Goal: Transaction & Acquisition: Obtain resource

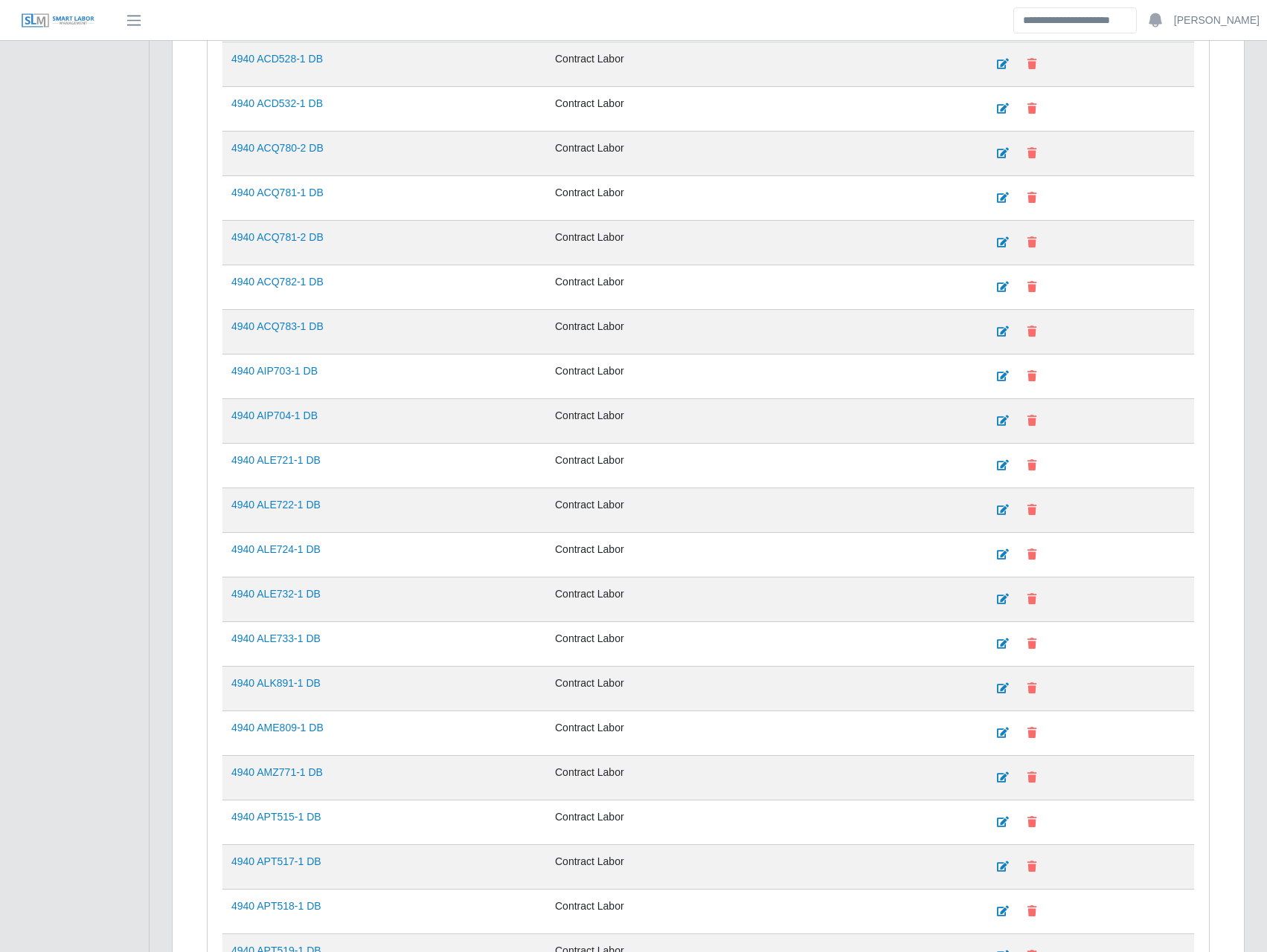
scroll to position [520, 0]
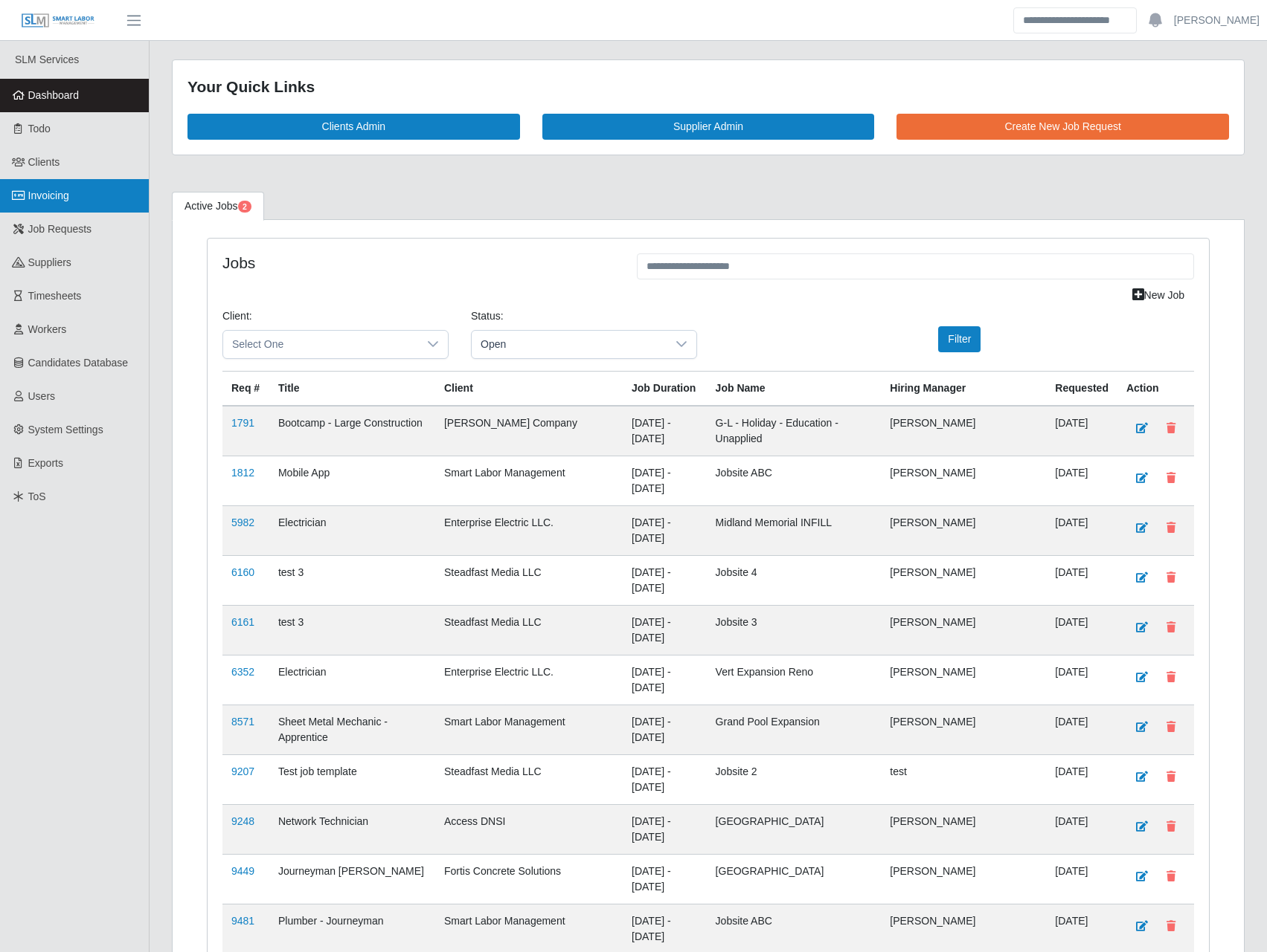
click at [76, 205] on link "Invoicing" at bounding box center [74, 196] width 148 height 34
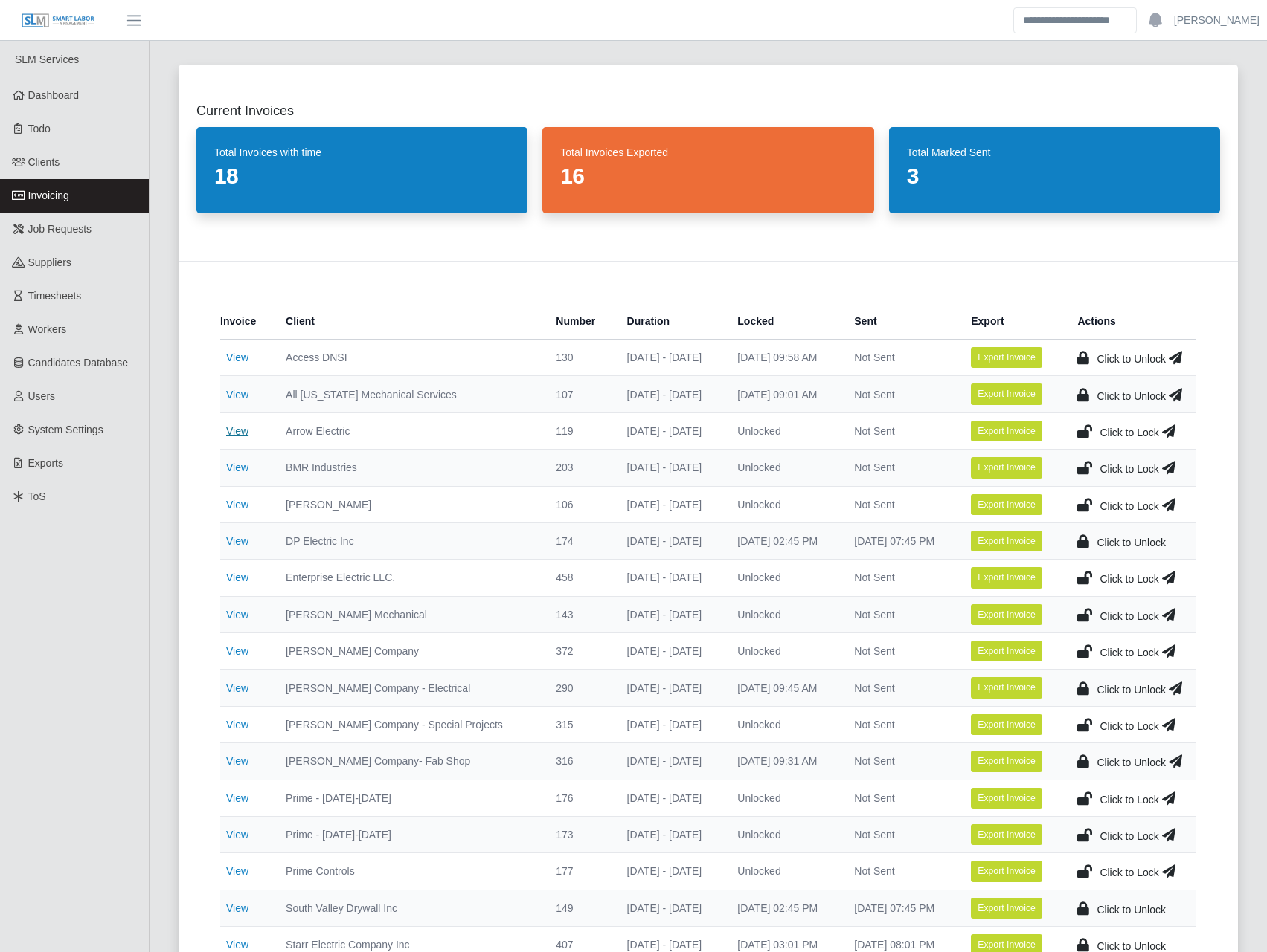
click at [247, 433] on link "View" at bounding box center [237, 431] width 23 height 12
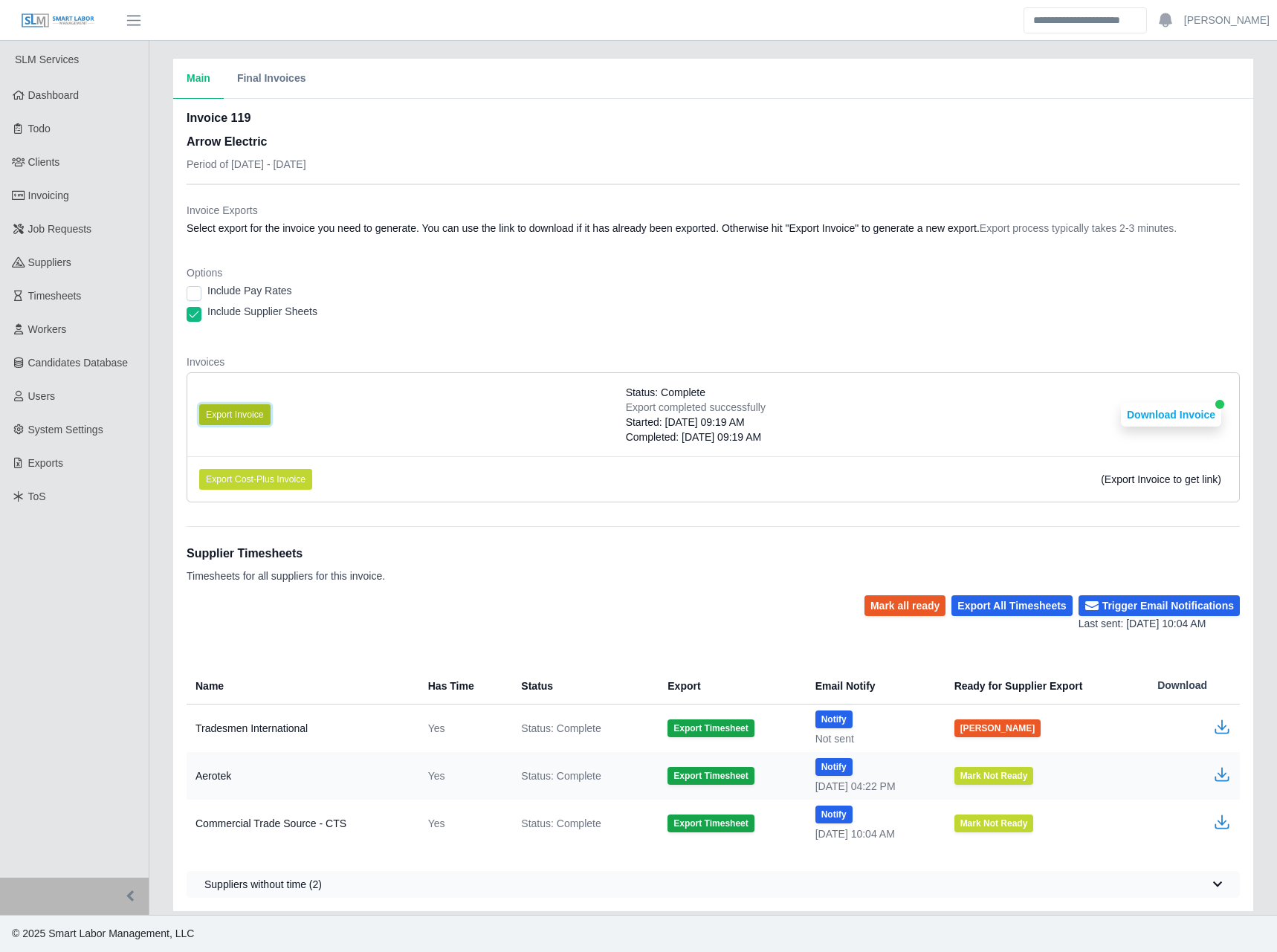
click at [250, 421] on button "Export Invoice" at bounding box center [235, 414] width 71 height 21
drag, startPoint x: 766, startPoint y: 296, endPoint x: 904, endPoint y: 334, distance: 143.1
click at [766, 296] on div "Include Pay Rates" at bounding box center [714, 294] width 1054 height 21
click at [1153, 418] on button "Download Invoice" at bounding box center [1171, 415] width 101 height 24
click at [412, 309] on div "Include Supplier Sheets" at bounding box center [714, 314] width 1054 height 21
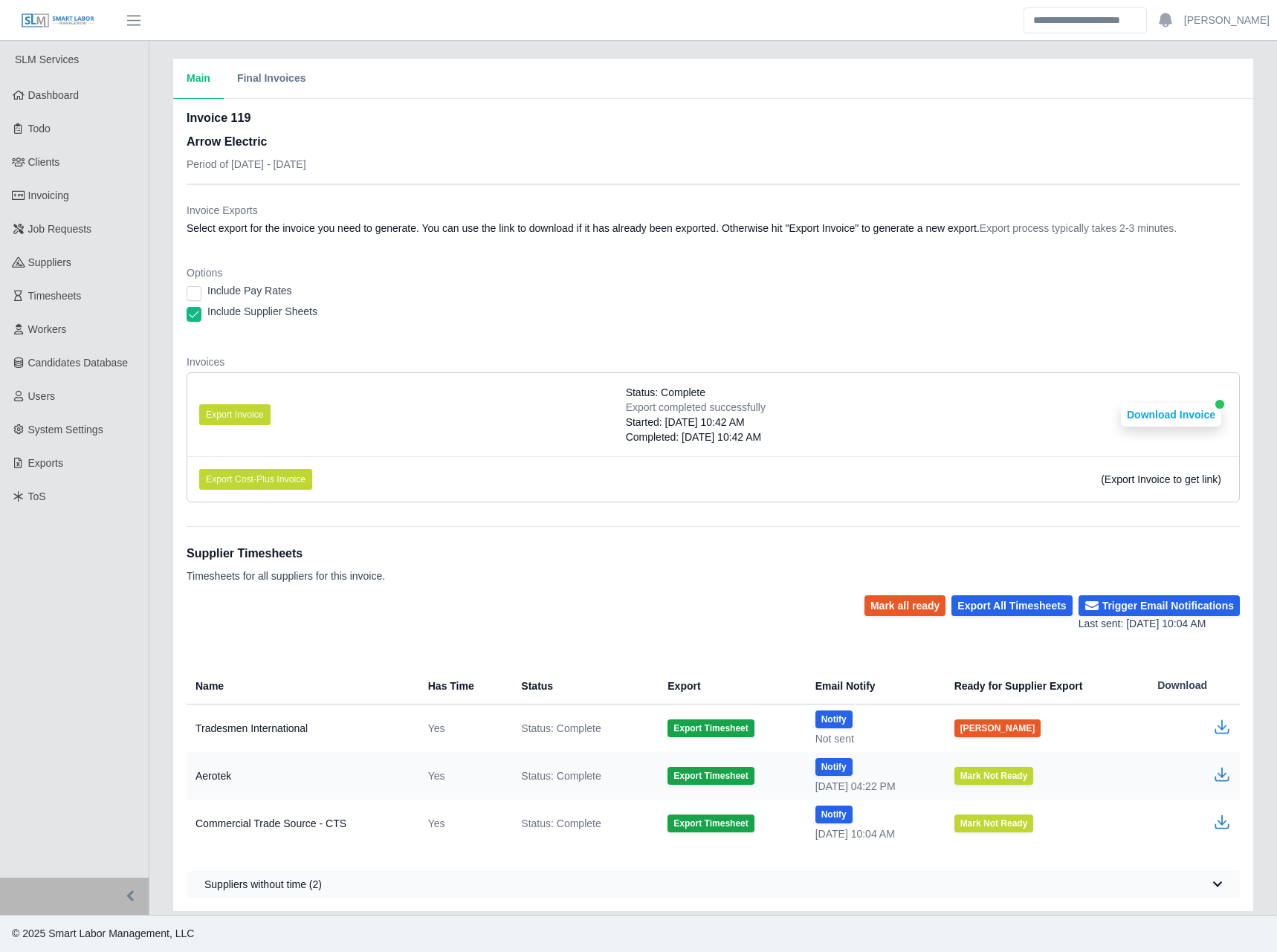
drag, startPoint x: 425, startPoint y: 318, endPoint x: 424, endPoint y: 299, distance: 19.0
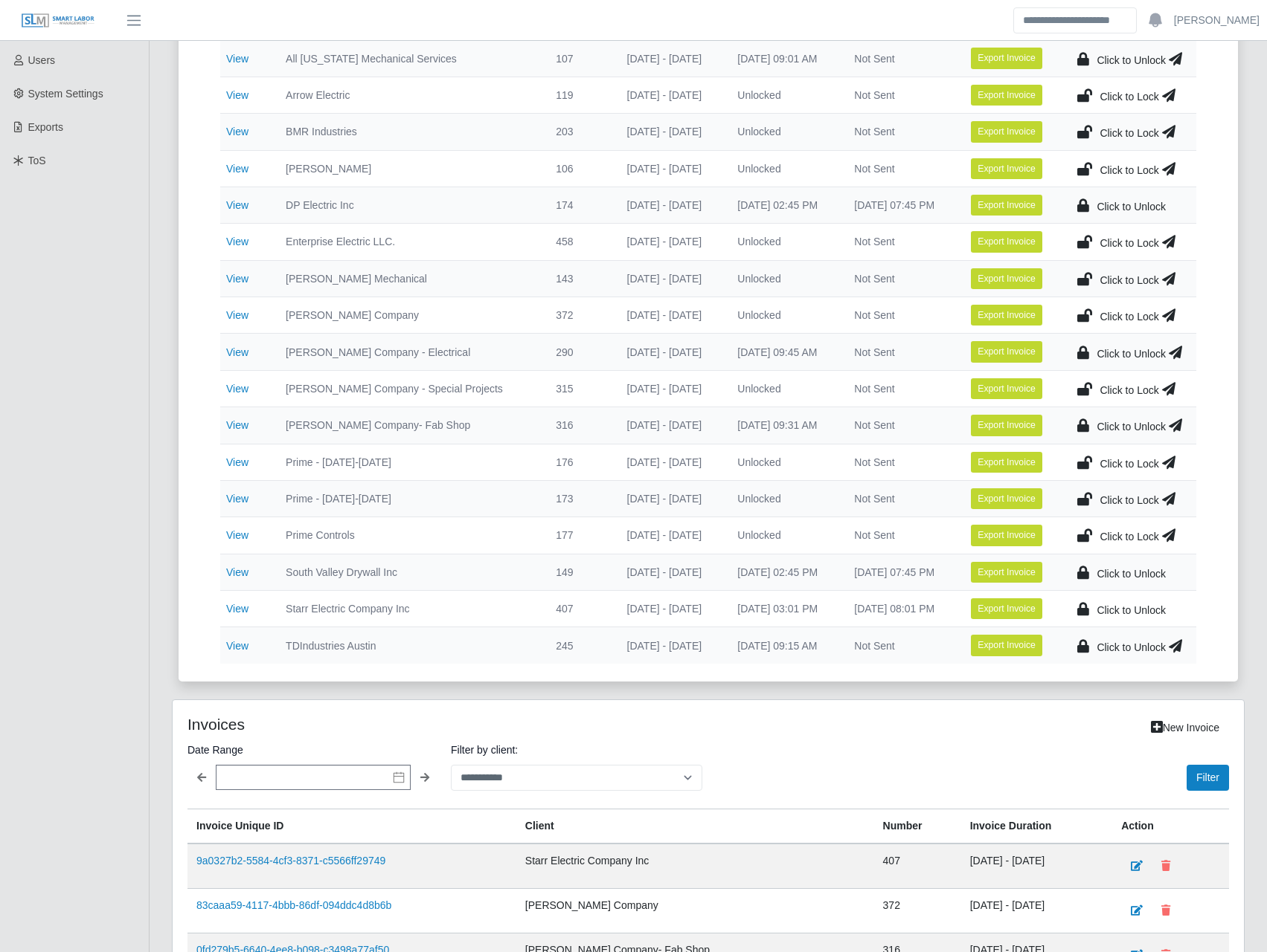
scroll to position [520, 0]
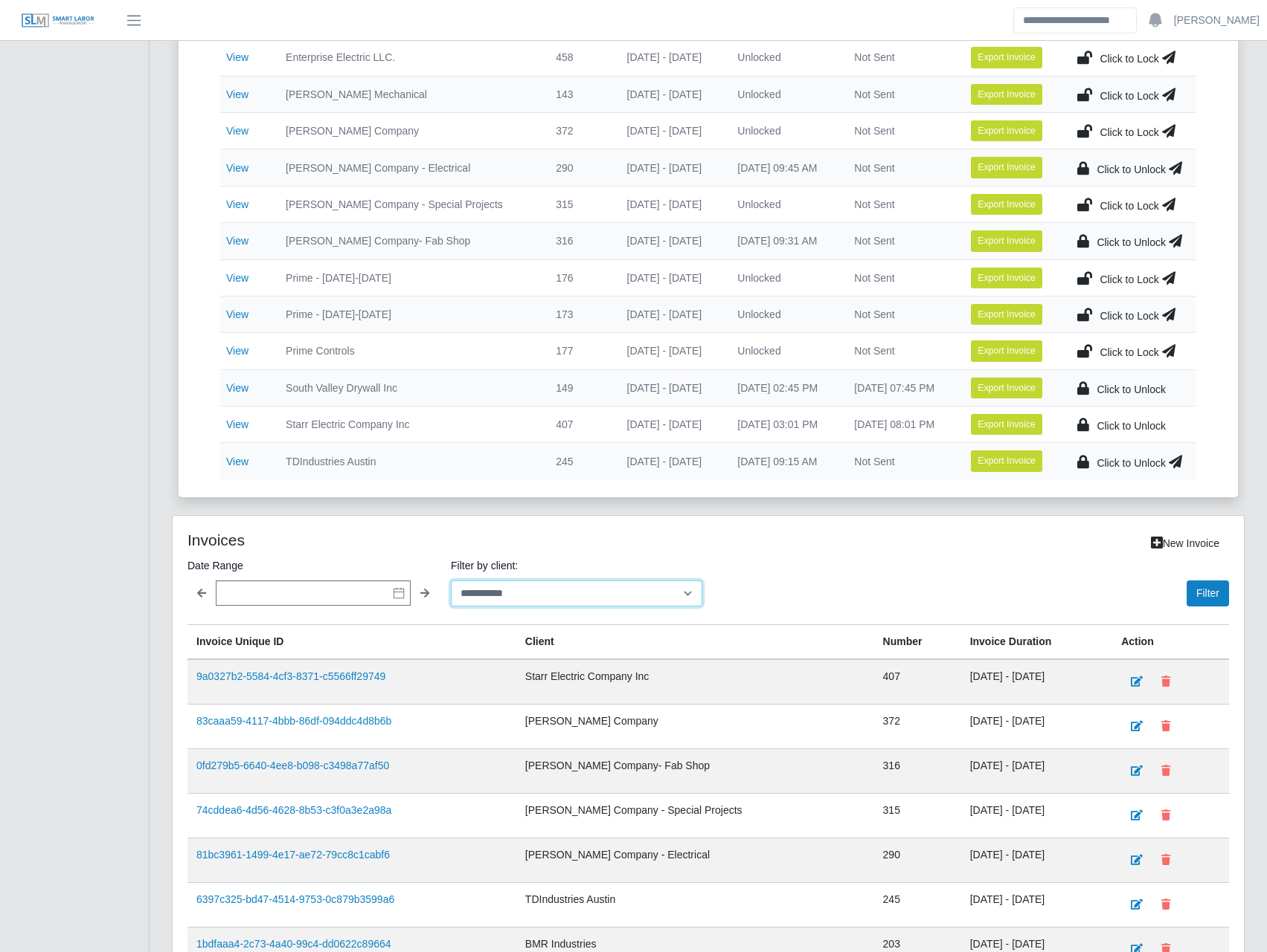
click at [669, 596] on select "**********" at bounding box center [577, 593] width 251 height 26
select select "**********"
click at [451, 580] on select "**********" at bounding box center [577, 593] width 251 height 26
click at [1211, 586] on button "Filter" at bounding box center [1208, 593] width 43 height 26
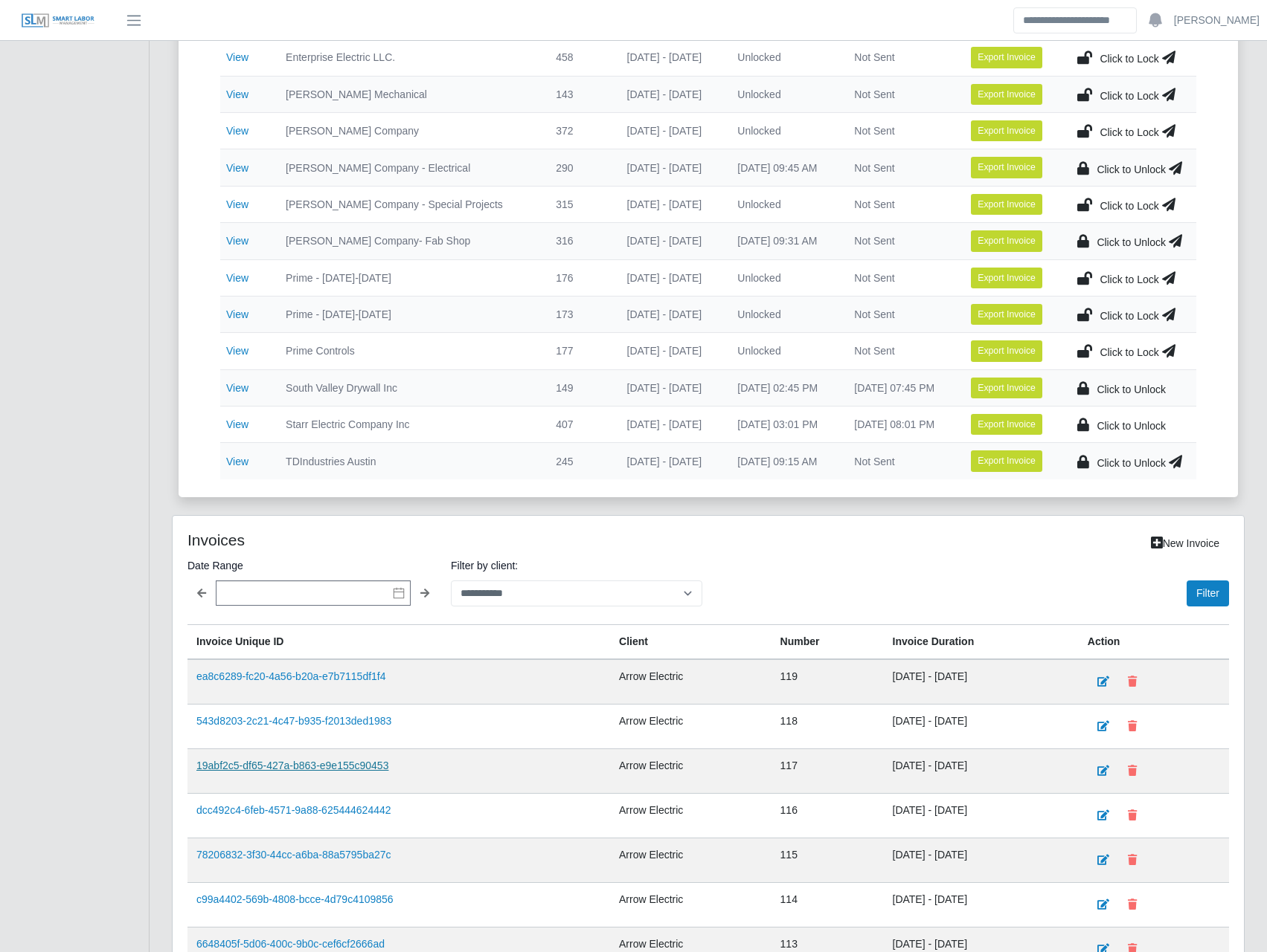
click at [293, 763] on link "19abf2c5-df65-427a-b863-e9e155c90453" at bounding box center [293, 766] width 192 height 12
click at [332, 764] on link "19abf2c5-df65-427a-b863-e9e155c90453" at bounding box center [293, 766] width 192 height 12
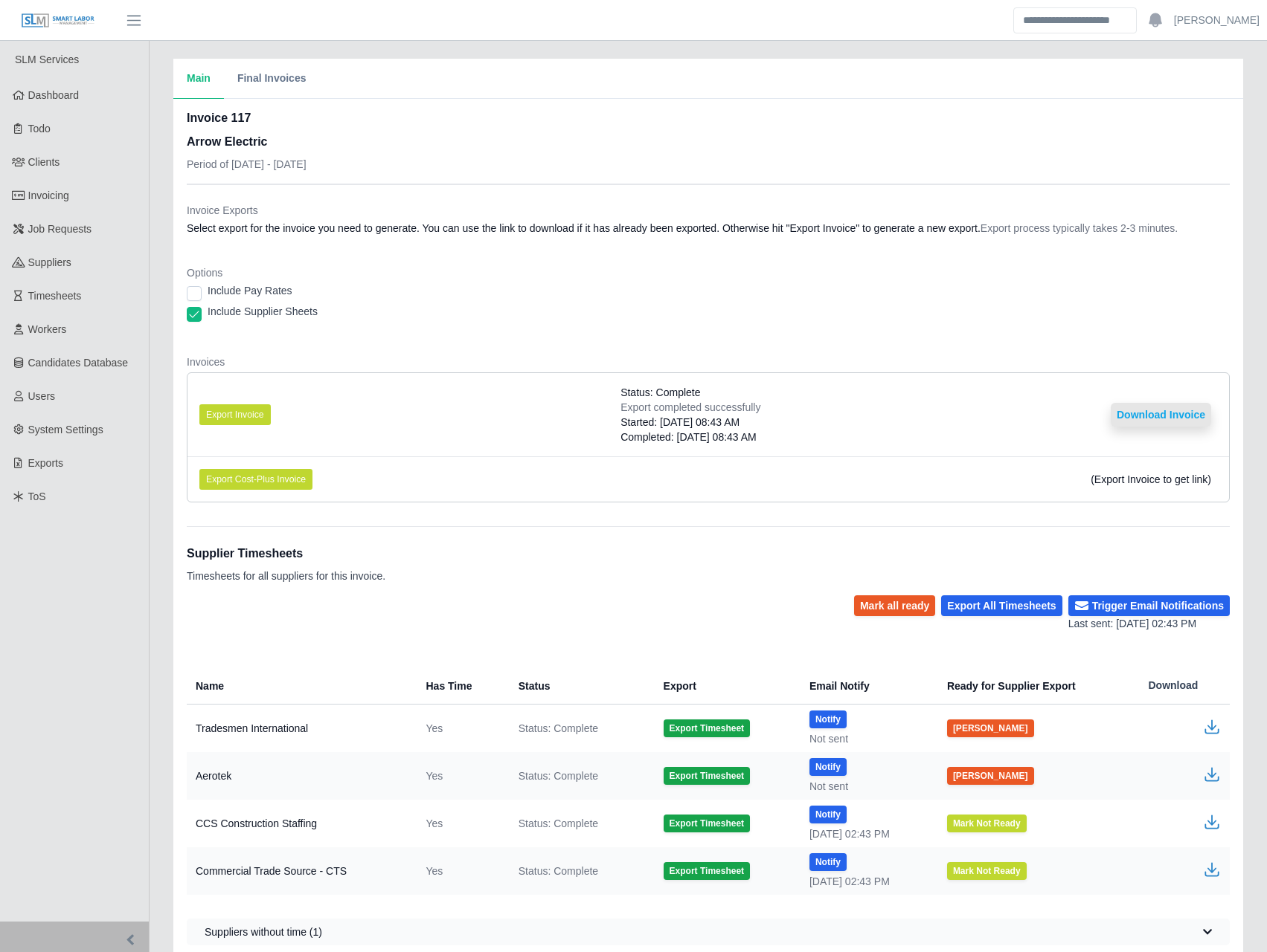
click at [1195, 412] on button "Download Invoice" at bounding box center [1161, 415] width 101 height 24
click at [48, 191] on span "Invoicing" at bounding box center [48, 196] width 41 height 12
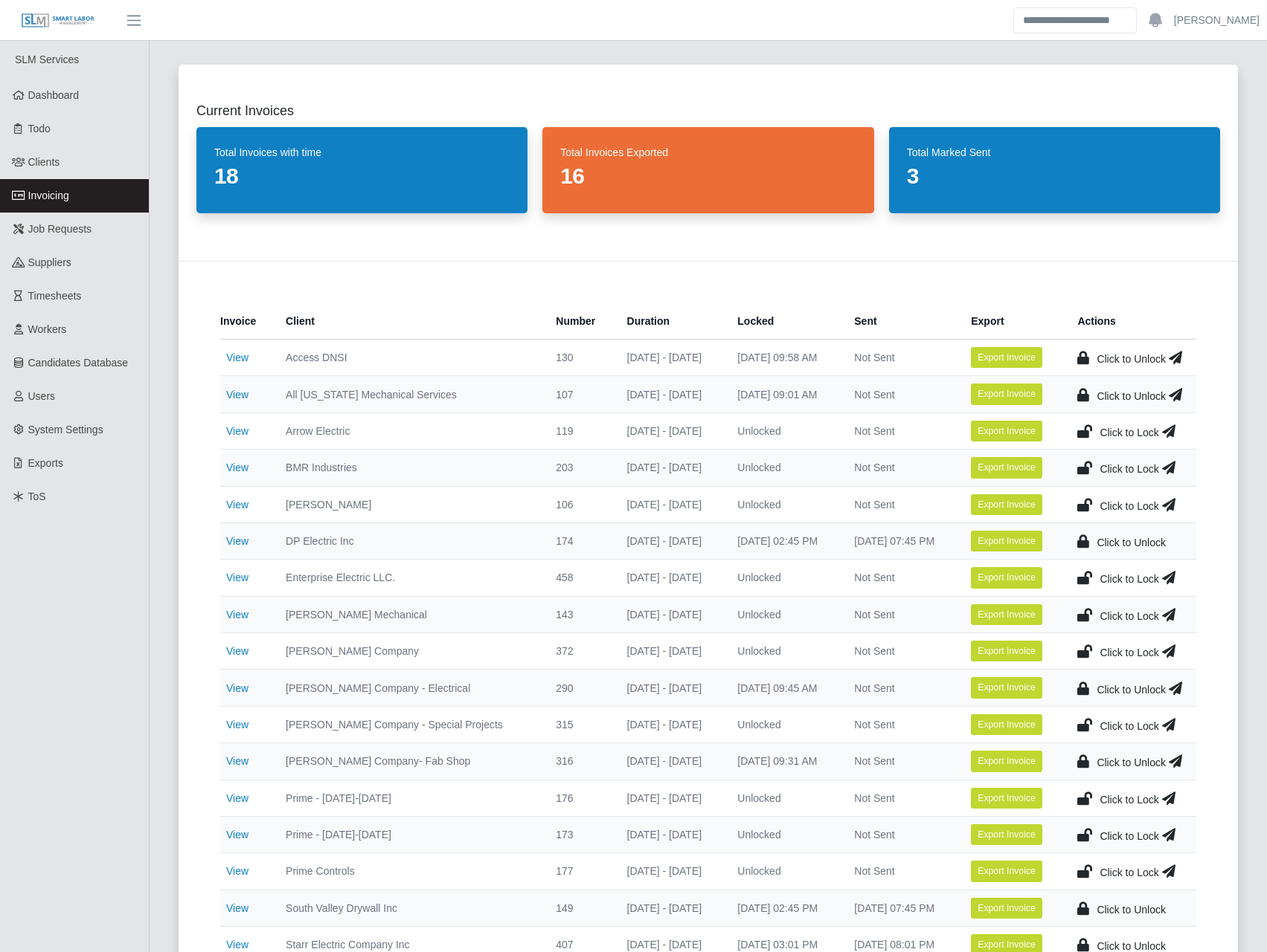
click at [1082, 429] on icon at bounding box center [1084, 431] width 15 height 21
click at [242, 466] on link "View" at bounding box center [237, 468] width 23 height 12
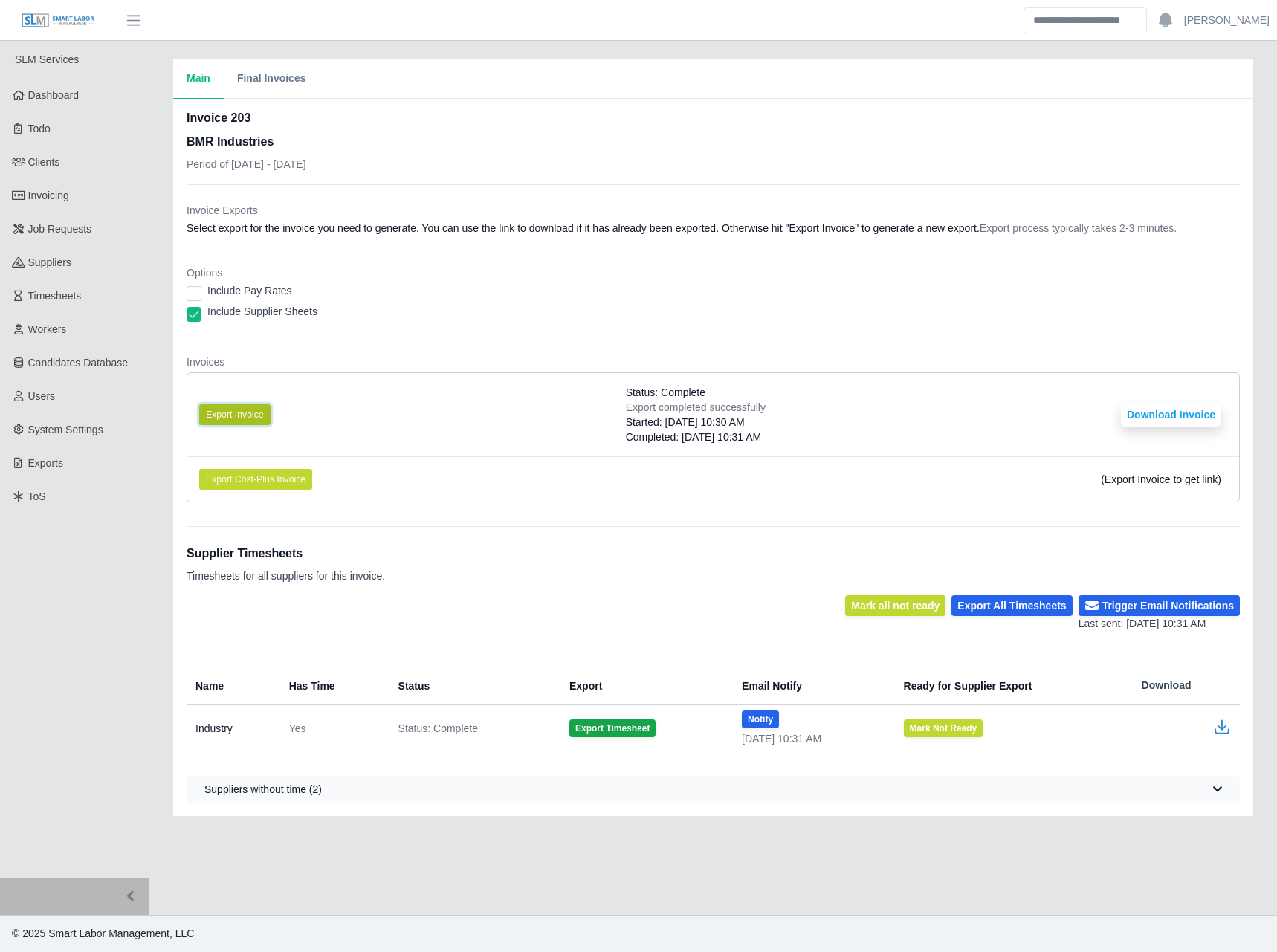
click at [229, 415] on button "Export Invoice" at bounding box center [235, 414] width 71 height 21
click at [744, 221] on dd "Select export for the invoice you need to generate. You can use the link to dow…" at bounding box center [714, 227] width 1054 height 15
click at [1159, 409] on button "Download Invoice" at bounding box center [1171, 415] width 101 height 24
click at [76, 190] on link "Invoicing" at bounding box center [74, 196] width 148 height 34
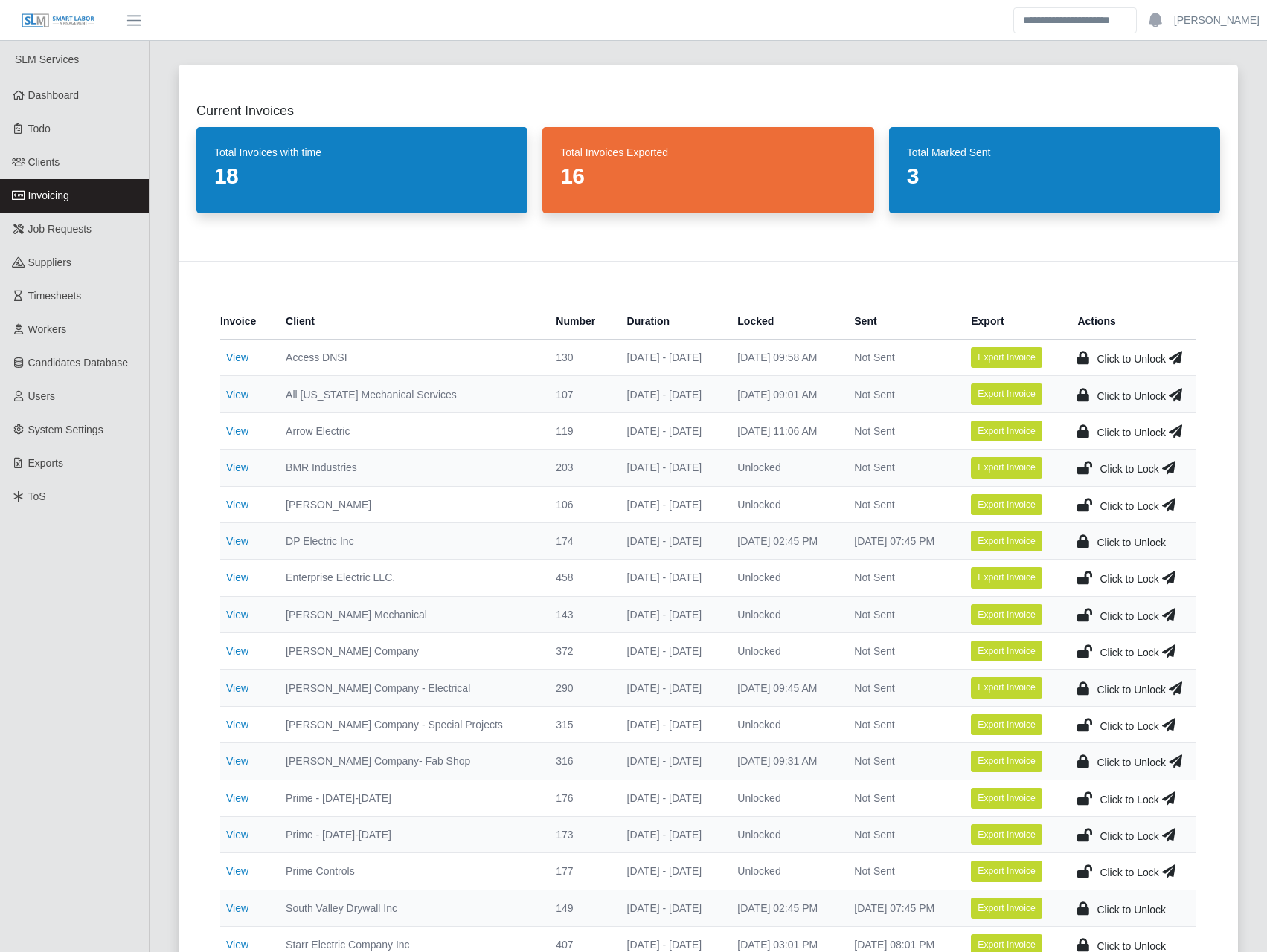
click at [1085, 464] on icon at bounding box center [1084, 468] width 15 height 21
click at [251, 610] on td "View" at bounding box center [247, 614] width 53 height 37
click at [242, 609] on link "View" at bounding box center [237, 615] width 23 height 12
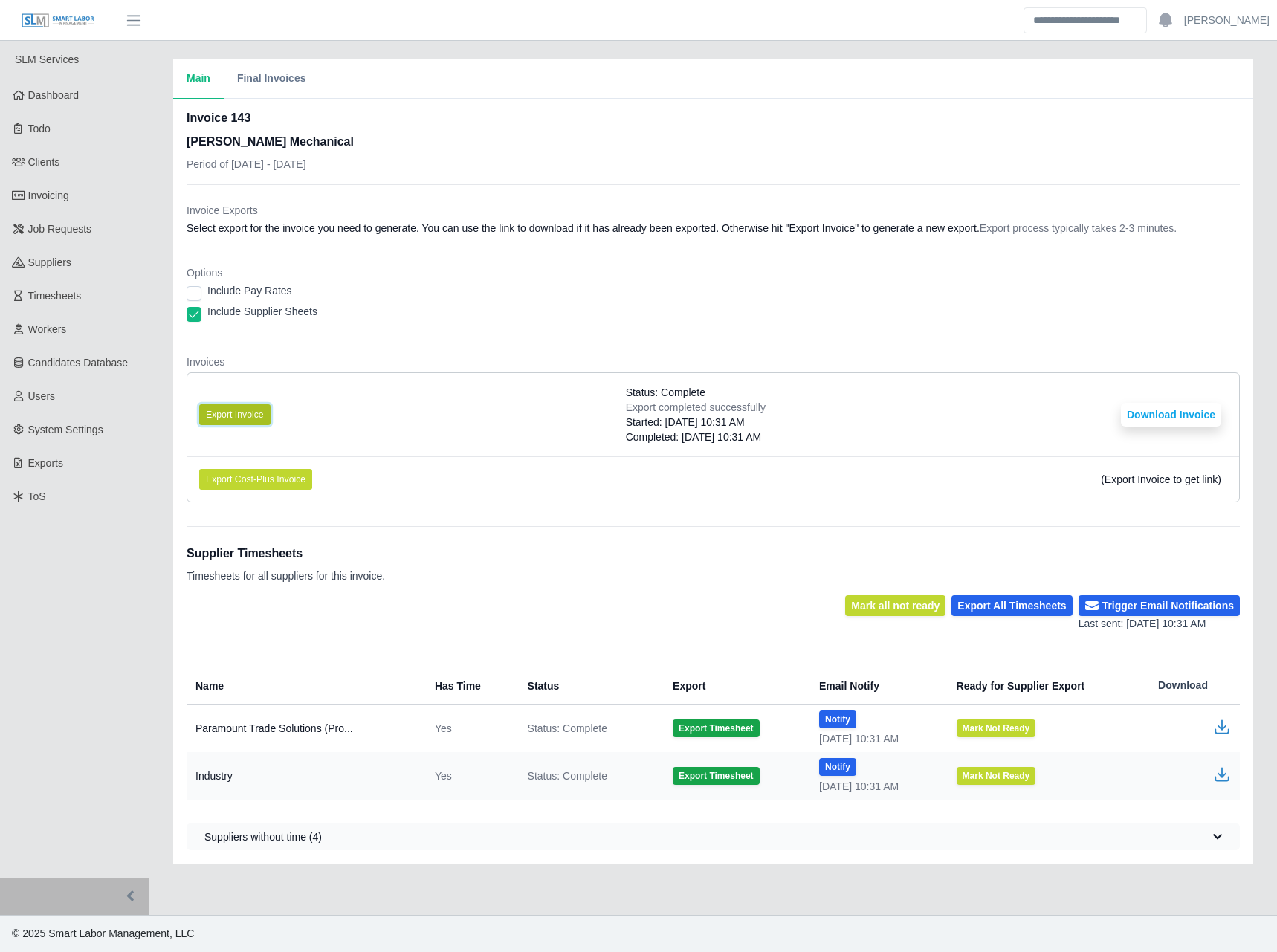
click at [254, 417] on button "Export Invoice" at bounding box center [235, 414] width 71 height 21
click at [565, 299] on div "Include Pay Rates" at bounding box center [714, 294] width 1054 height 21
click at [1205, 415] on button "Download Invoice" at bounding box center [1171, 415] width 101 height 24
click at [78, 206] on link "Invoicing" at bounding box center [74, 196] width 148 height 34
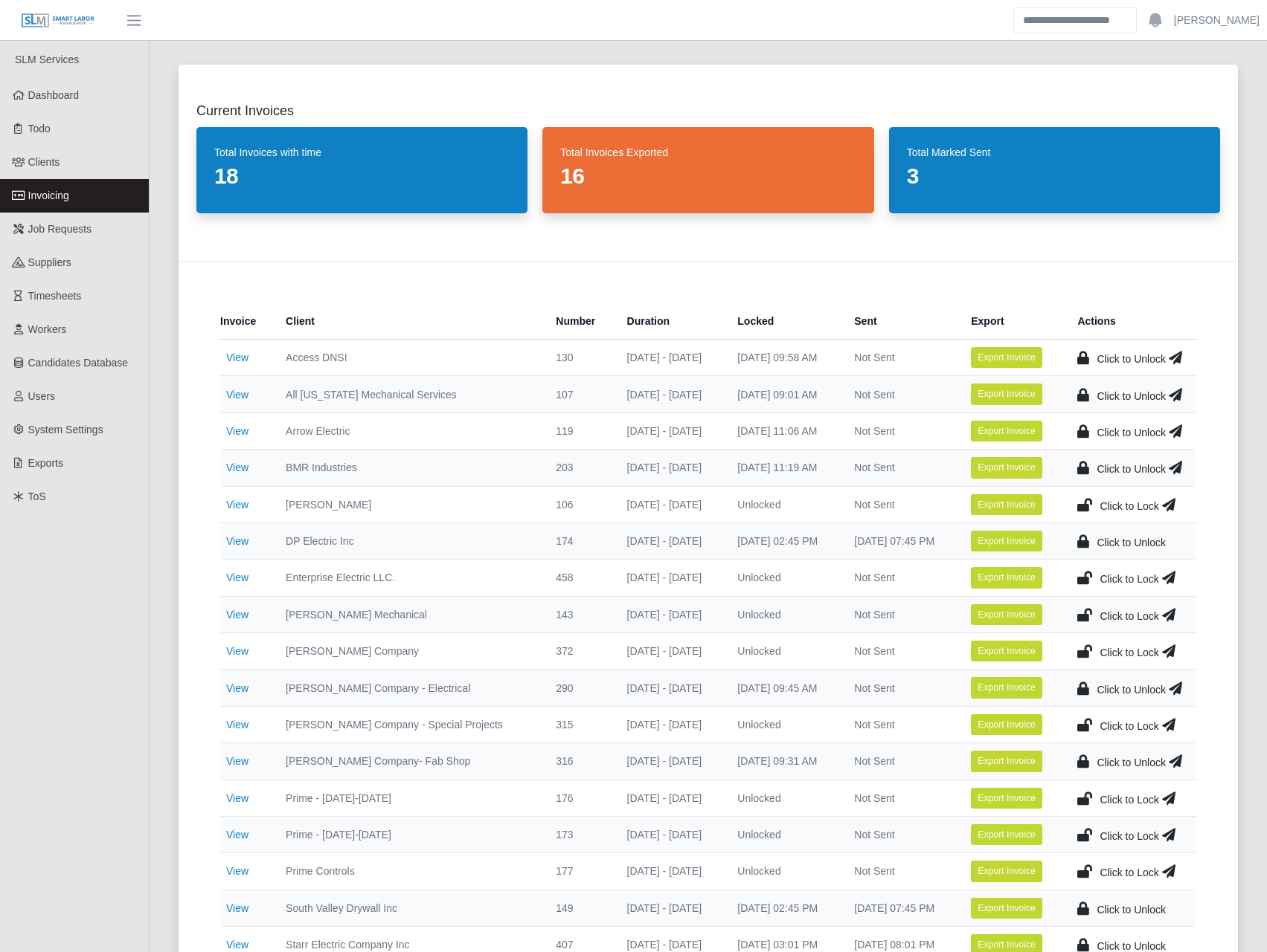
click at [1088, 609] on icon at bounding box center [1084, 614] width 15 height 21
click at [244, 507] on link "View" at bounding box center [237, 505] width 23 height 12
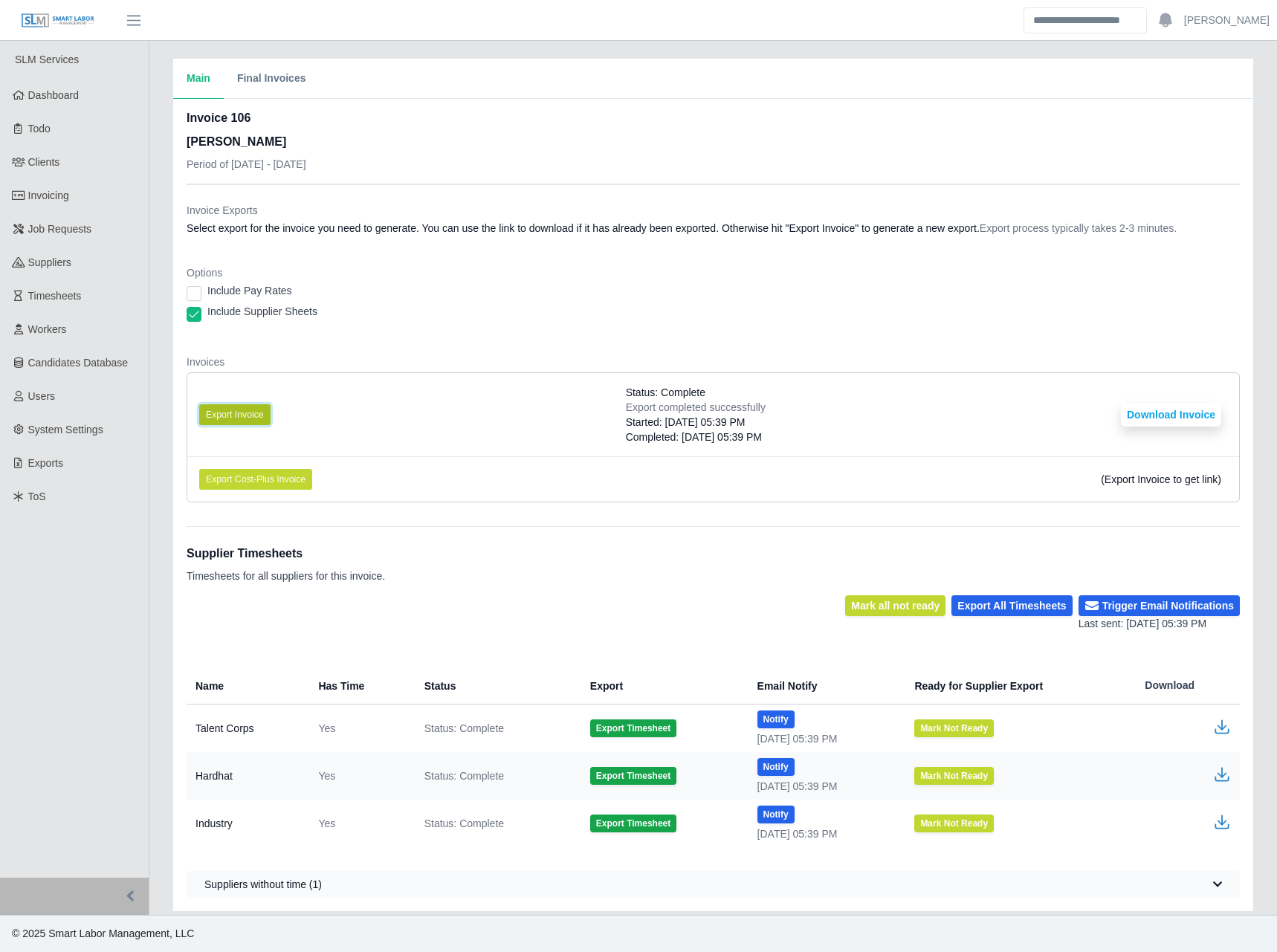
click at [253, 417] on button "Export Invoice" at bounding box center [235, 414] width 71 height 21
click at [737, 297] on div "Include Pay Rates" at bounding box center [714, 294] width 1054 height 21
click at [1211, 409] on button "Download Invoice" at bounding box center [1171, 415] width 101 height 24
drag, startPoint x: 395, startPoint y: 235, endPoint x: 383, endPoint y: 241, distance: 13.4
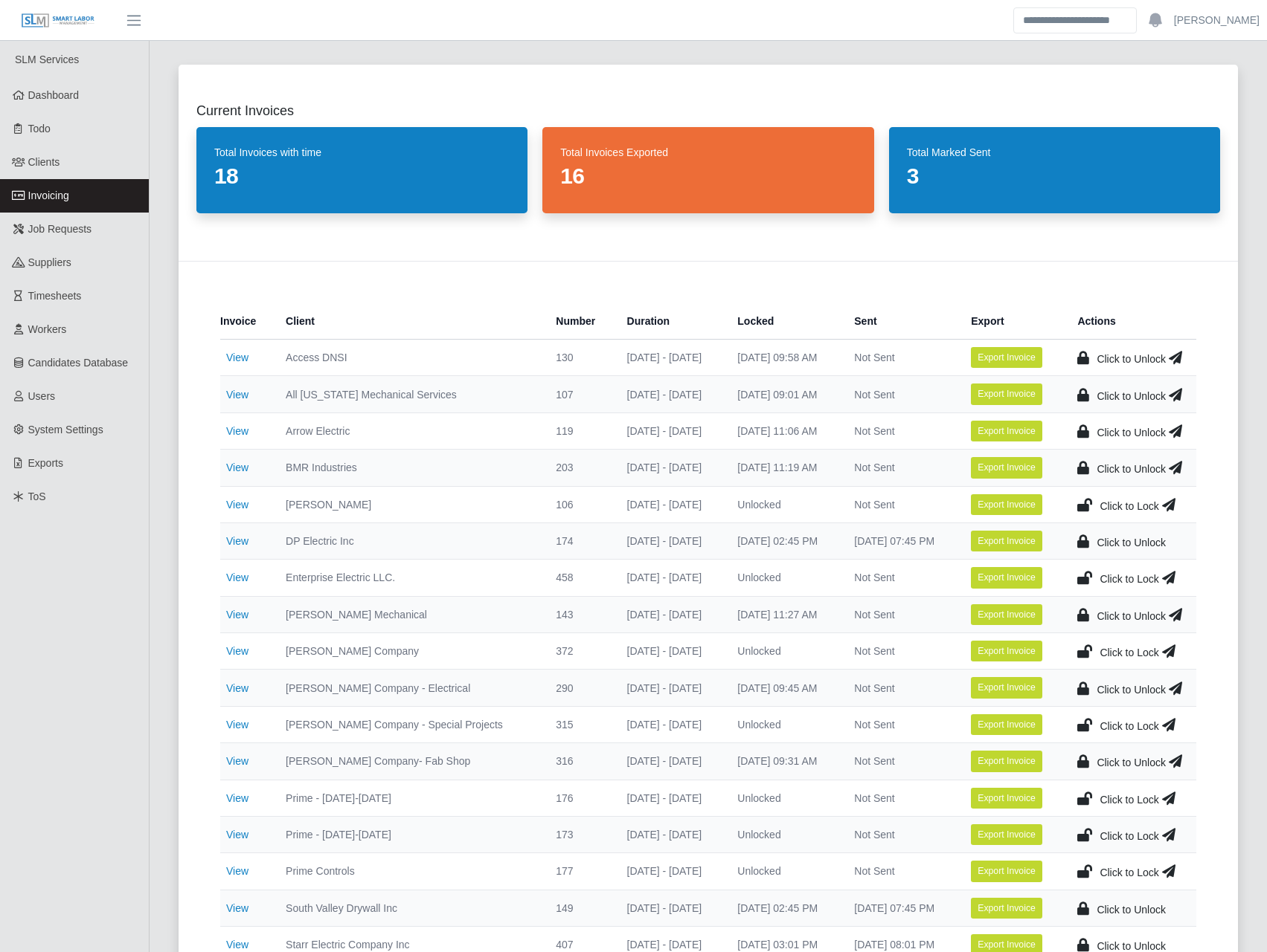
click at [1087, 503] on icon at bounding box center [1084, 504] width 15 height 21
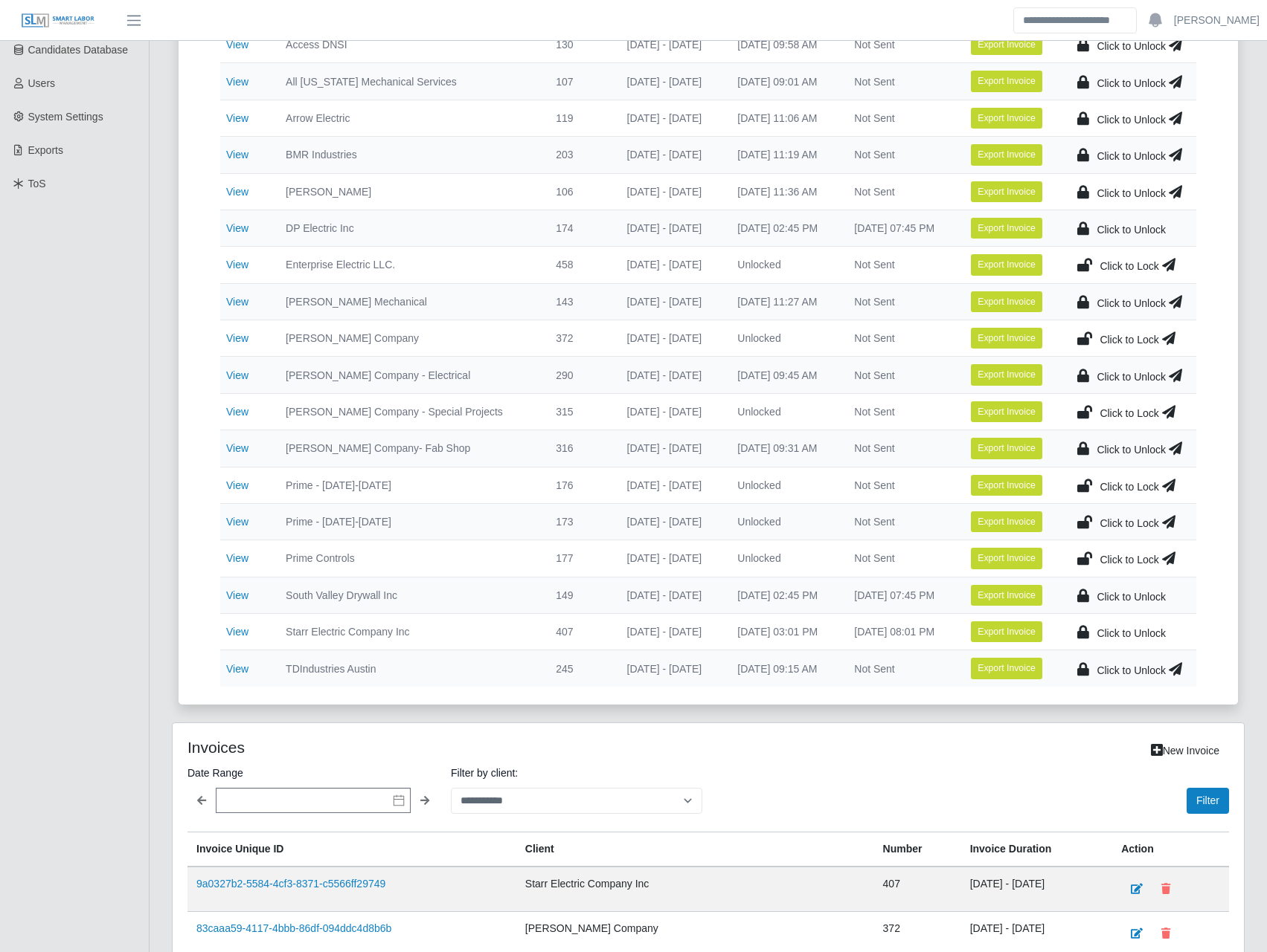
scroll to position [347, 0]
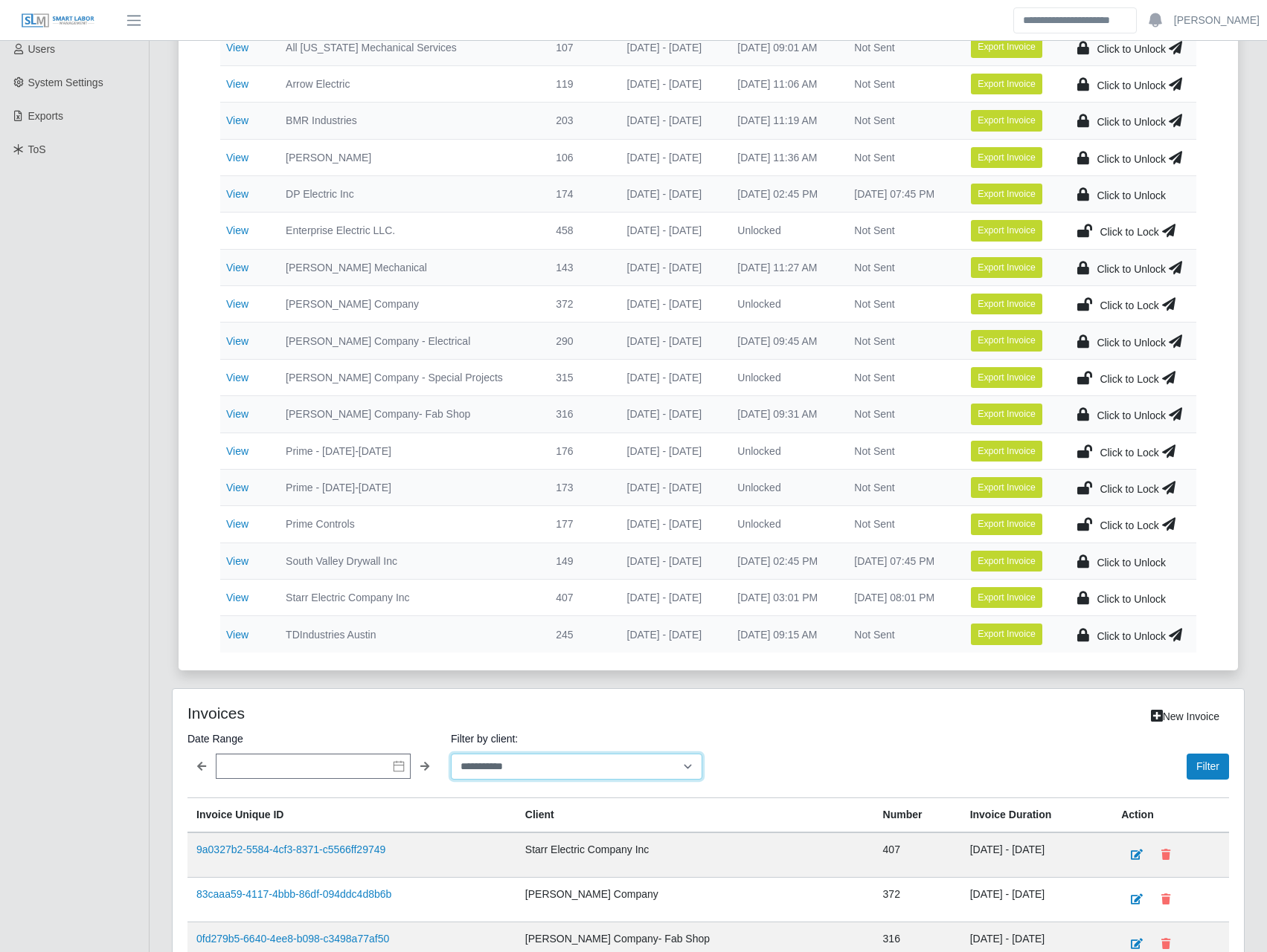
click at [590, 778] on select "**********" at bounding box center [577, 767] width 251 height 26
select select "**********"
click at [451, 754] on select "**********" at bounding box center [577, 767] width 251 height 26
click at [1215, 772] on button "Filter" at bounding box center [1208, 767] width 43 height 26
click at [1086, 372] on icon at bounding box center [1084, 378] width 15 height 21
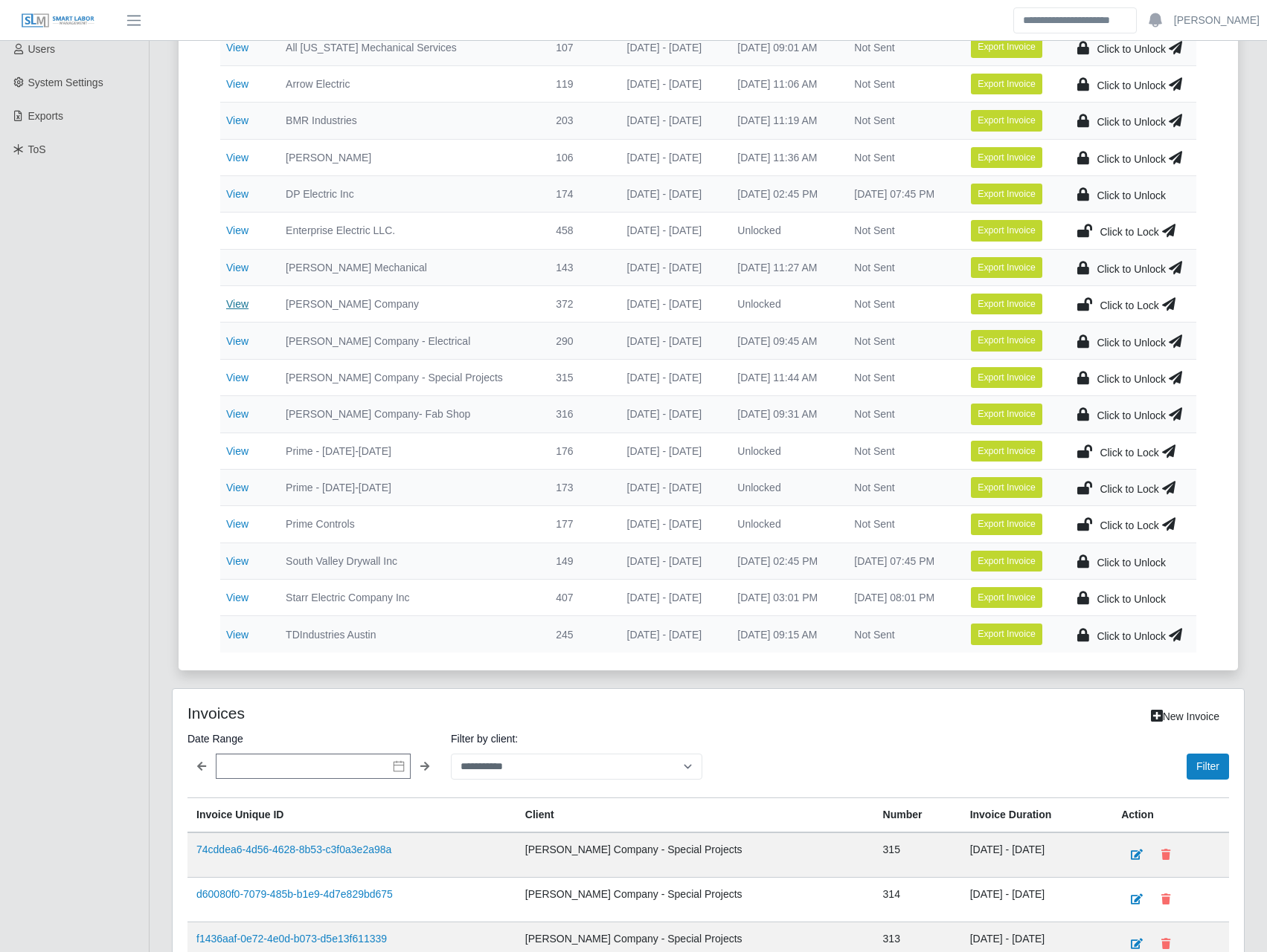
click at [231, 304] on link "View" at bounding box center [237, 304] width 23 height 12
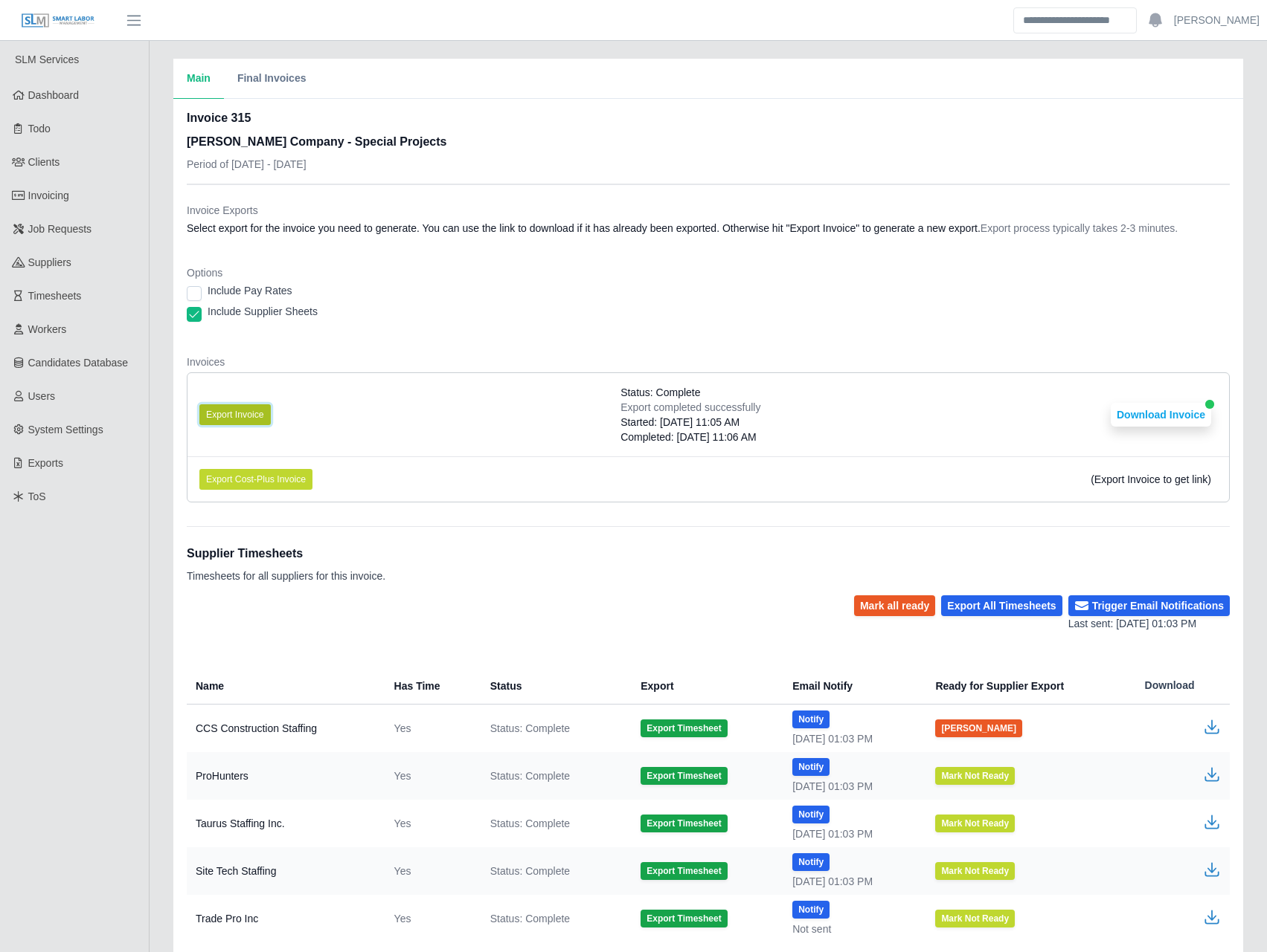
click at [238, 415] on button "Export Invoice" at bounding box center [235, 414] width 71 height 21
click at [1175, 412] on button "Download Invoice" at bounding box center [1161, 415] width 101 height 24
click at [1199, 408] on button "Download Invoice" at bounding box center [1161, 415] width 101 height 24
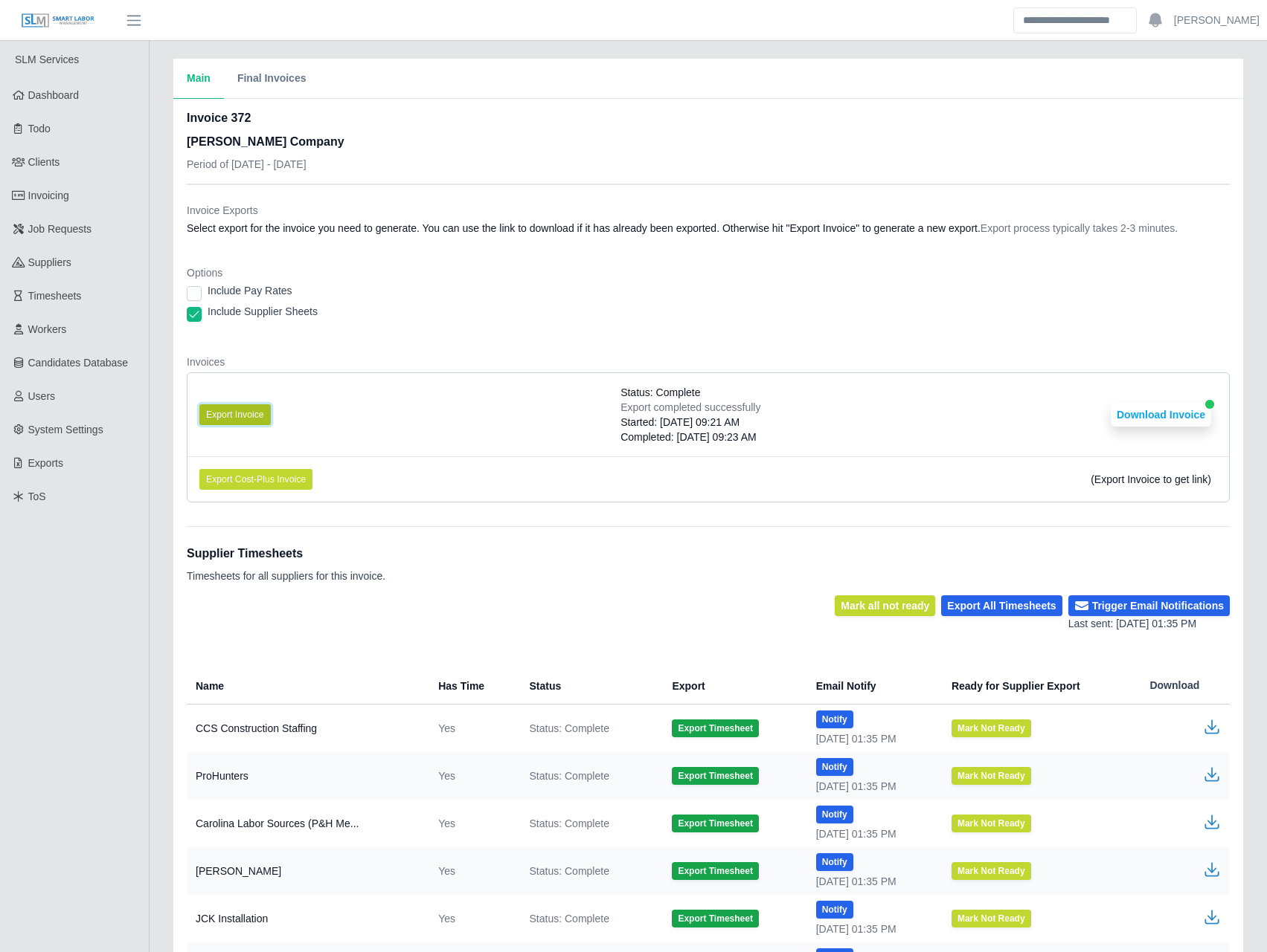
click at [227, 410] on button "Export Invoice" at bounding box center [235, 414] width 71 height 21
click at [1139, 408] on button "Download Invoice" at bounding box center [1161, 415] width 101 height 24
click at [440, 195] on div "Invoice Exports Select export for the invoice you need to generate. You can use…" at bounding box center [708, 349] width 1042 height 329
drag, startPoint x: 423, startPoint y: 184, endPoint x: 359, endPoint y: 145, distance: 74.9
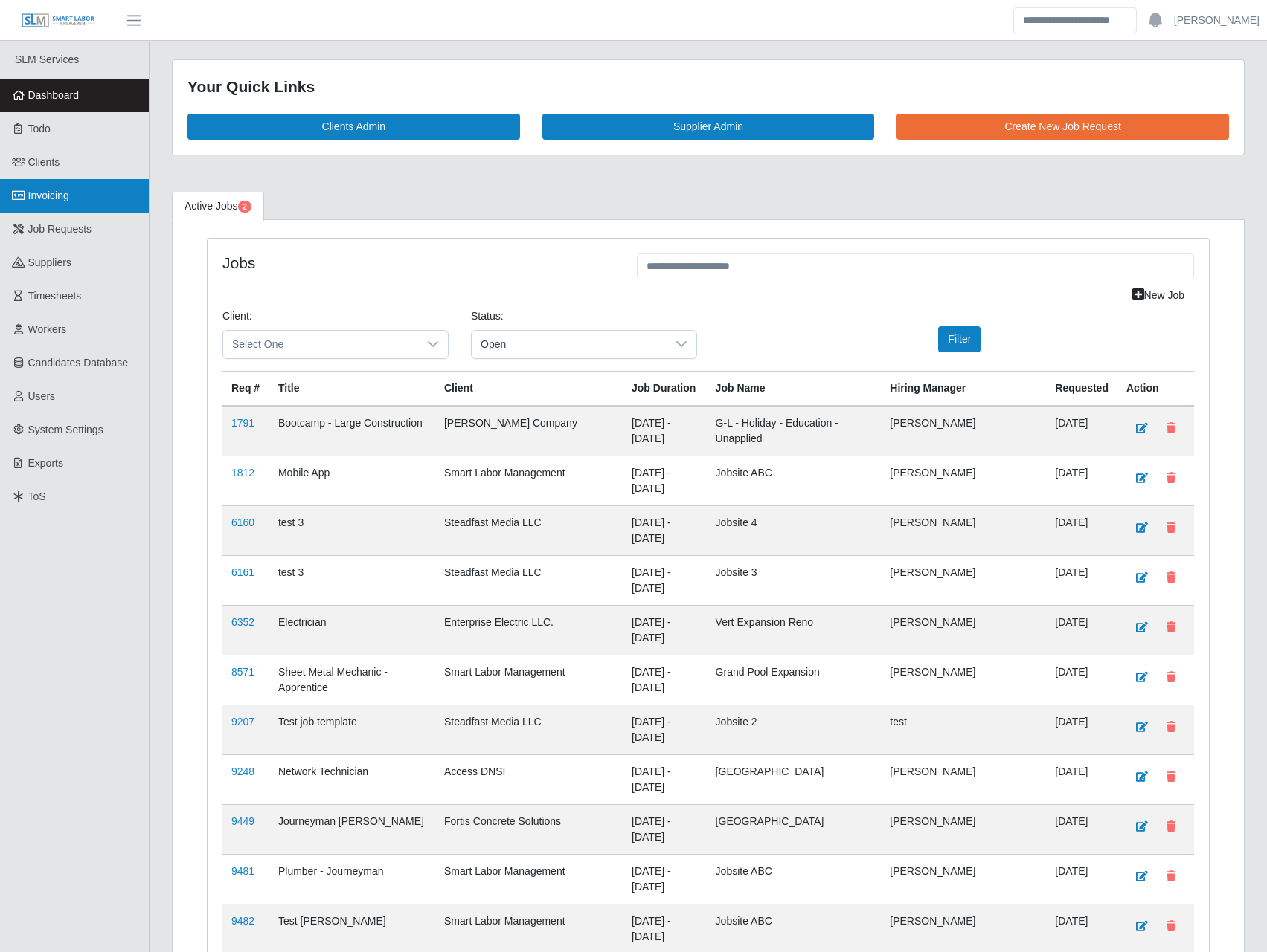
click at [55, 201] on span "Invoicing" at bounding box center [48, 196] width 41 height 12
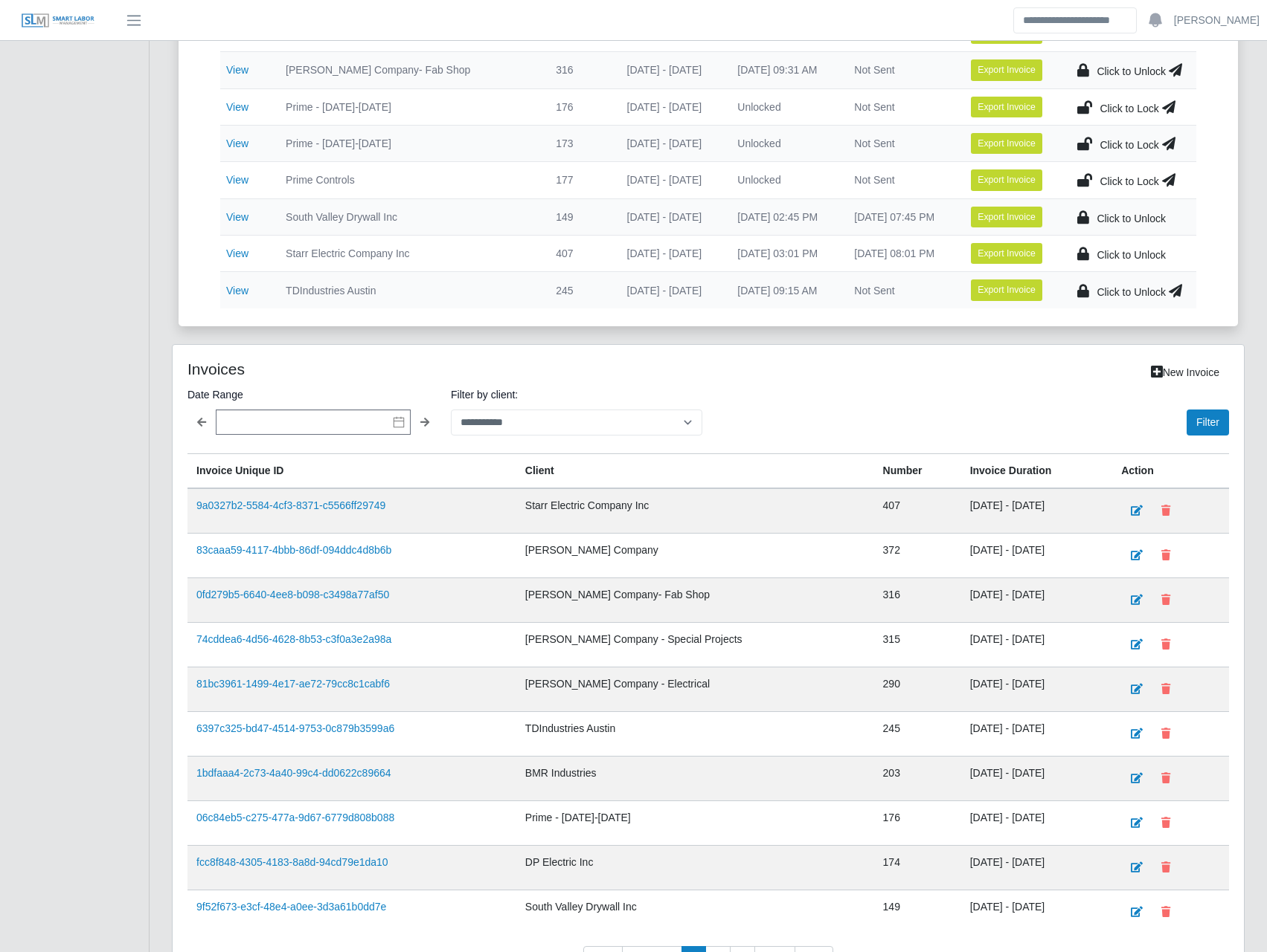
scroll to position [694, 0]
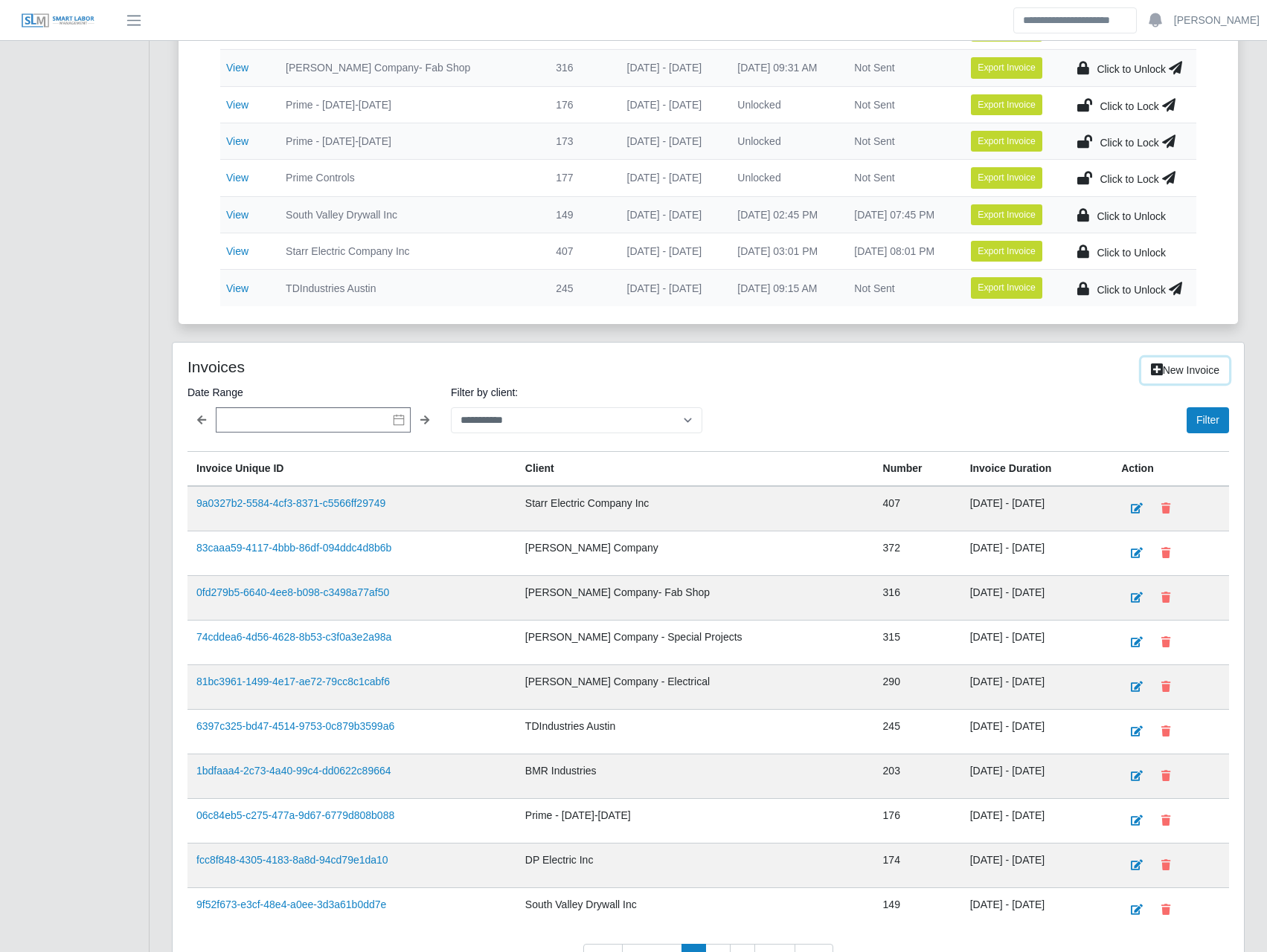
click at [1178, 369] on link "New Invoice" at bounding box center [1185, 371] width 88 height 26
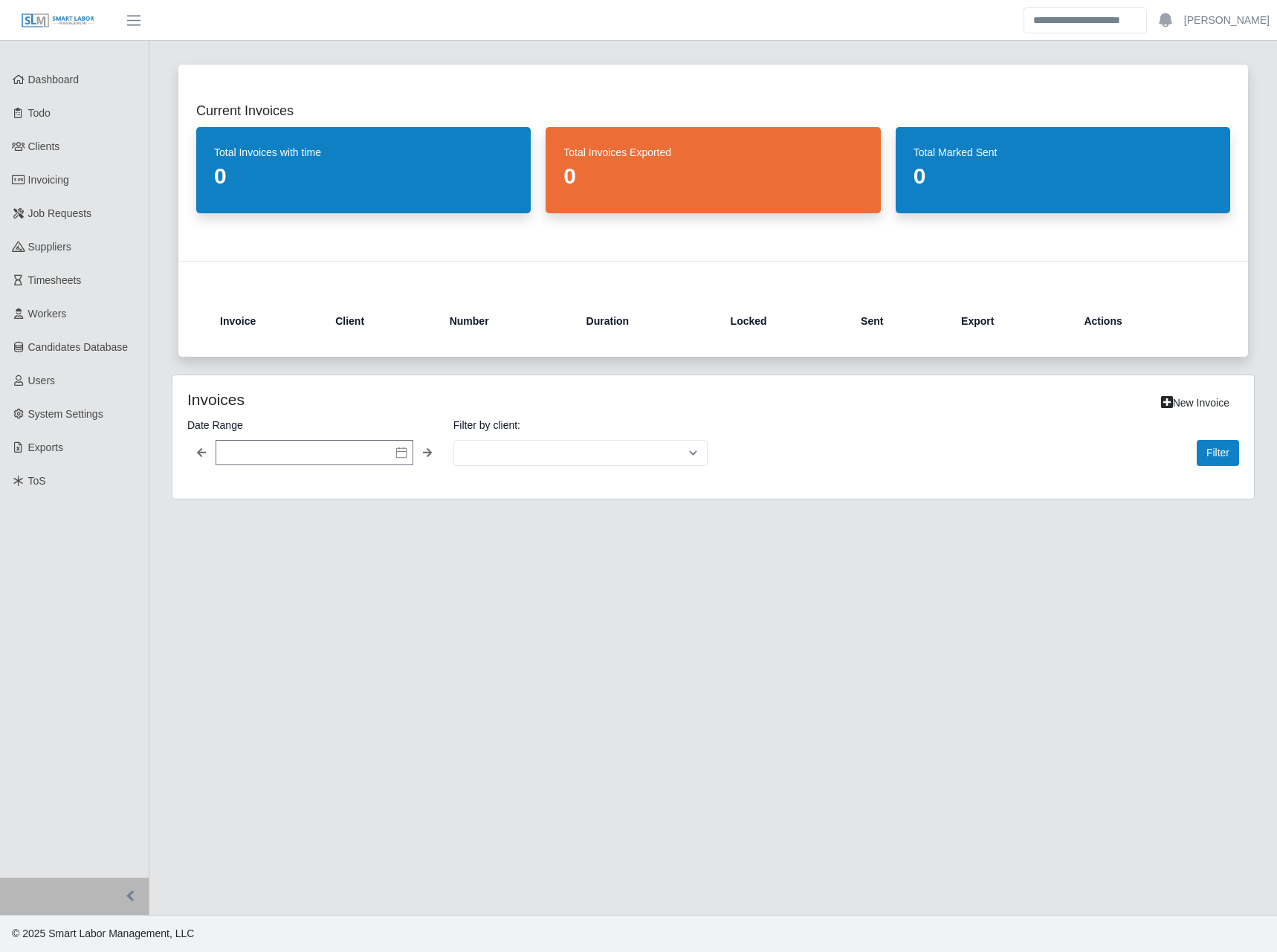
select select
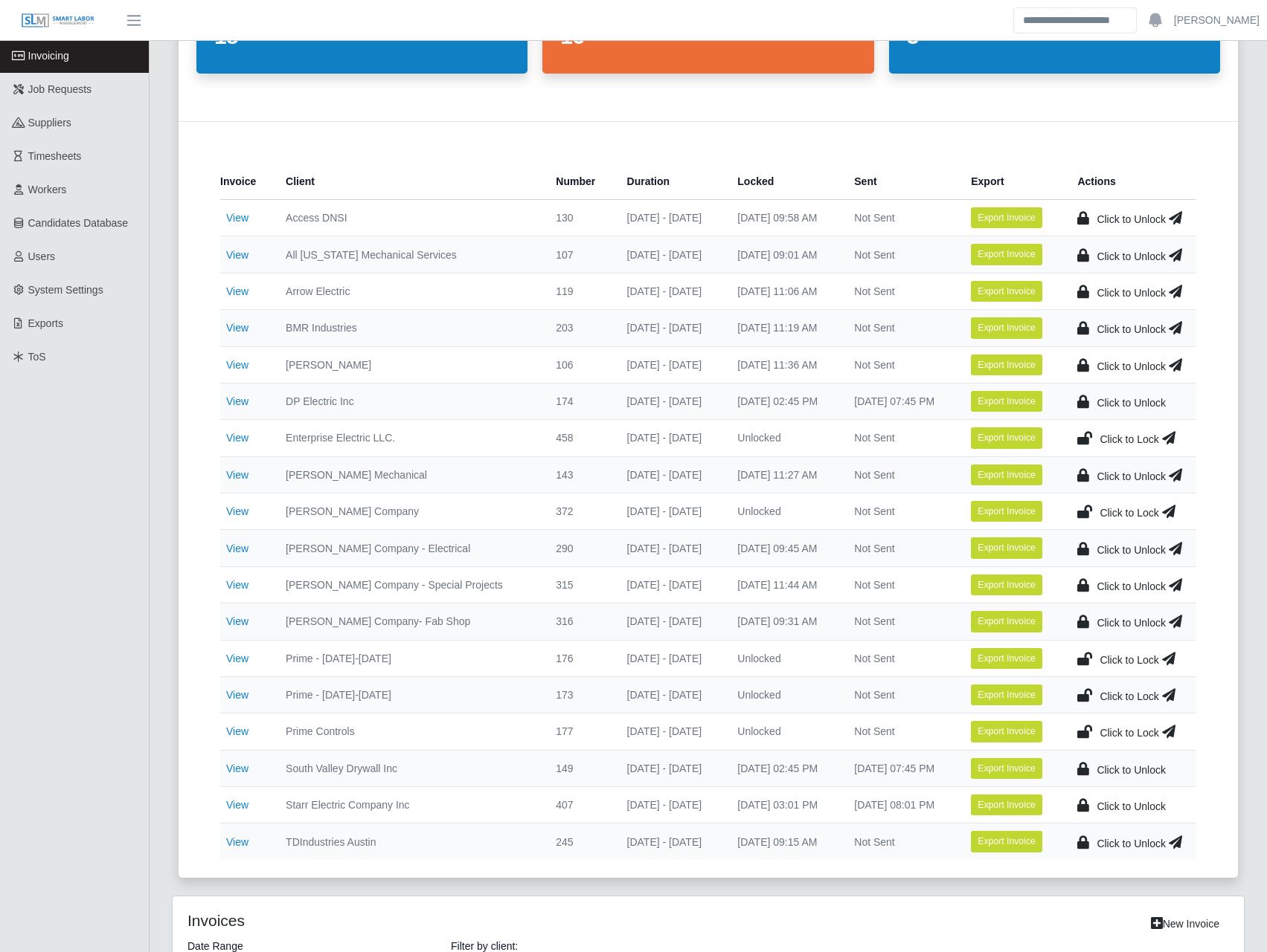
scroll to position [173, 0]
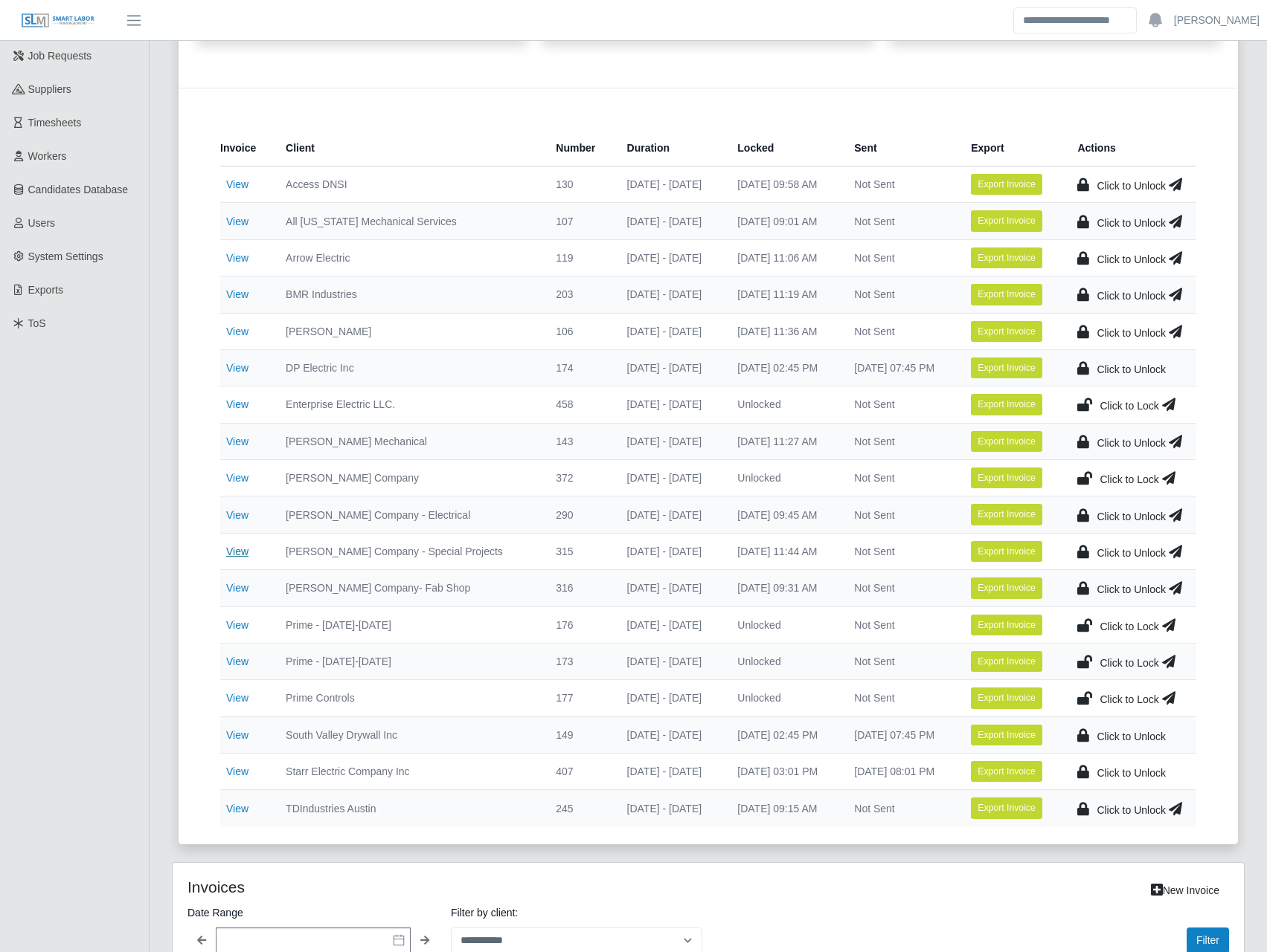
click at [243, 553] on link "View" at bounding box center [237, 552] width 23 height 12
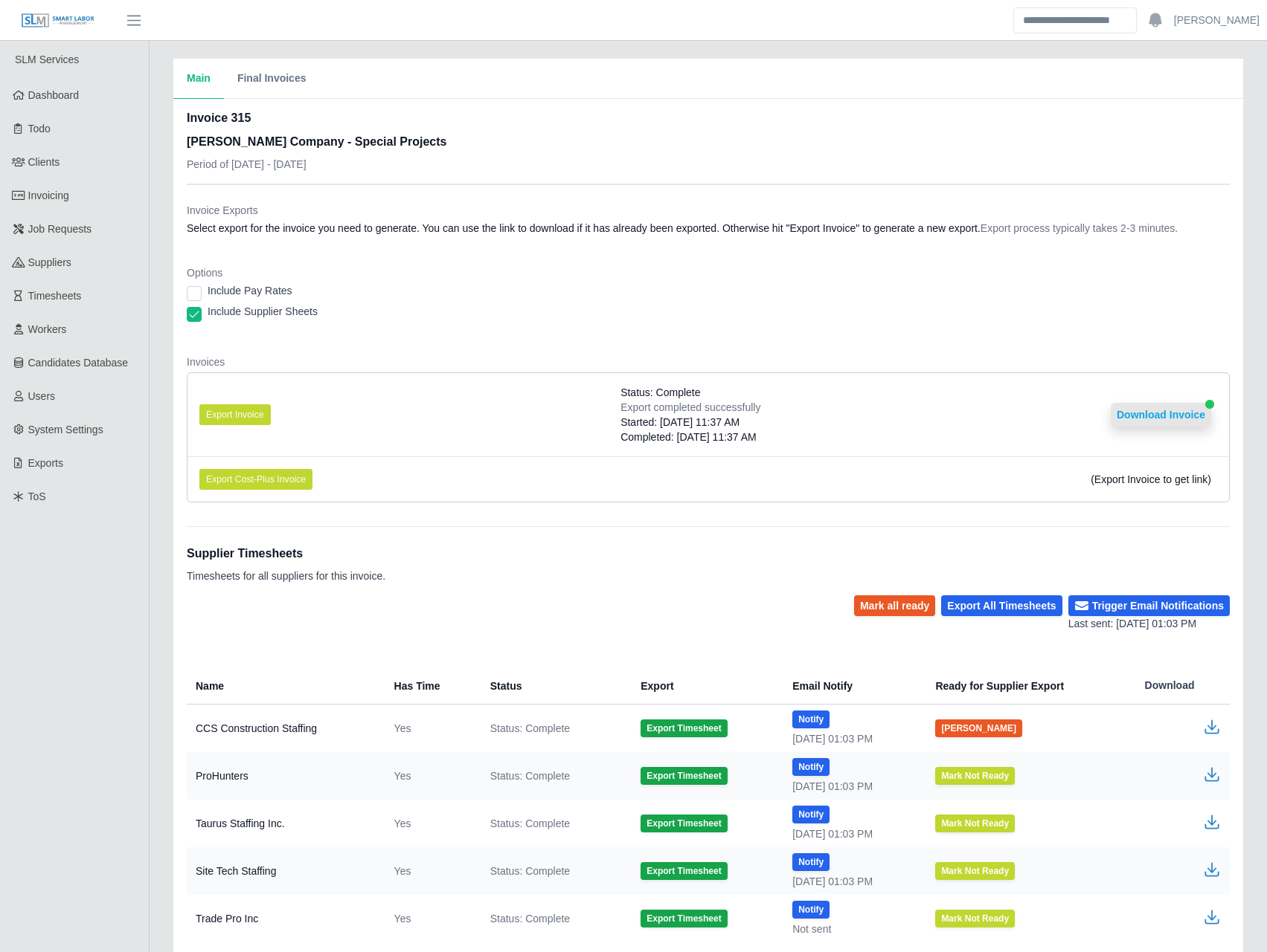
click at [1186, 411] on button "Download Invoice" at bounding box center [1161, 415] width 101 height 24
click at [494, 230] on dd "Select export for the invoice you need to generate. You can use the link to dow…" at bounding box center [708, 227] width 1042 height 15
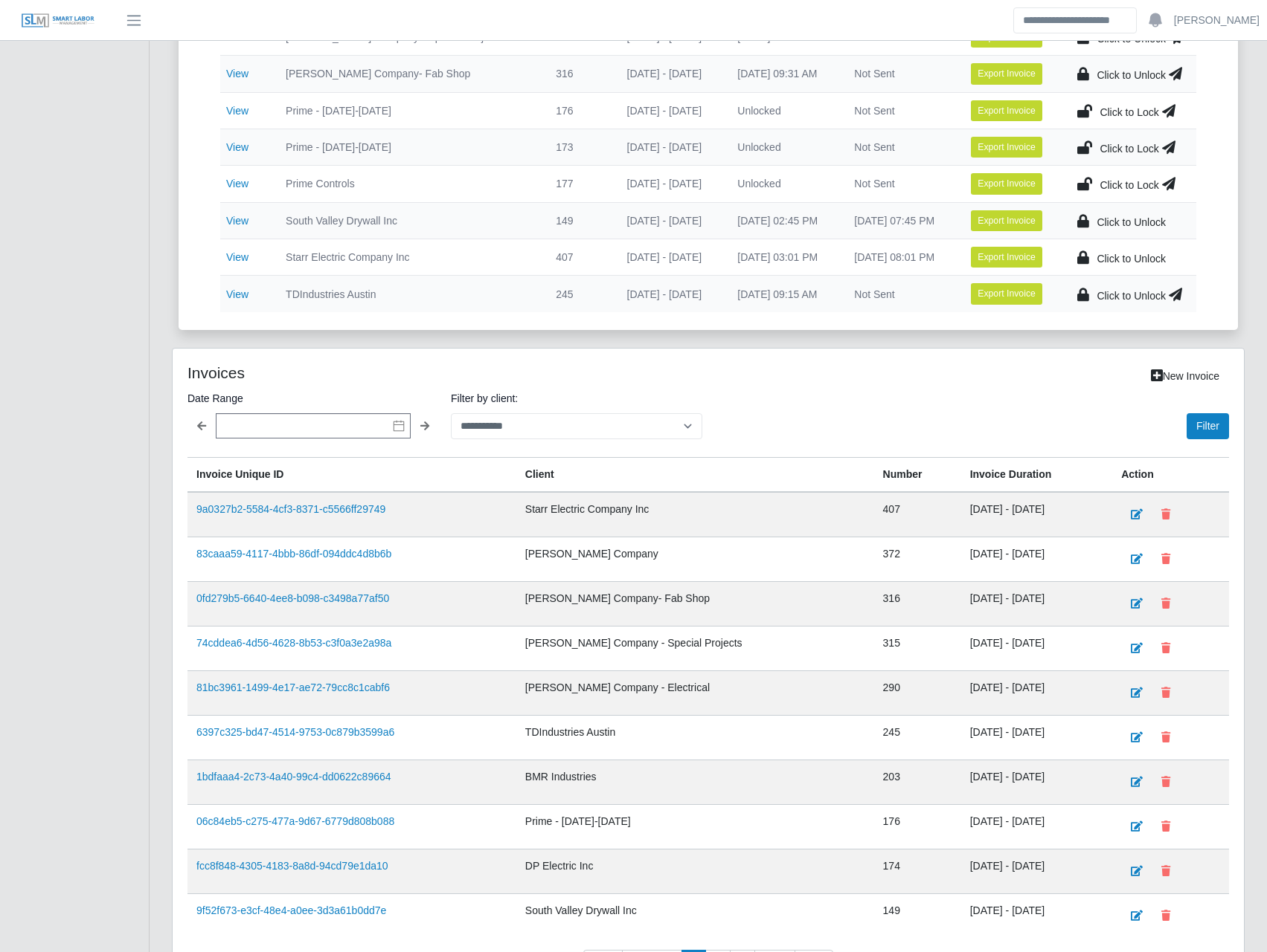
scroll to position [794, 0]
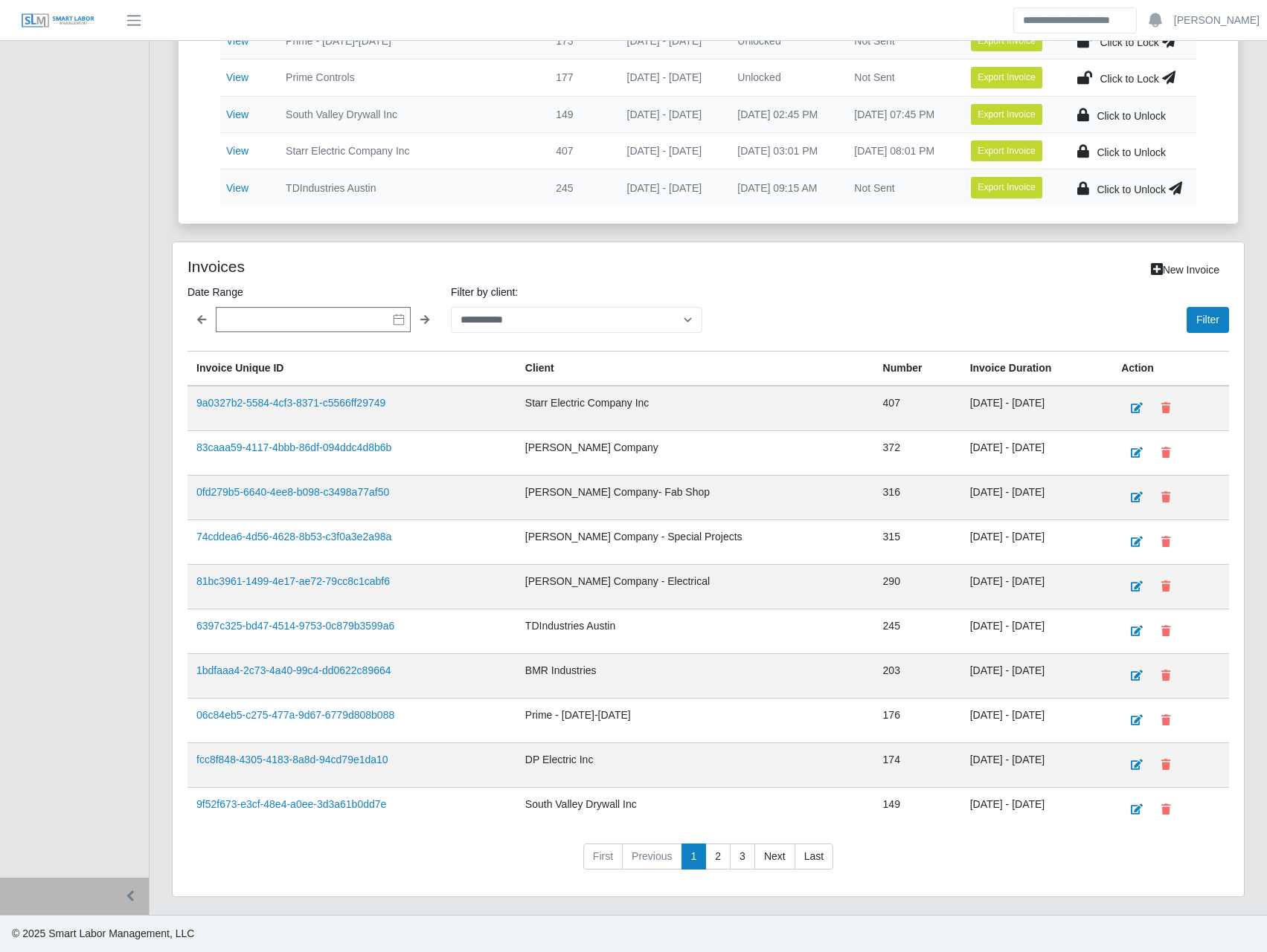
click at [520, 338] on div "**********" at bounding box center [707, 569] width 1071 height 655
click at [524, 328] on select "**********" at bounding box center [577, 320] width 251 height 26
select select "**********"
click at [451, 307] on select "**********" at bounding box center [577, 320] width 251 height 26
click at [1205, 308] on button "Filter" at bounding box center [1208, 320] width 43 height 26
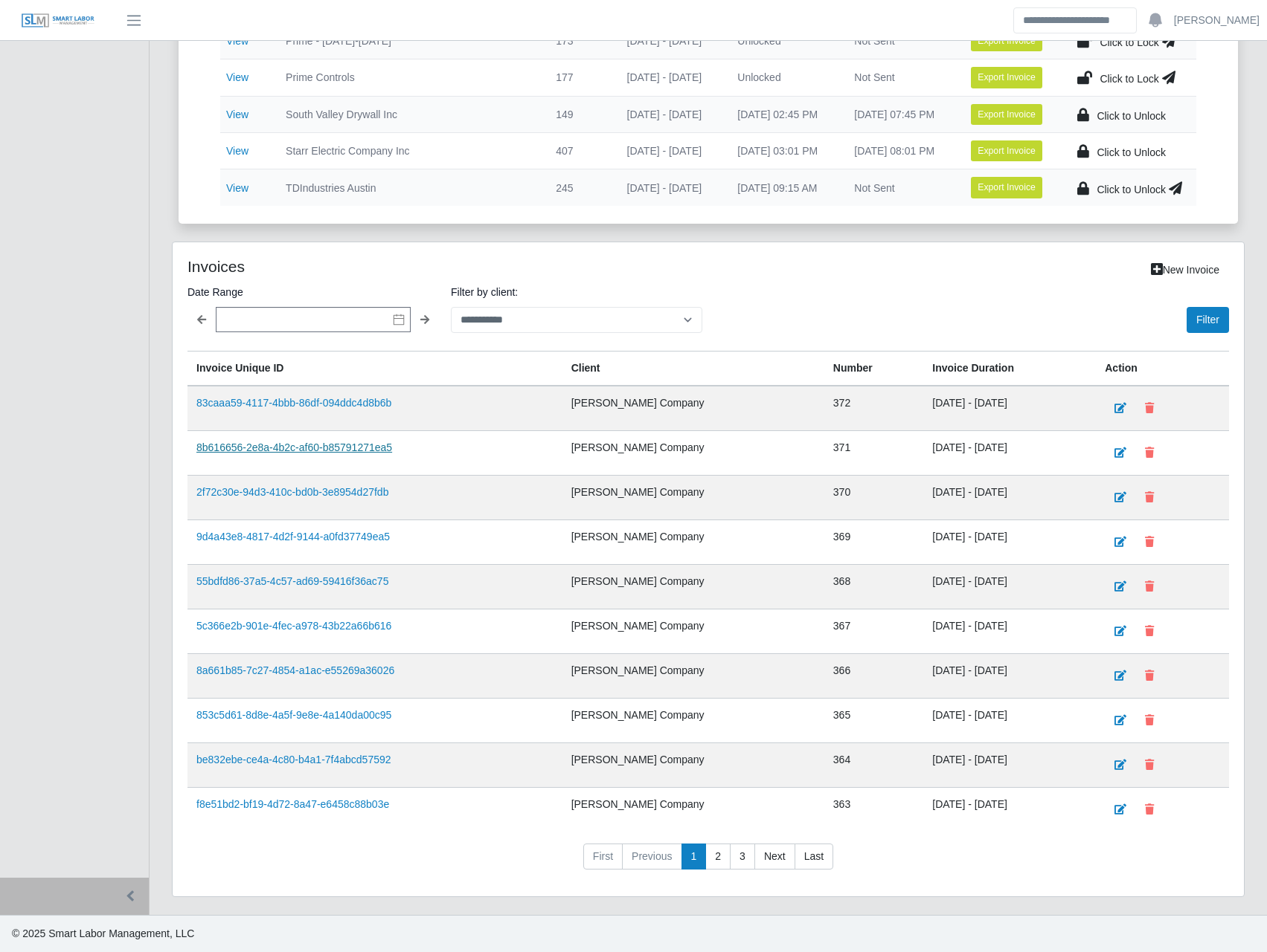
click at [367, 452] on link "8b616656-2e8a-4b2c-af60-b85791271ea5" at bounding box center [295, 448] width 196 height 12
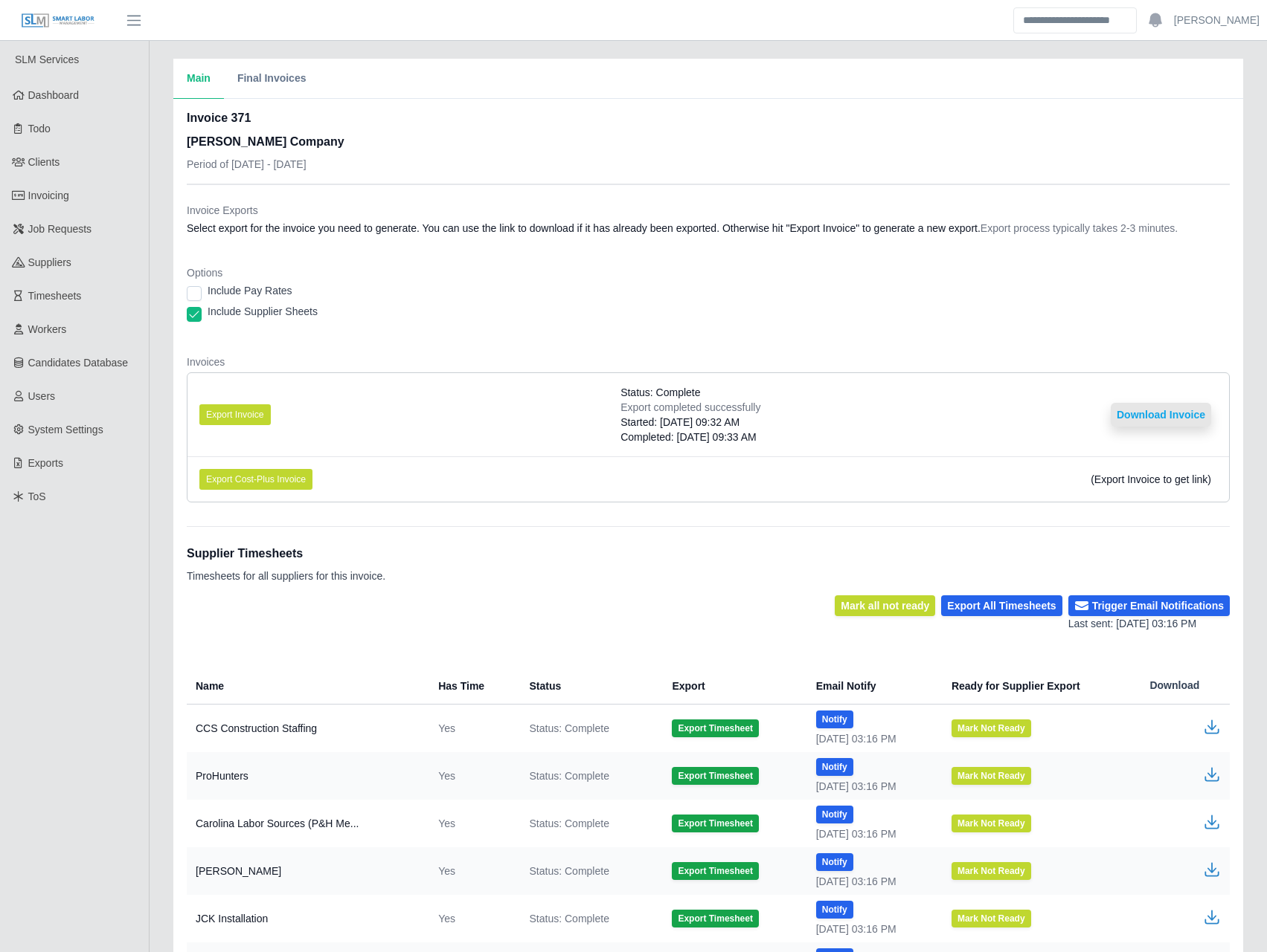
click at [1164, 421] on button "Download Invoice" at bounding box center [1161, 415] width 101 height 24
click at [48, 197] on span "Invoicing" at bounding box center [48, 196] width 41 height 12
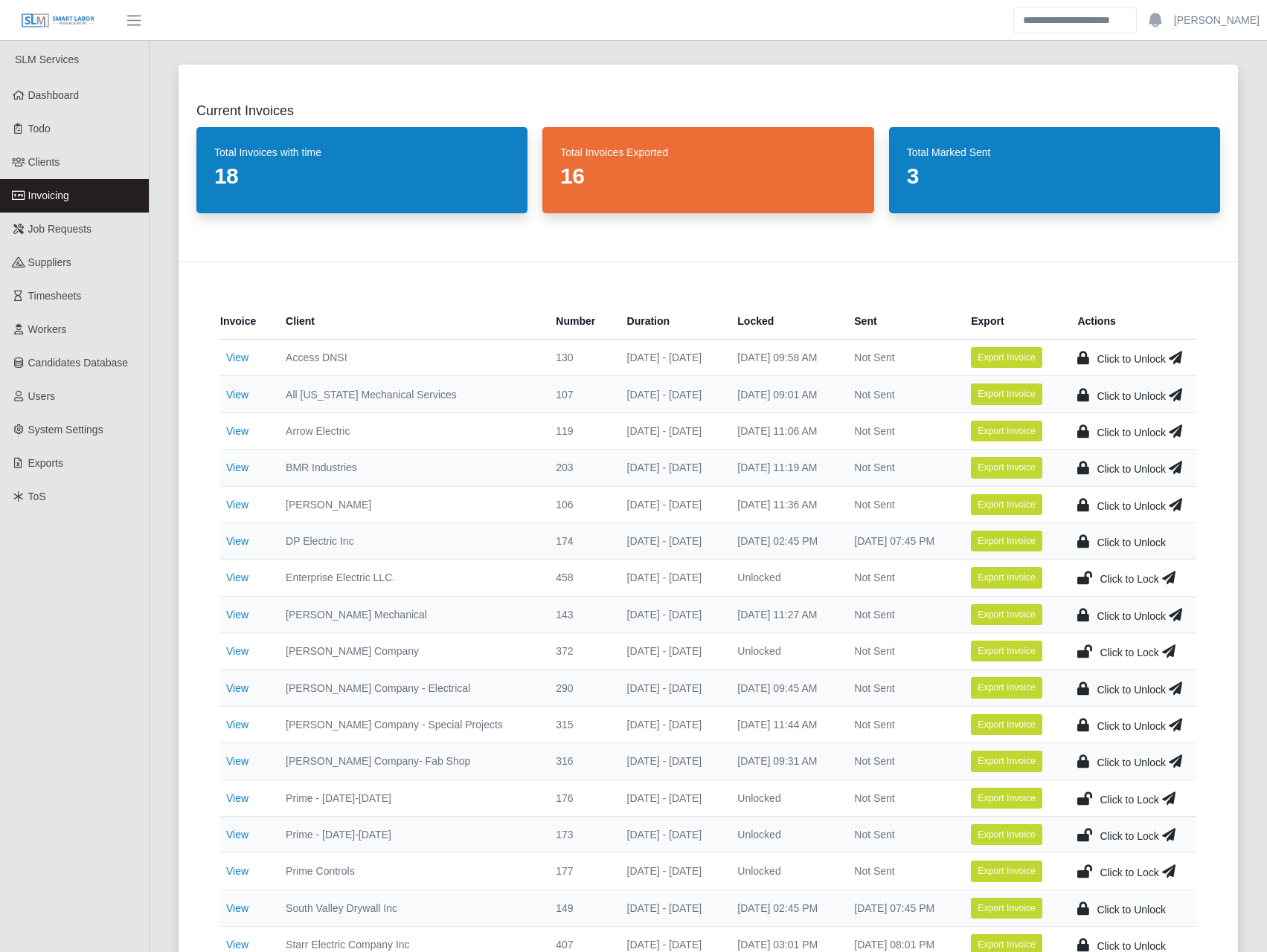
click at [1080, 650] on icon at bounding box center [1084, 650] width 15 height 21
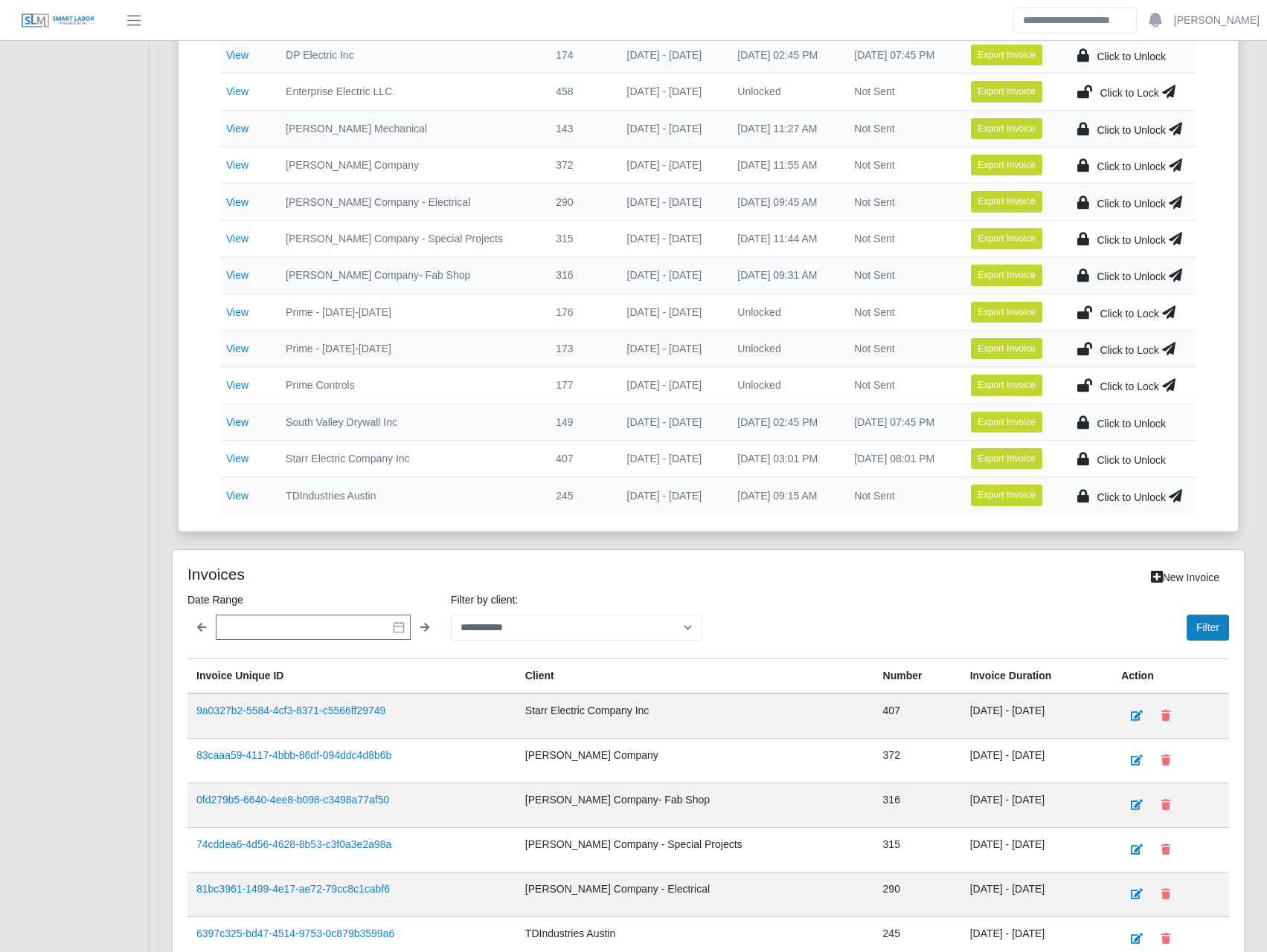
scroll to position [520, 0]
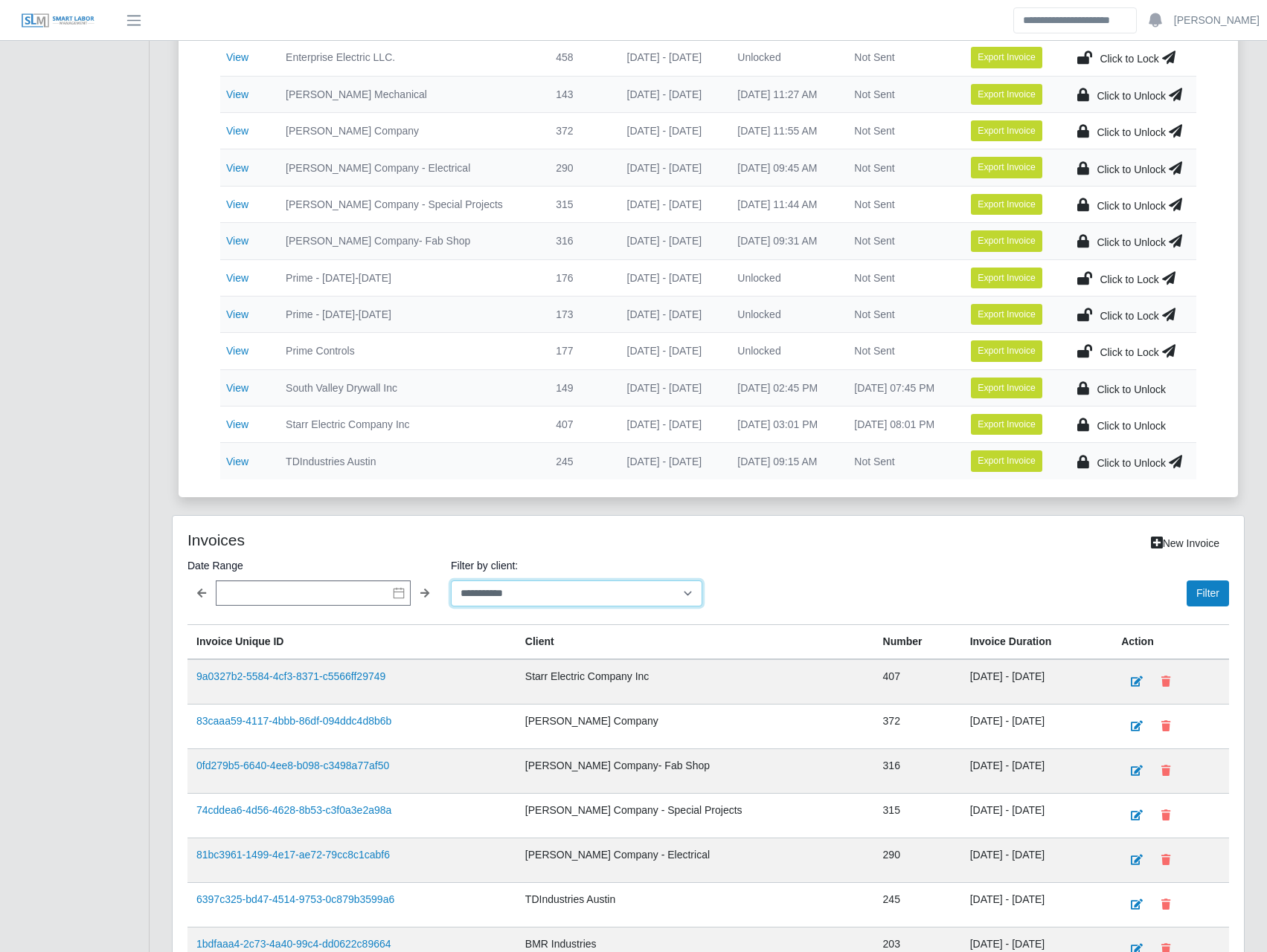
click at [592, 599] on select "**********" at bounding box center [577, 593] width 251 height 26
select select "**********"
click at [451, 580] on select "**********" at bounding box center [577, 593] width 251 height 26
click at [1213, 596] on button "Filter" at bounding box center [1208, 593] width 43 height 26
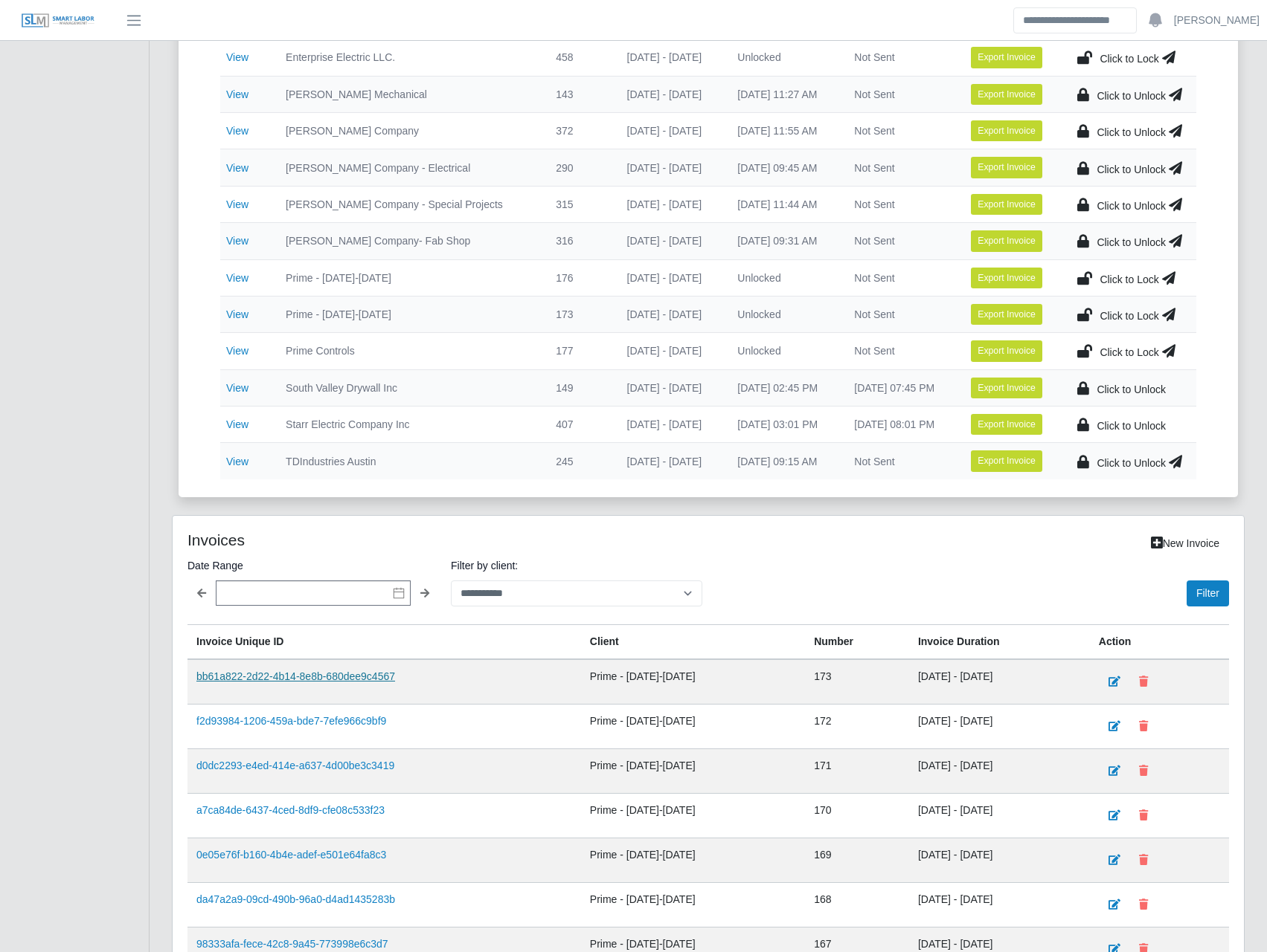
click at [331, 677] on link "bb61a822-2d22-4b14-8e8b-680dee9c4567" at bounding box center [296, 676] width 199 height 12
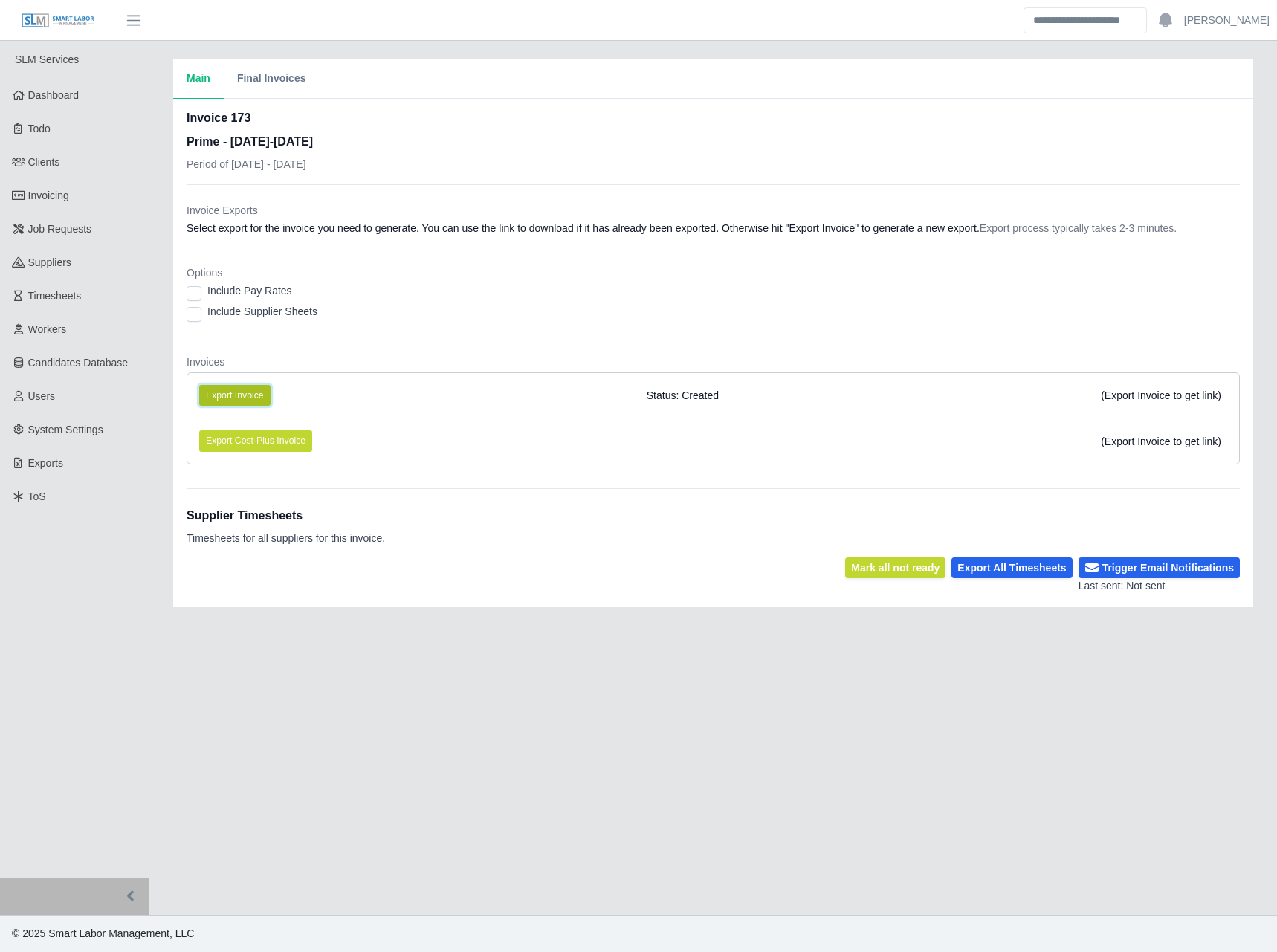
click at [232, 389] on button "Export Invoice" at bounding box center [235, 395] width 71 height 21
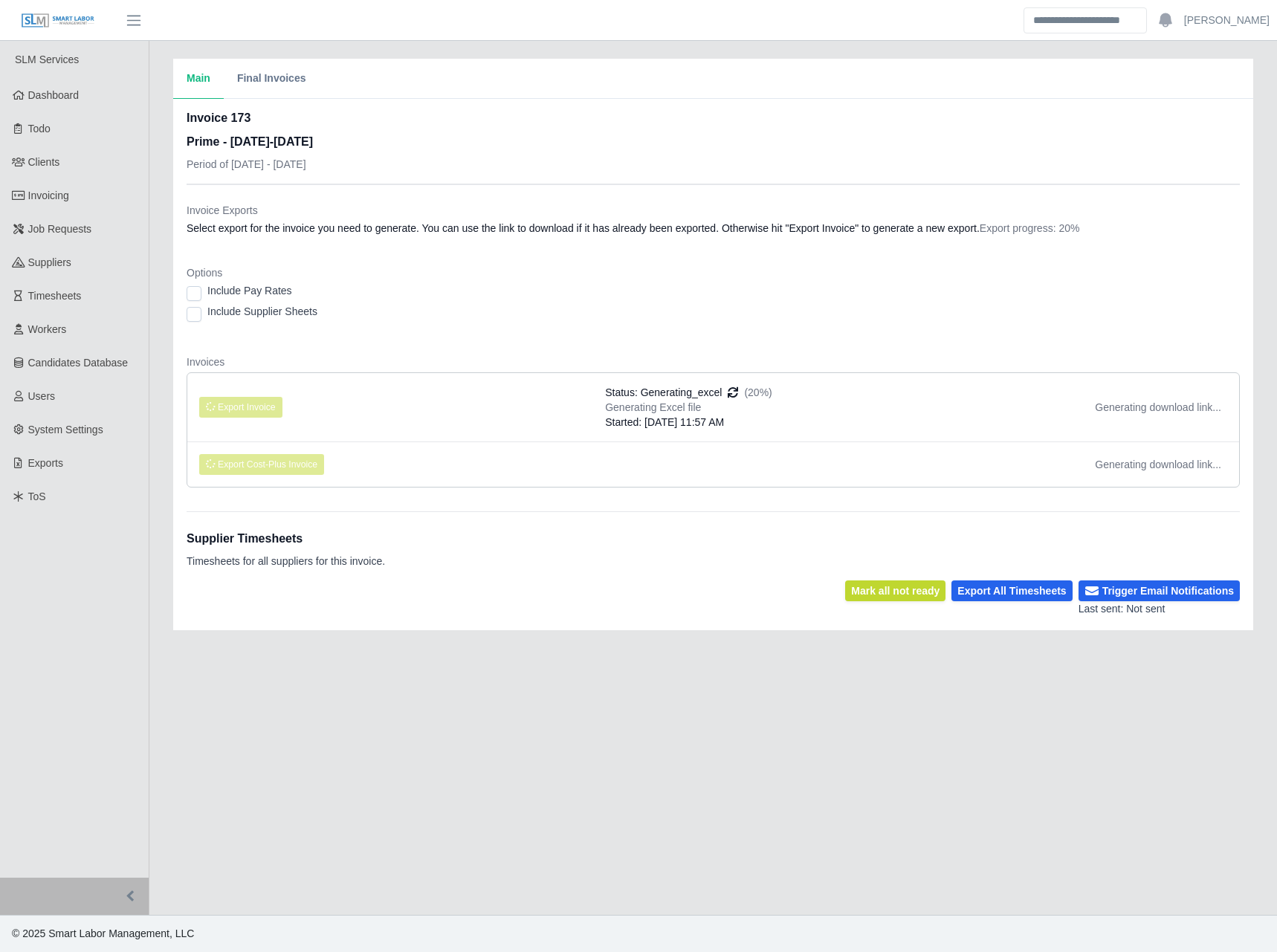
click at [890, 298] on div "Include Pay Rates" at bounding box center [714, 294] width 1054 height 21
drag, startPoint x: 871, startPoint y: 284, endPoint x: 861, endPoint y: 284, distance: 10.0
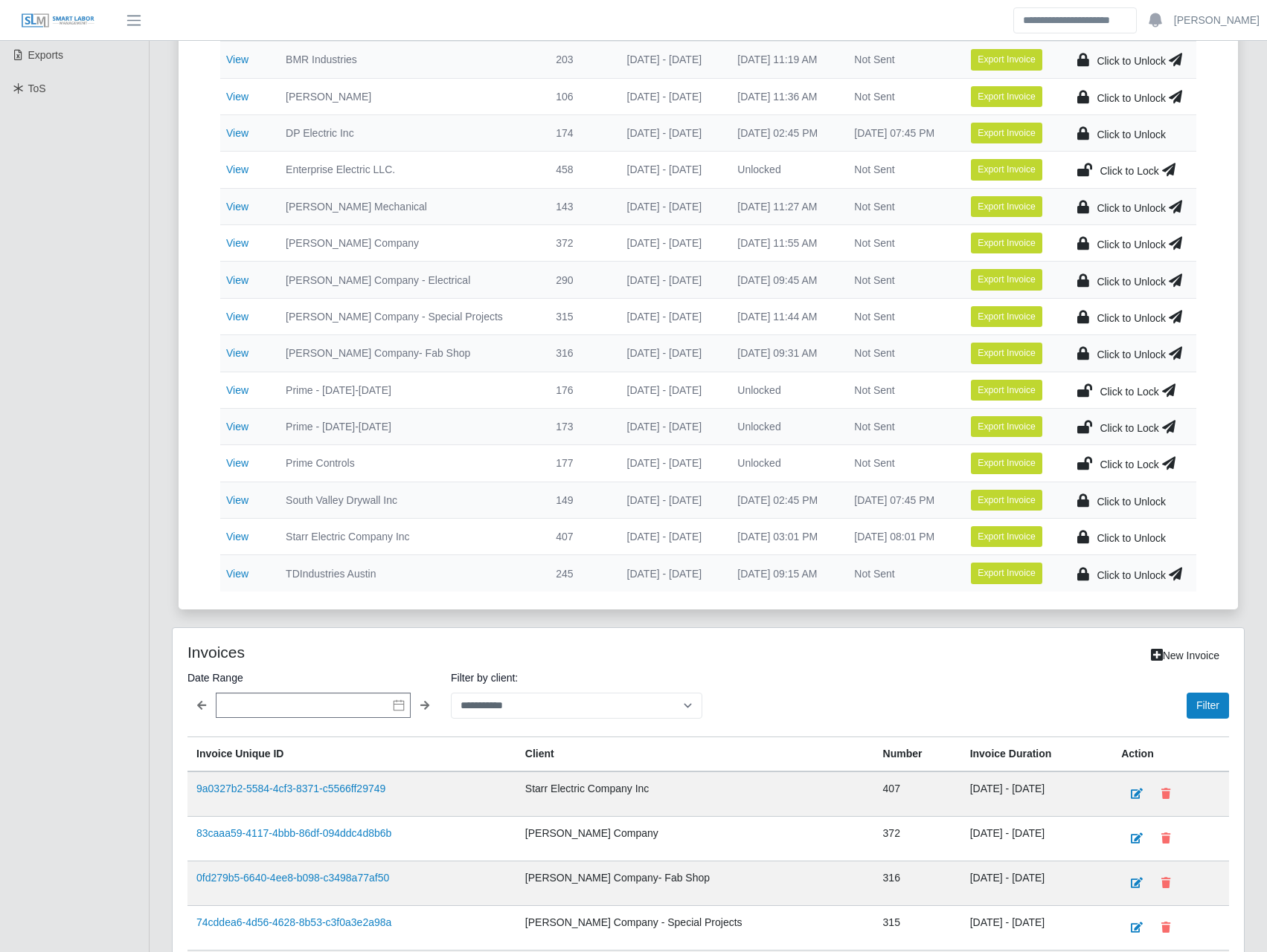
scroll to position [794, 0]
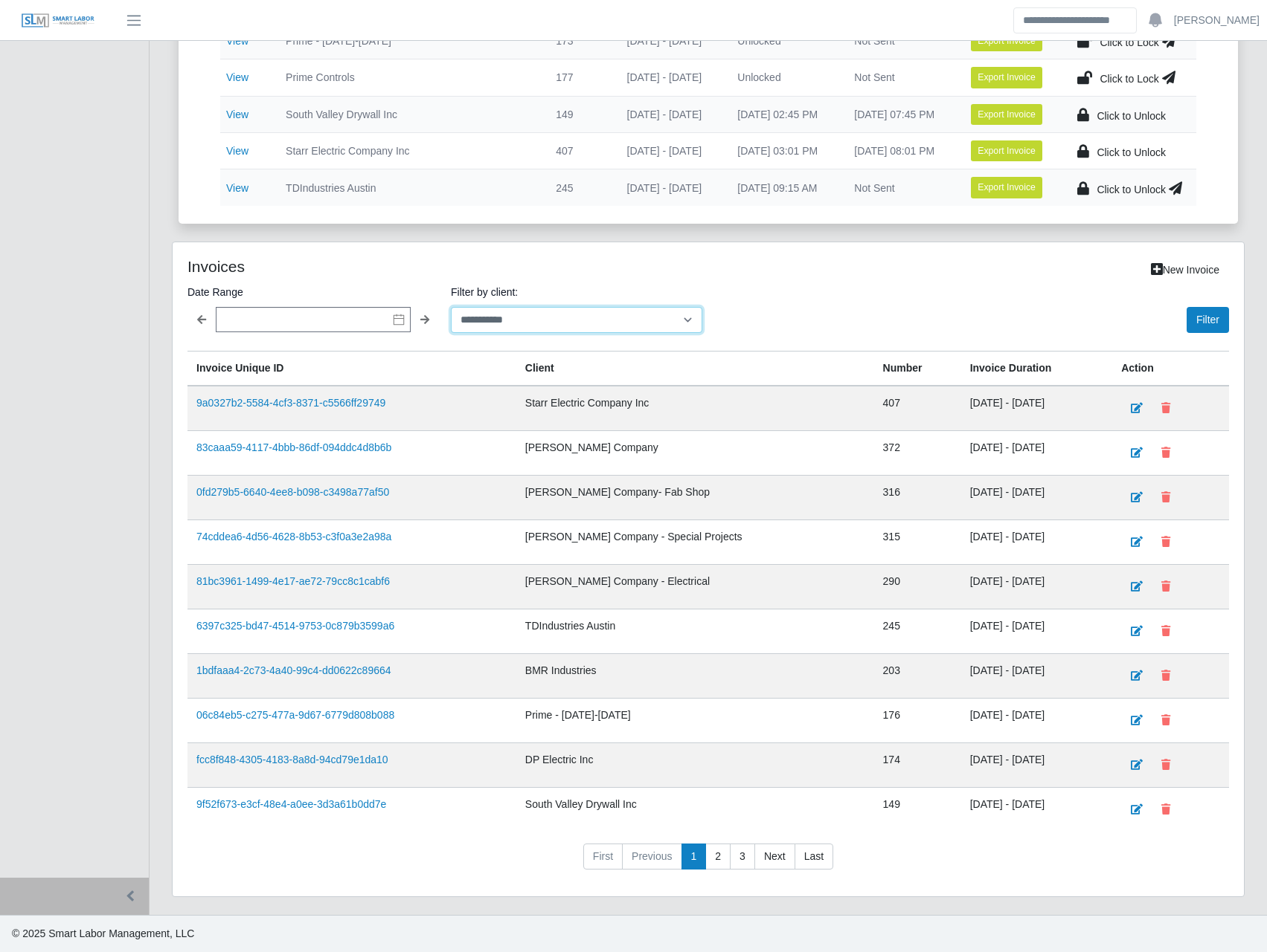
click at [623, 320] on select "**********" at bounding box center [577, 320] width 251 height 26
click at [451, 307] on select "**********" at bounding box center [577, 320] width 251 height 26
click at [1228, 315] on button "Filter" at bounding box center [1208, 320] width 43 height 26
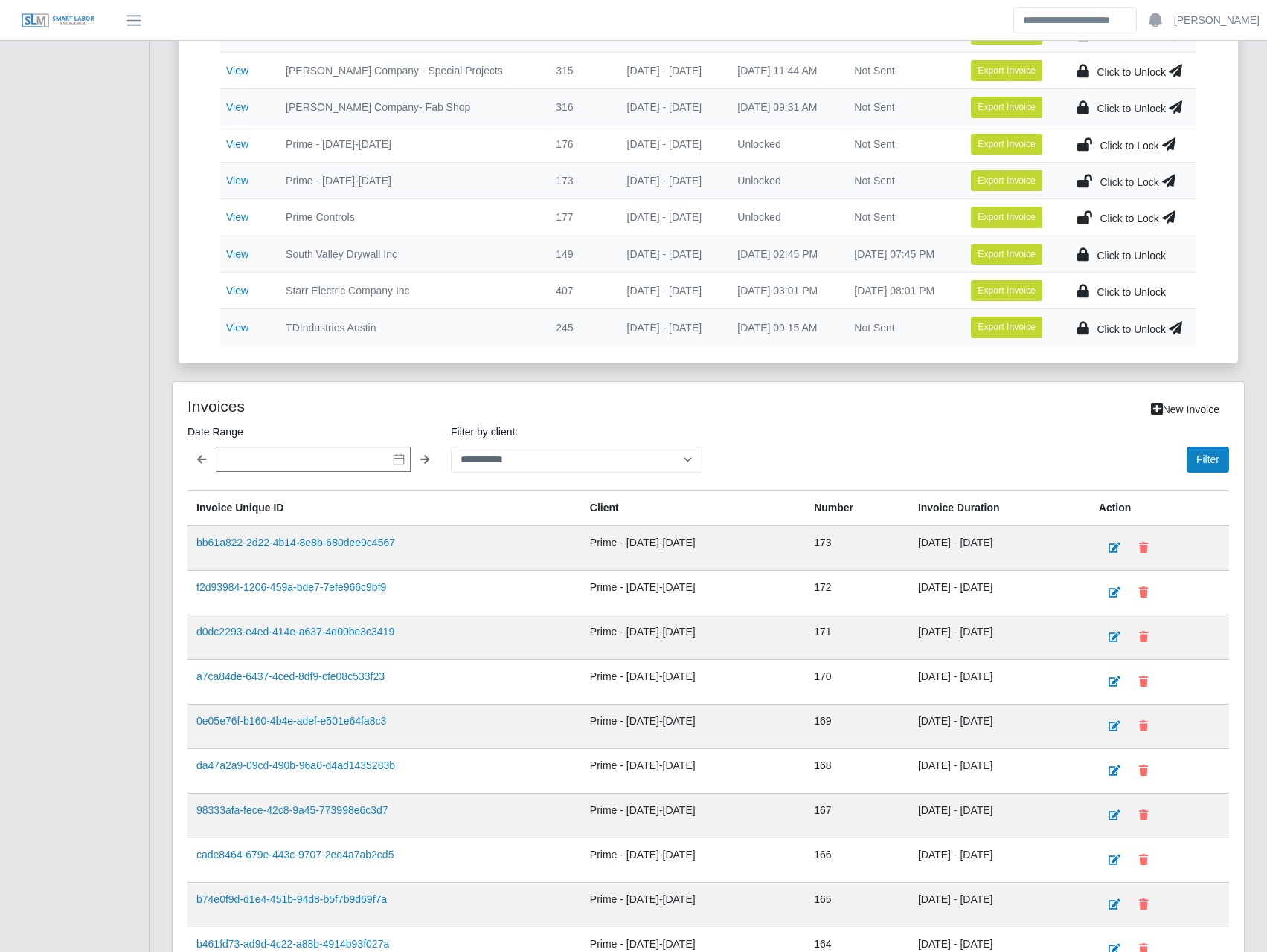
scroll to position [621, 0]
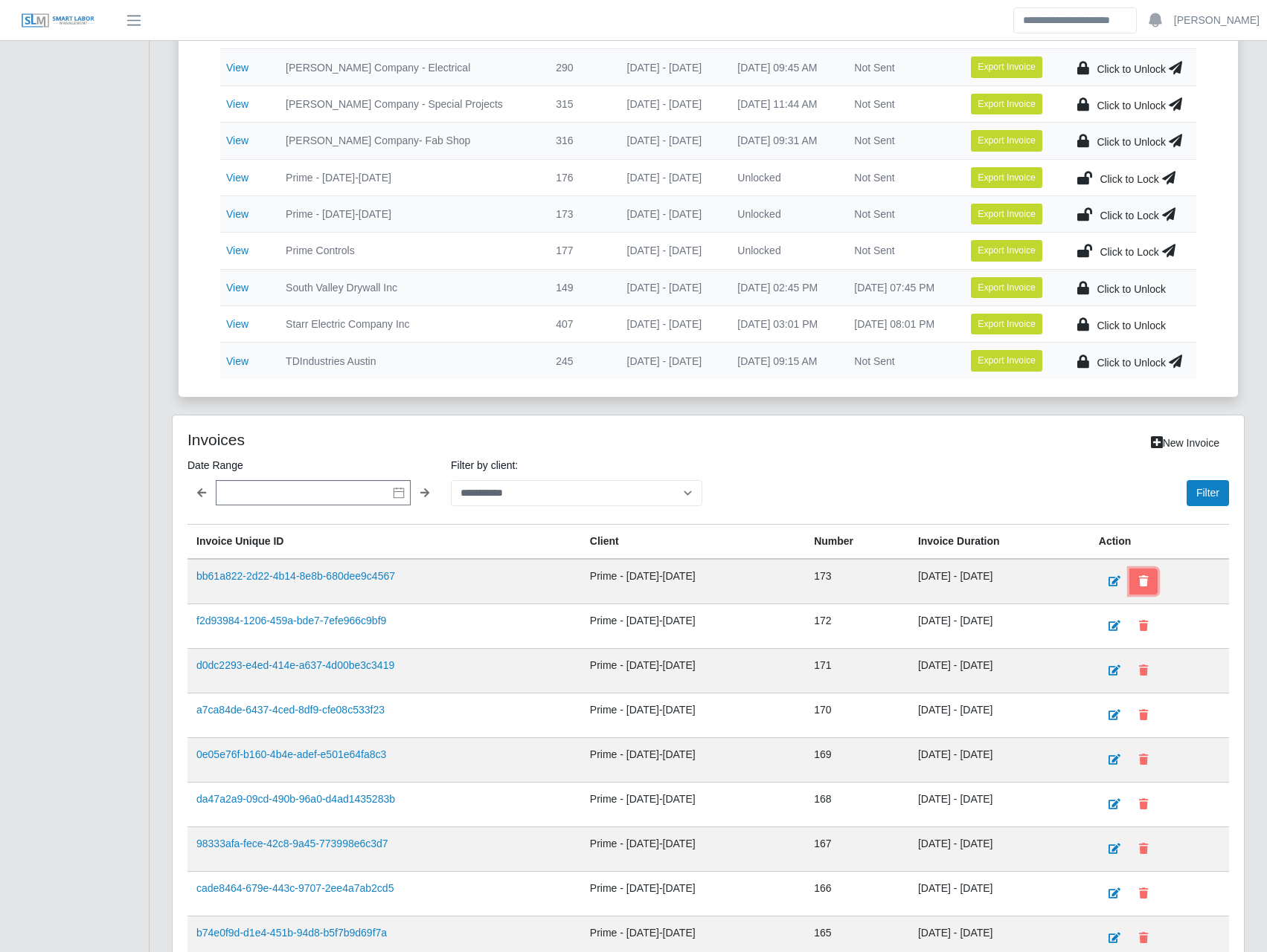
drag, startPoint x: 1157, startPoint y: 579, endPoint x: 711, endPoint y: 39, distance: 700.4
click at [1157, 577] on button at bounding box center [1143, 581] width 29 height 26
click at [1214, 495] on button "Filter" at bounding box center [1208, 493] width 43 height 26
click at [754, 485] on div "Filter" at bounding box center [971, 481] width 514 height 49
click at [650, 489] on select "**********" at bounding box center [577, 493] width 251 height 26
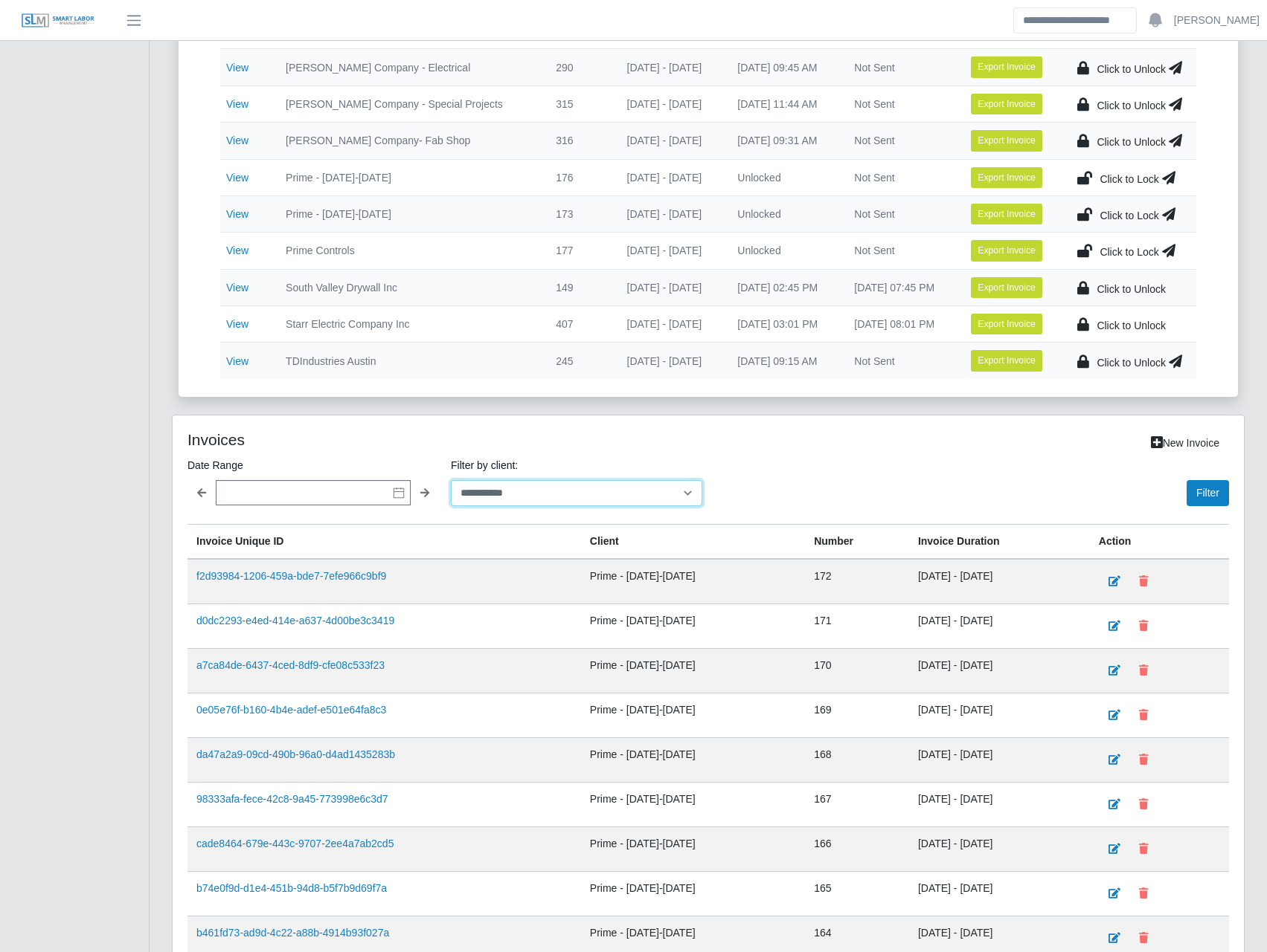
click at [451, 480] on select "**********" at bounding box center [577, 493] width 251 height 26
click at [1227, 494] on button "Filter" at bounding box center [1208, 493] width 43 height 26
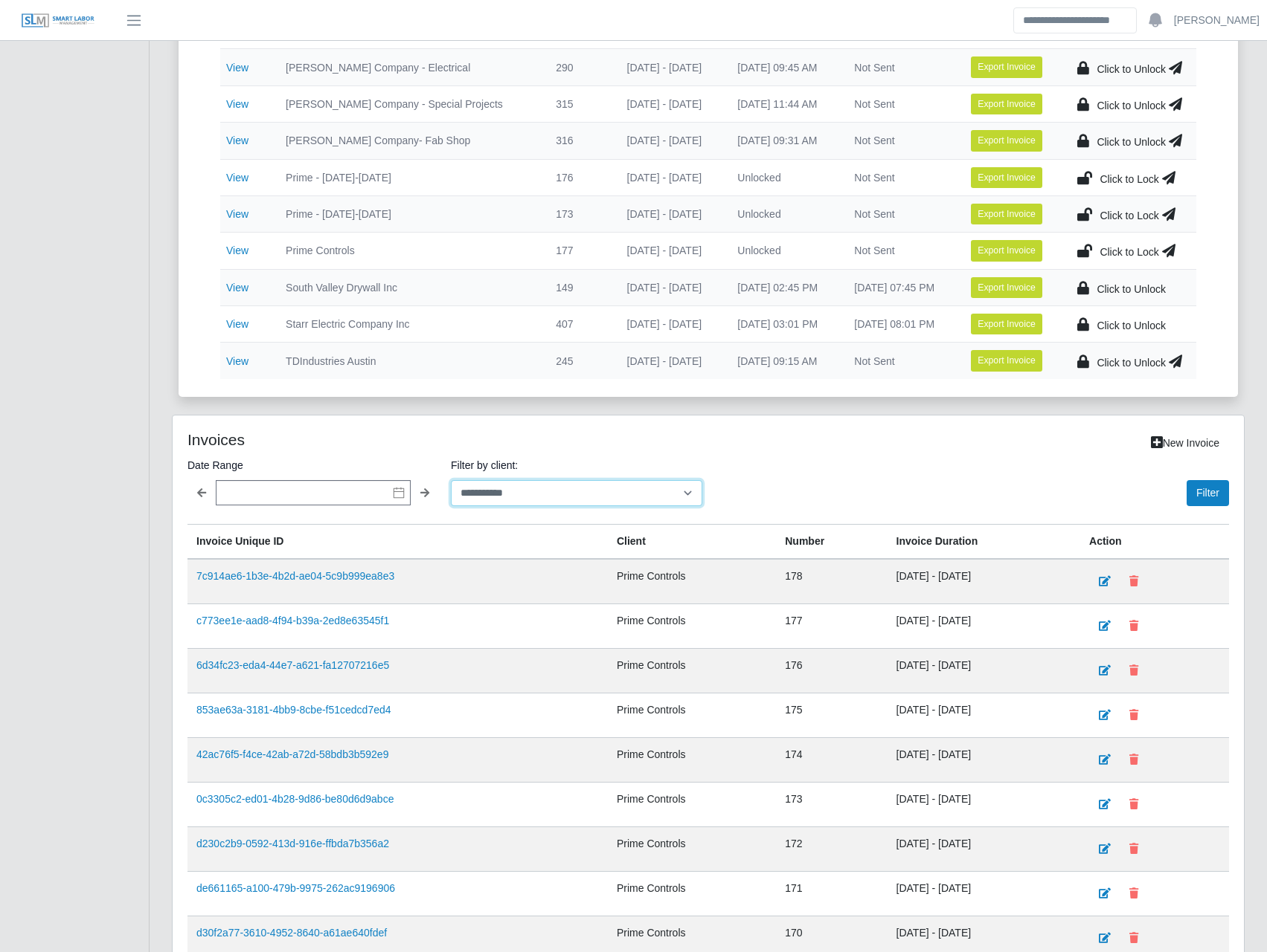
click at [681, 499] on select "**********" at bounding box center [577, 493] width 251 height 26
click at [451, 480] on select "**********" at bounding box center [577, 493] width 251 height 26
click at [1201, 486] on button "Filter" at bounding box center [1208, 493] width 43 height 26
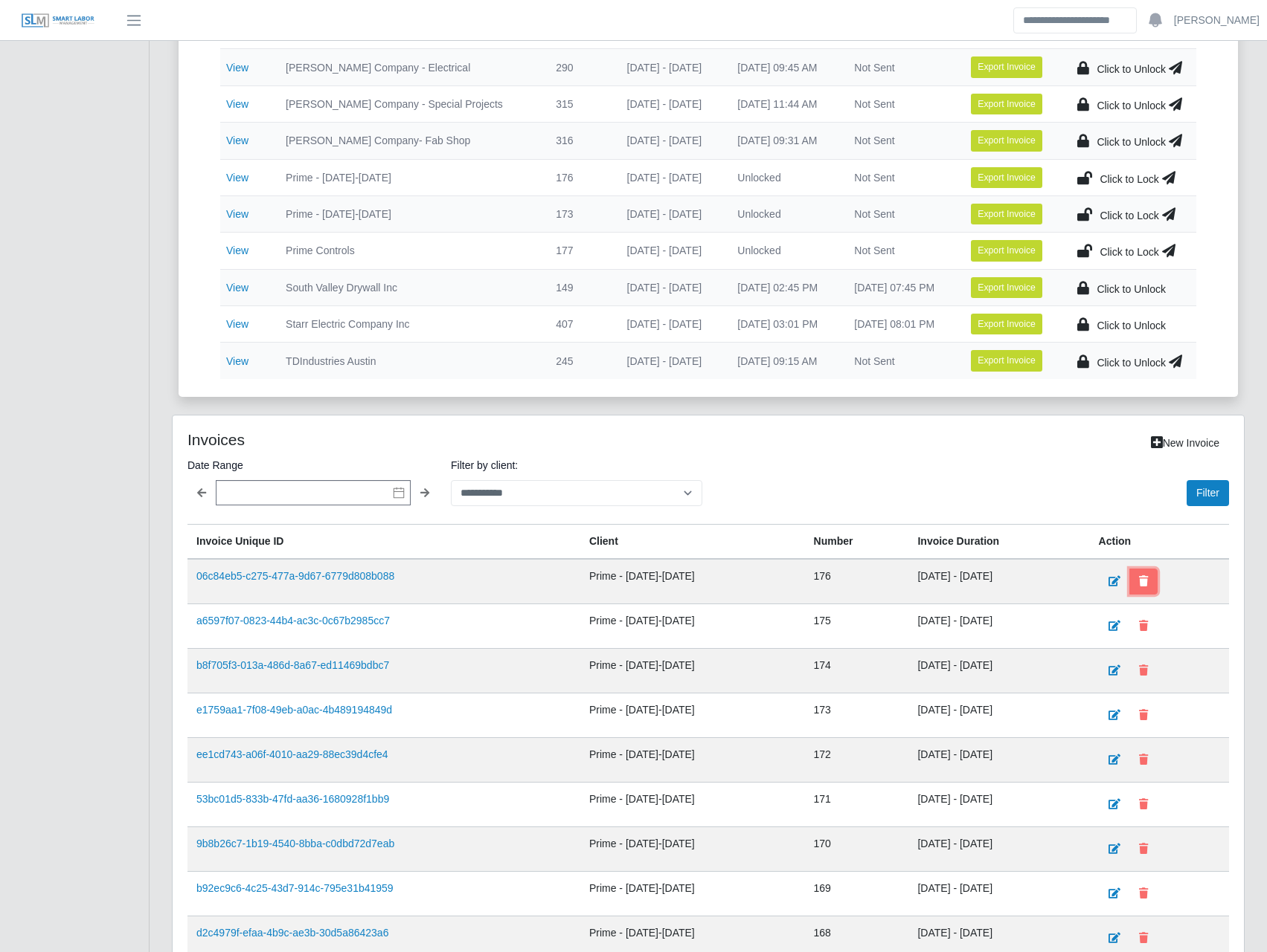
click at [1145, 586] on button at bounding box center [1143, 581] width 29 height 26
click at [645, 493] on select "**********" at bounding box center [577, 493] width 251 height 26
click at [451, 480] on select "**********" at bounding box center [577, 493] width 251 height 26
click at [1203, 499] on button "Filter" at bounding box center [1208, 493] width 43 height 26
drag, startPoint x: 652, startPoint y: 473, endPoint x: 653, endPoint y: 481, distance: 8.1
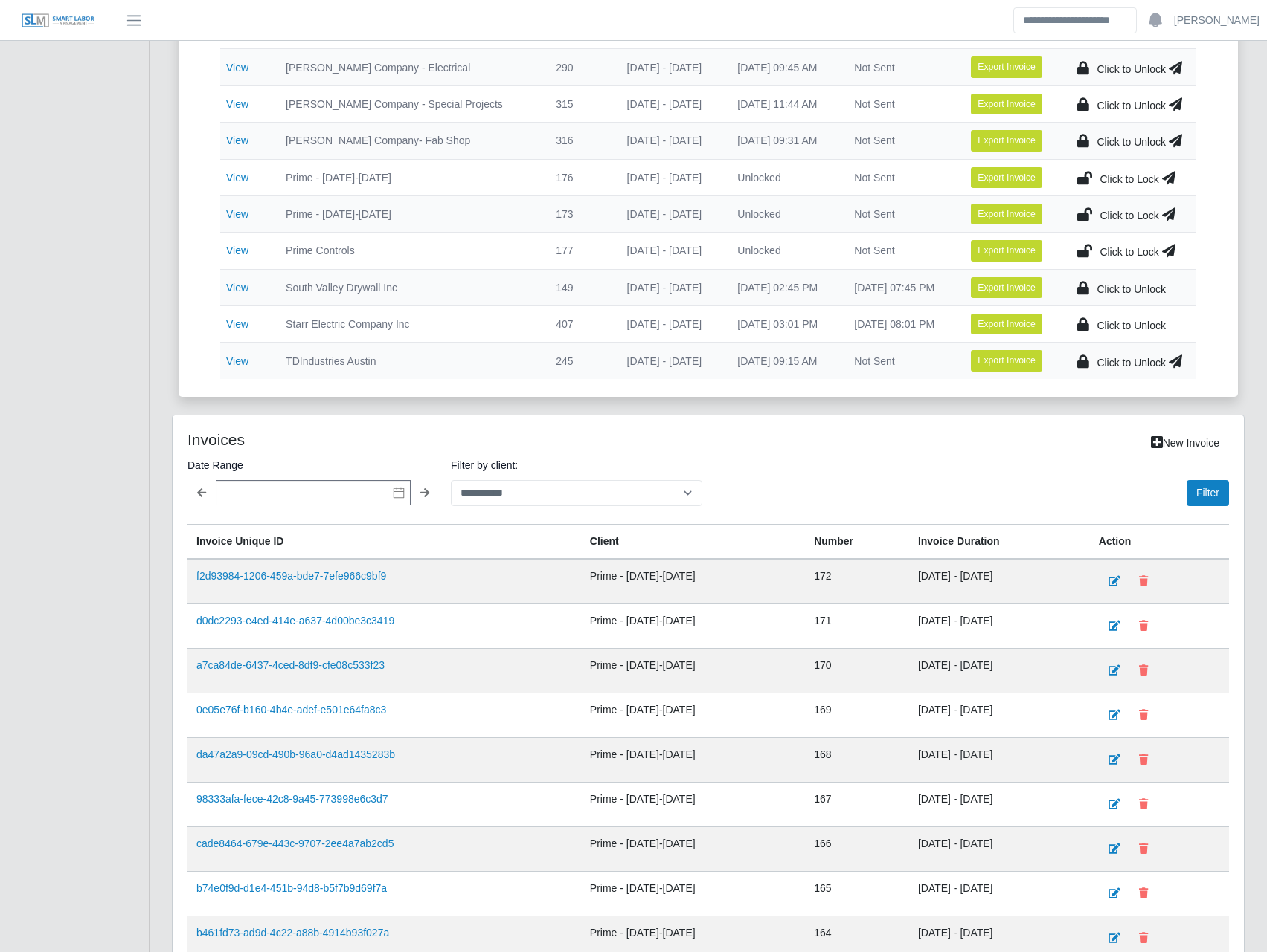
click at [652, 473] on label "Filter by client:" at bounding box center [577, 466] width 251 height 18
click at [652, 480] on select "**********" at bounding box center [577, 493] width 251 height 26
click at [658, 485] on select "**********" at bounding box center [577, 493] width 251 height 26
select select "**********"
click at [451, 480] on select "**********" at bounding box center [577, 493] width 251 height 26
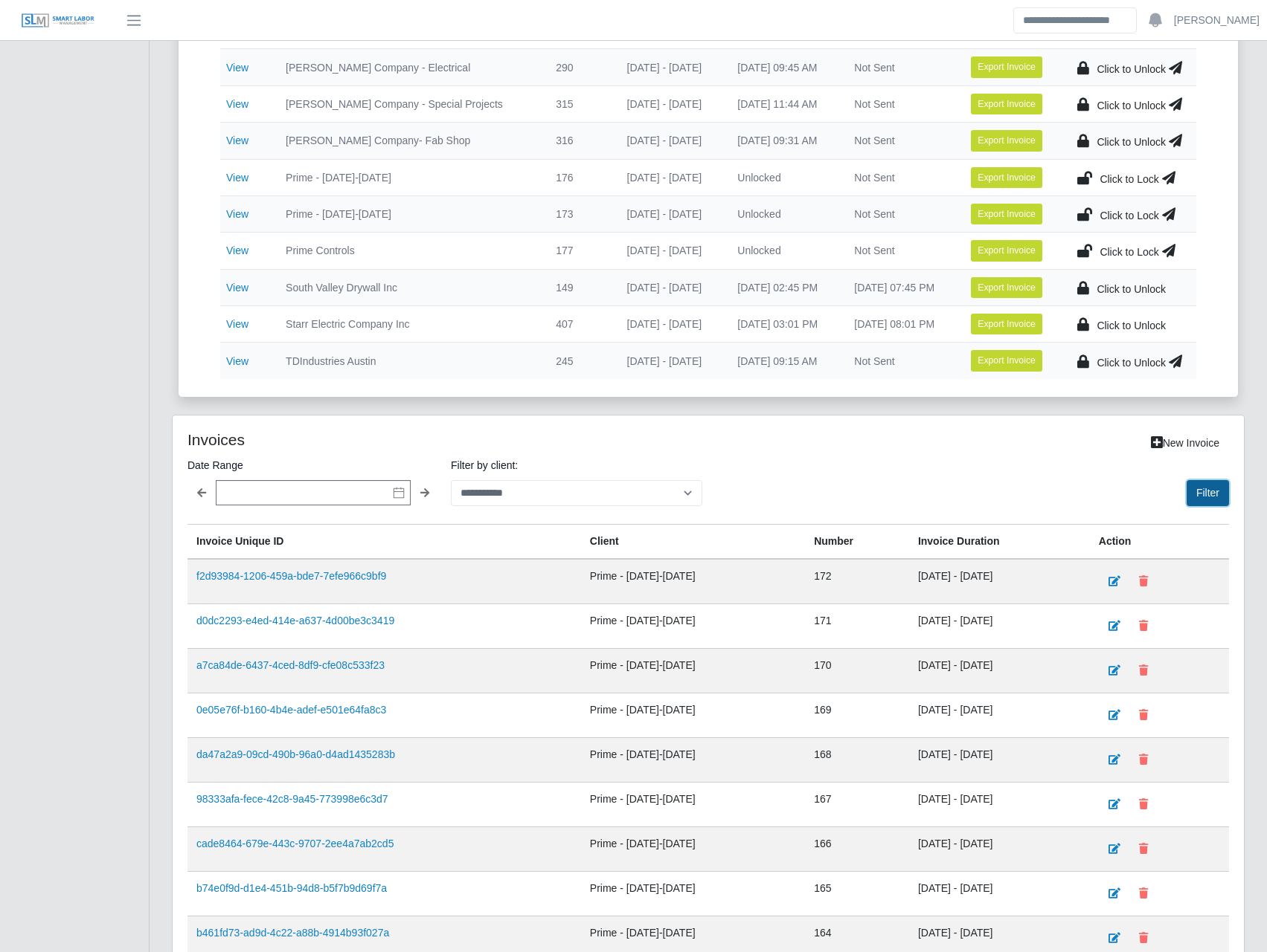
click at [1221, 492] on button "Filter" at bounding box center [1208, 493] width 43 height 26
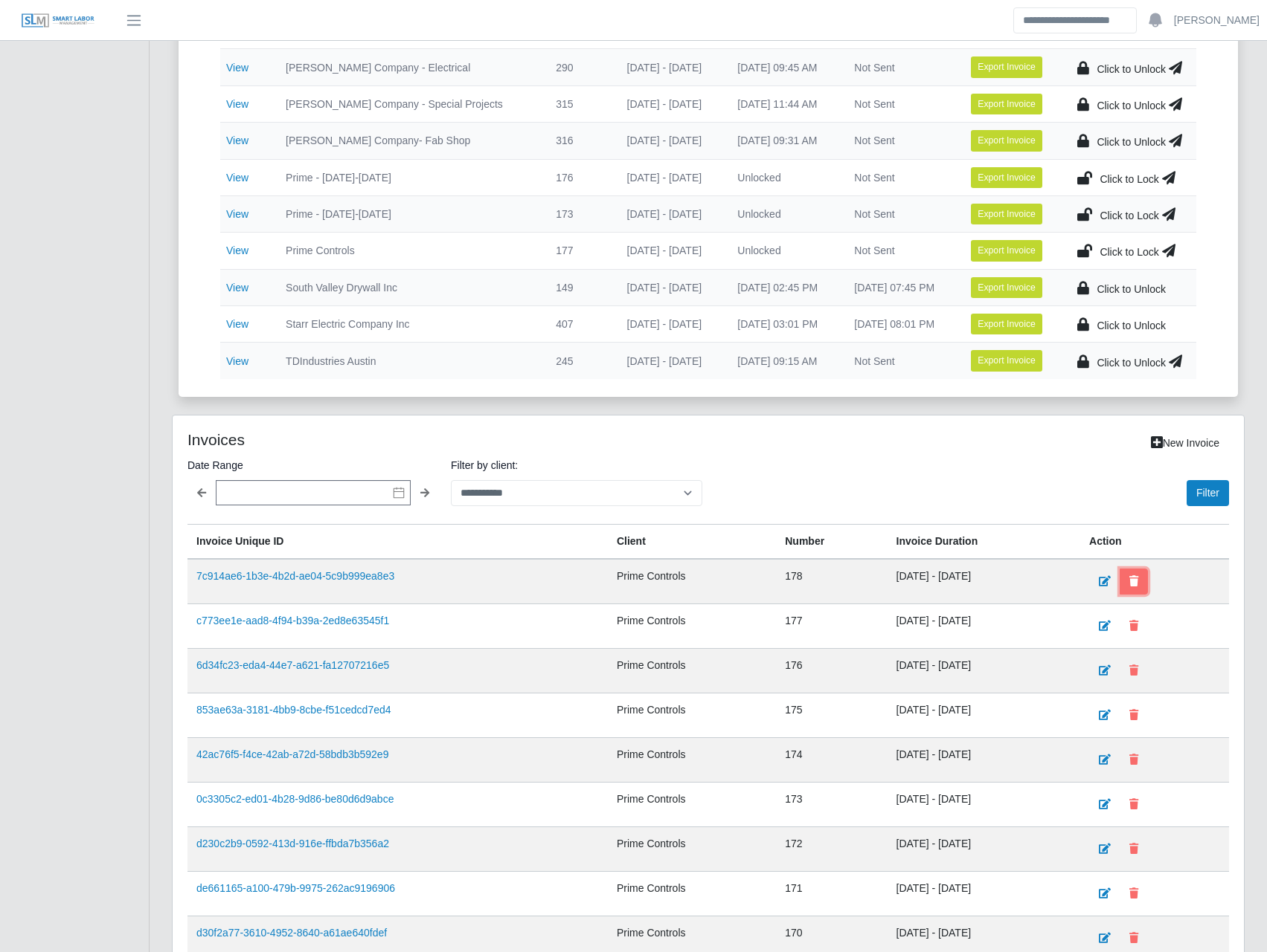
click at [1143, 573] on button at bounding box center [1133, 581] width 29 height 26
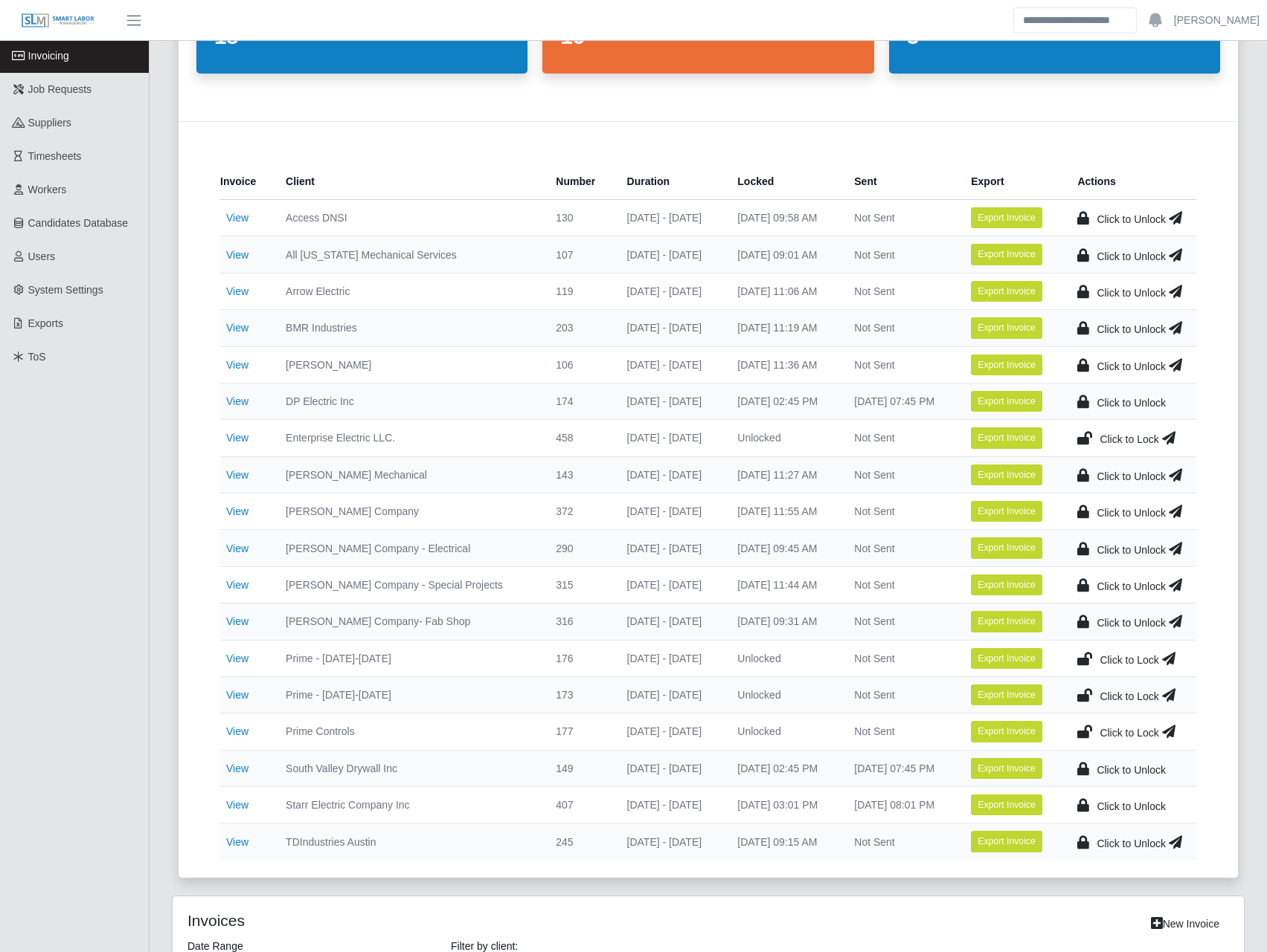
scroll to position [173, 0]
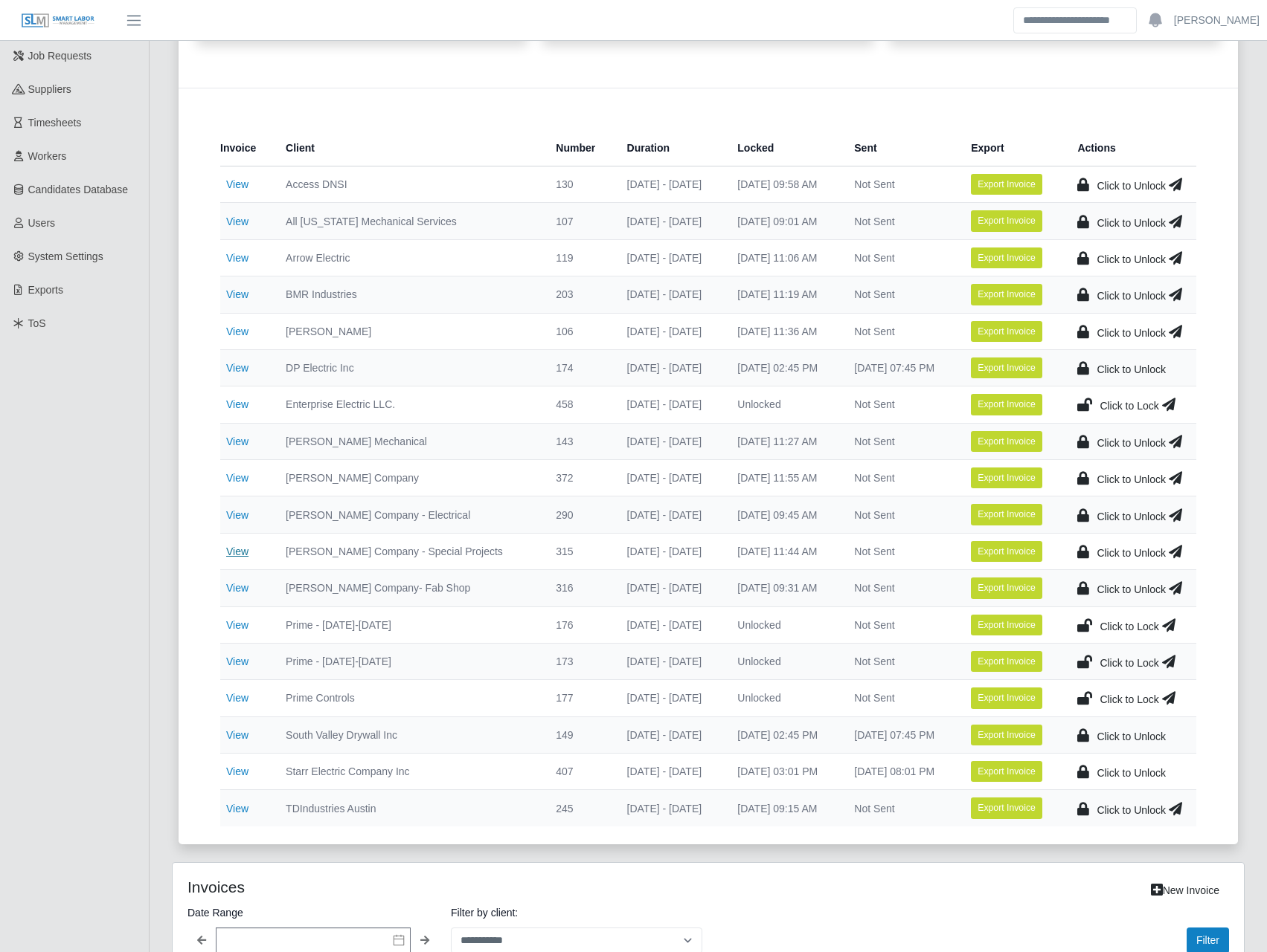
click at [241, 549] on link "View" at bounding box center [237, 552] width 23 height 12
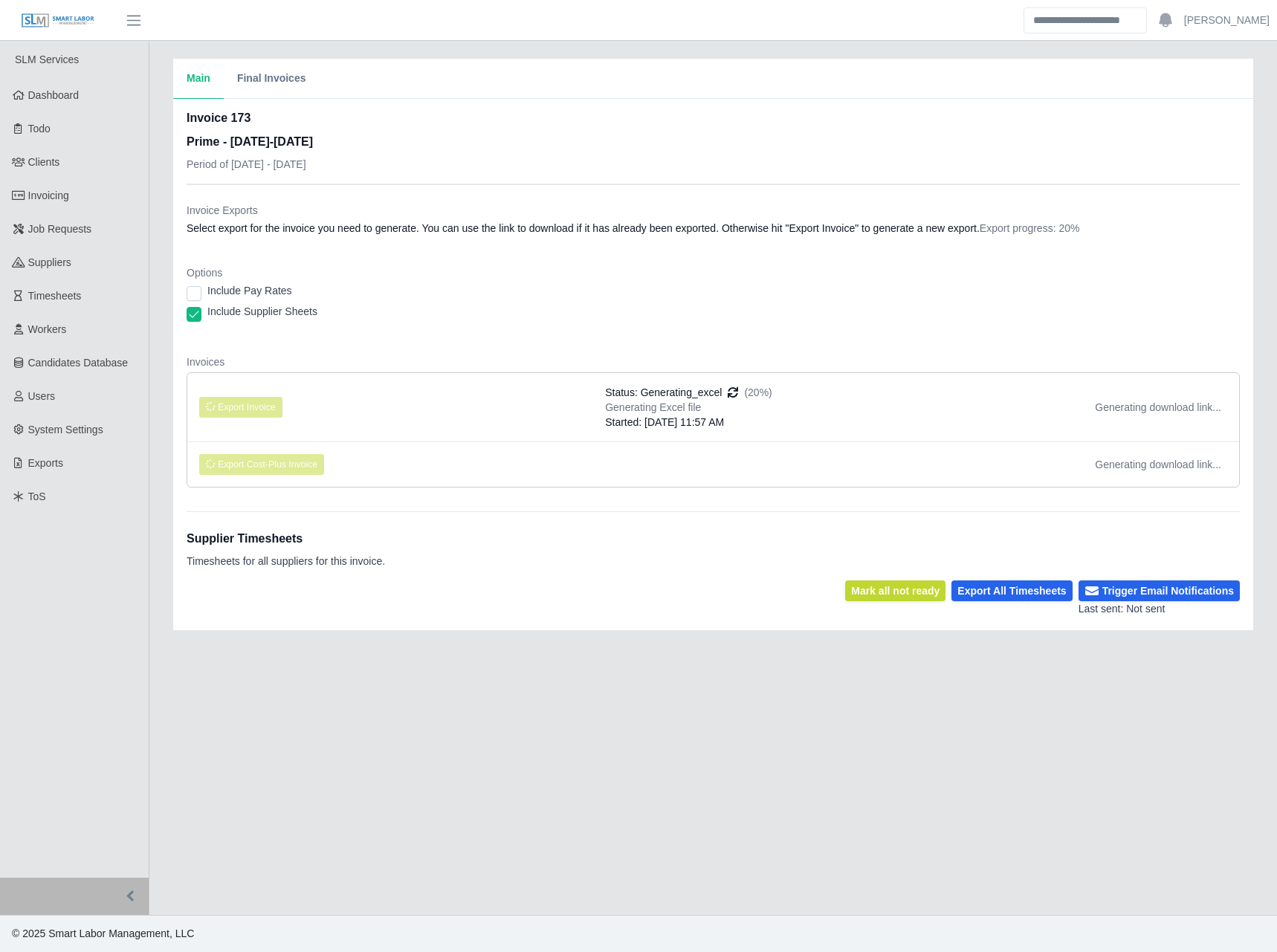
click at [857, 250] on dl "Invoice Exports Select export for the invoice you need to generate. You can use…" at bounding box center [714, 351] width 1054 height 297
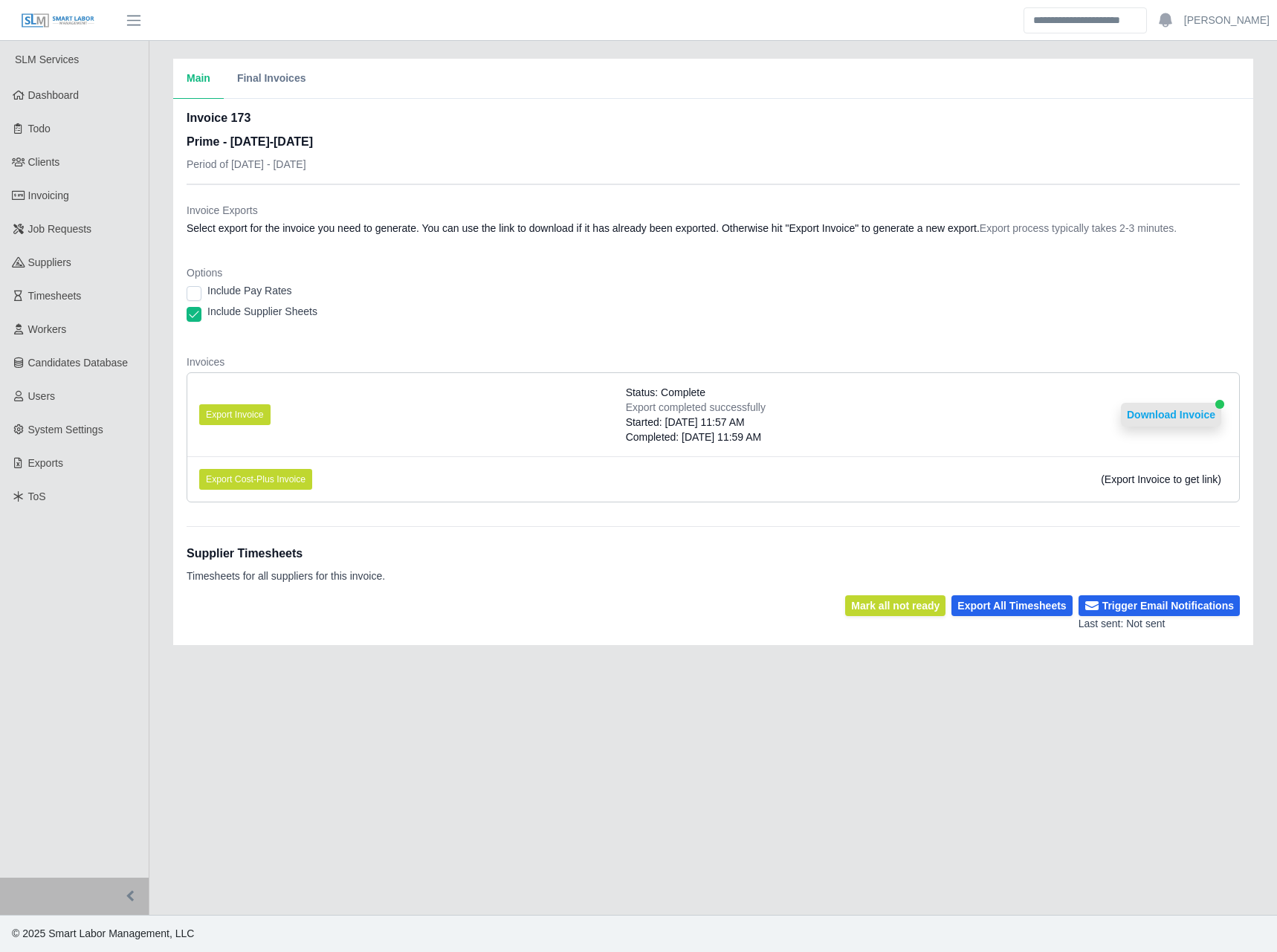
click at [1164, 418] on button "Download Invoice" at bounding box center [1171, 415] width 101 height 24
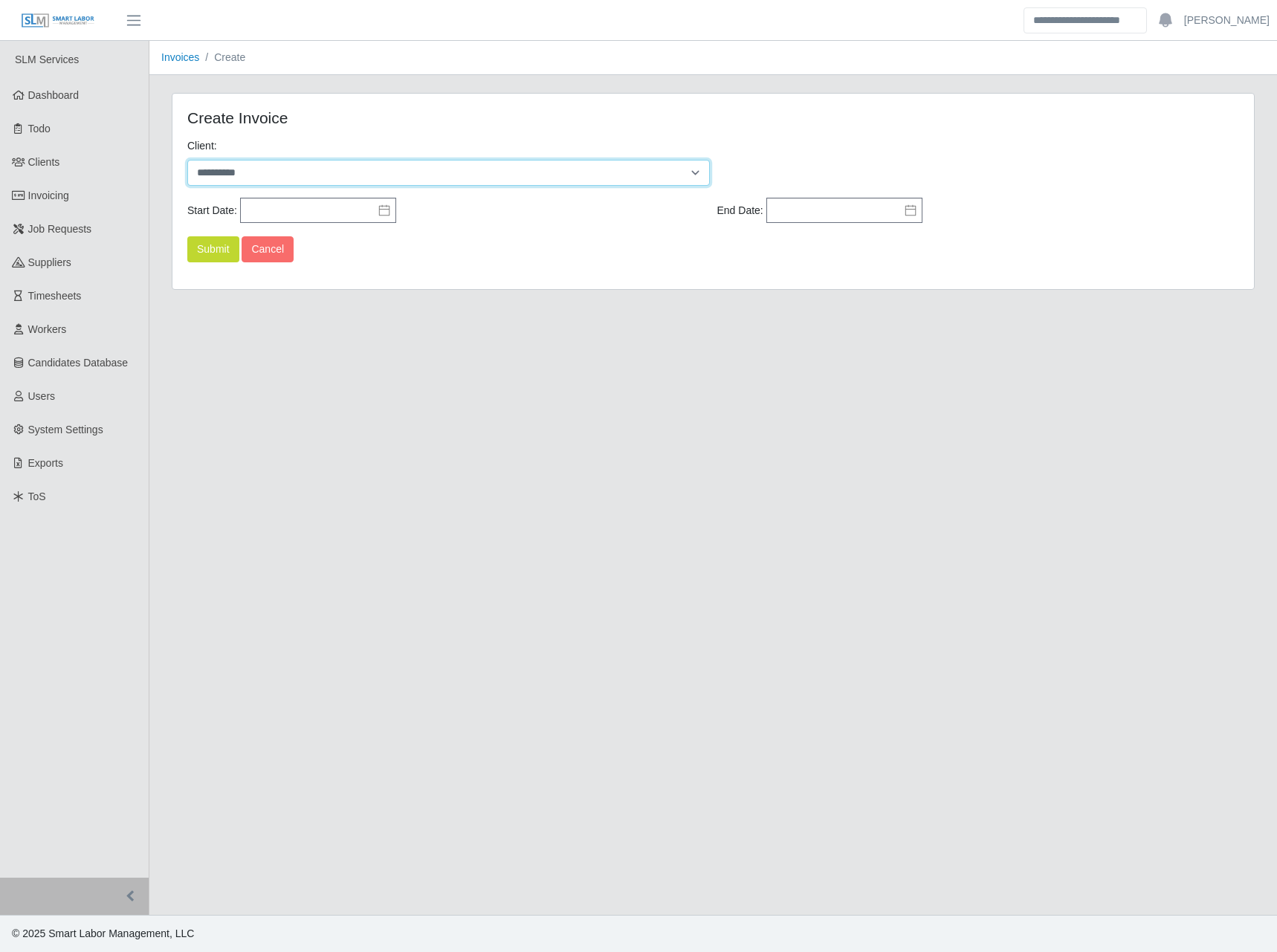
click at [331, 163] on select "**********" at bounding box center [449, 173] width 523 height 26
select select "**"
click at [188, 160] on select "**********" at bounding box center [449, 173] width 523 height 26
click at [334, 206] on input "text" at bounding box center [318, 211] width 156 height 26
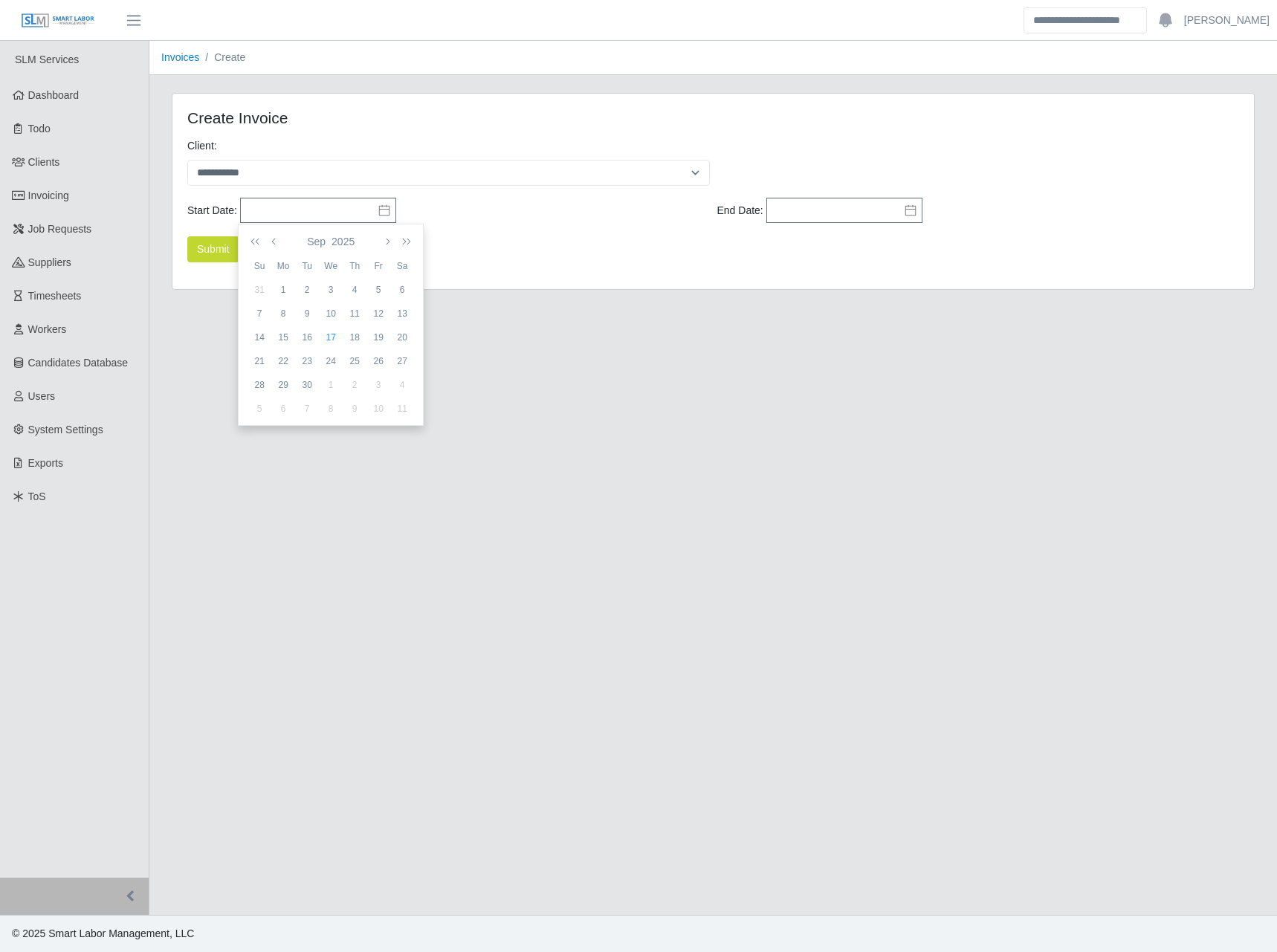
click at [284, 241] on div "[DATE]" at bounding box center [330, 242] width 166 height 26
click at [278, 246] on icon "button" at bounding box center [276, 241] width 8 height 12
click at [374, 284] on div "4" at bounding box center [379, 291] width 24 height 14
type input "**********"
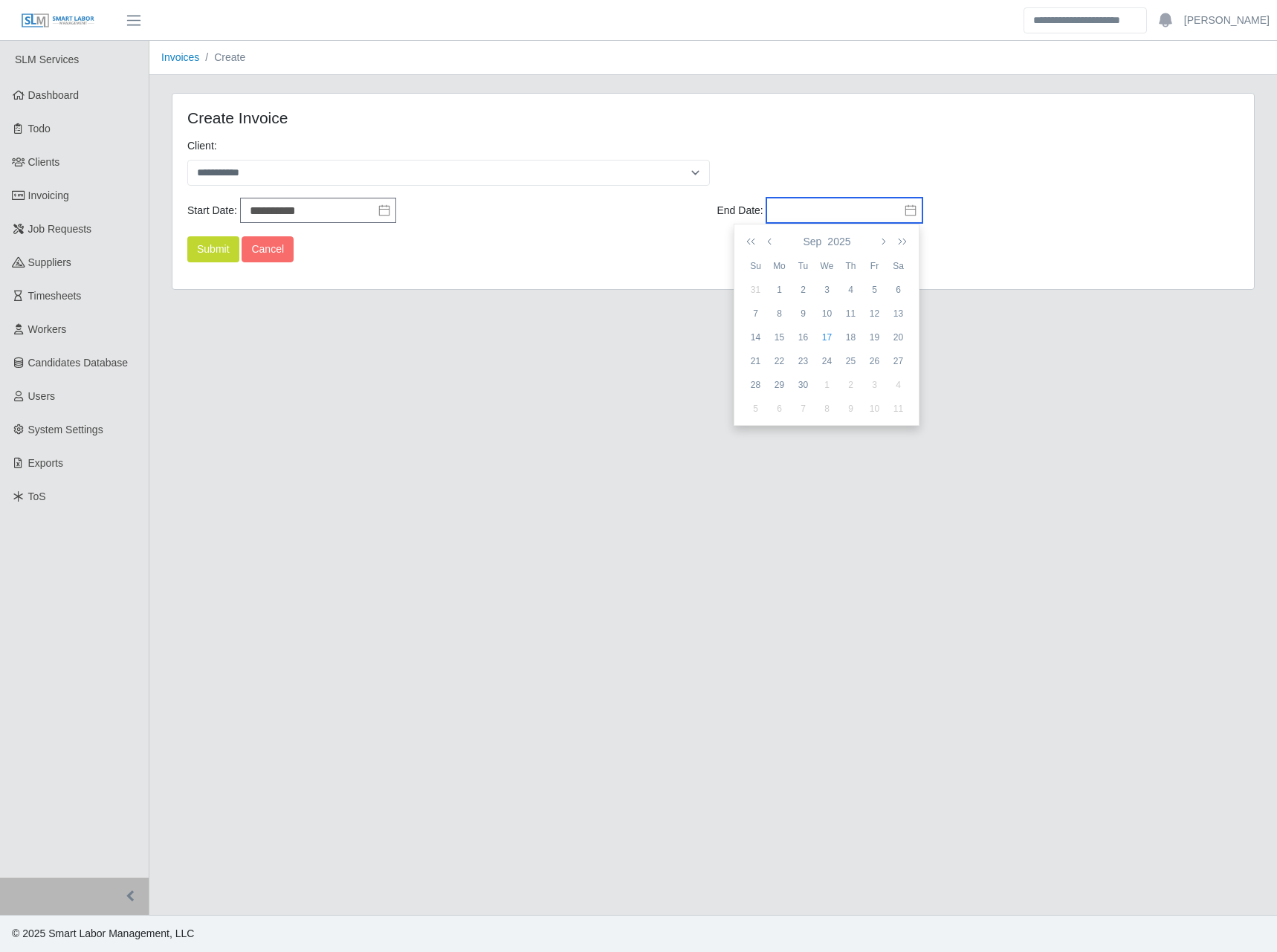
click at [785, 208] on input "text" at bounding box center [844, 211] width 156 height 26
click at [882, 316] on div "12" at bounding box center [874, 314] width 24 height 14
type input "**********"
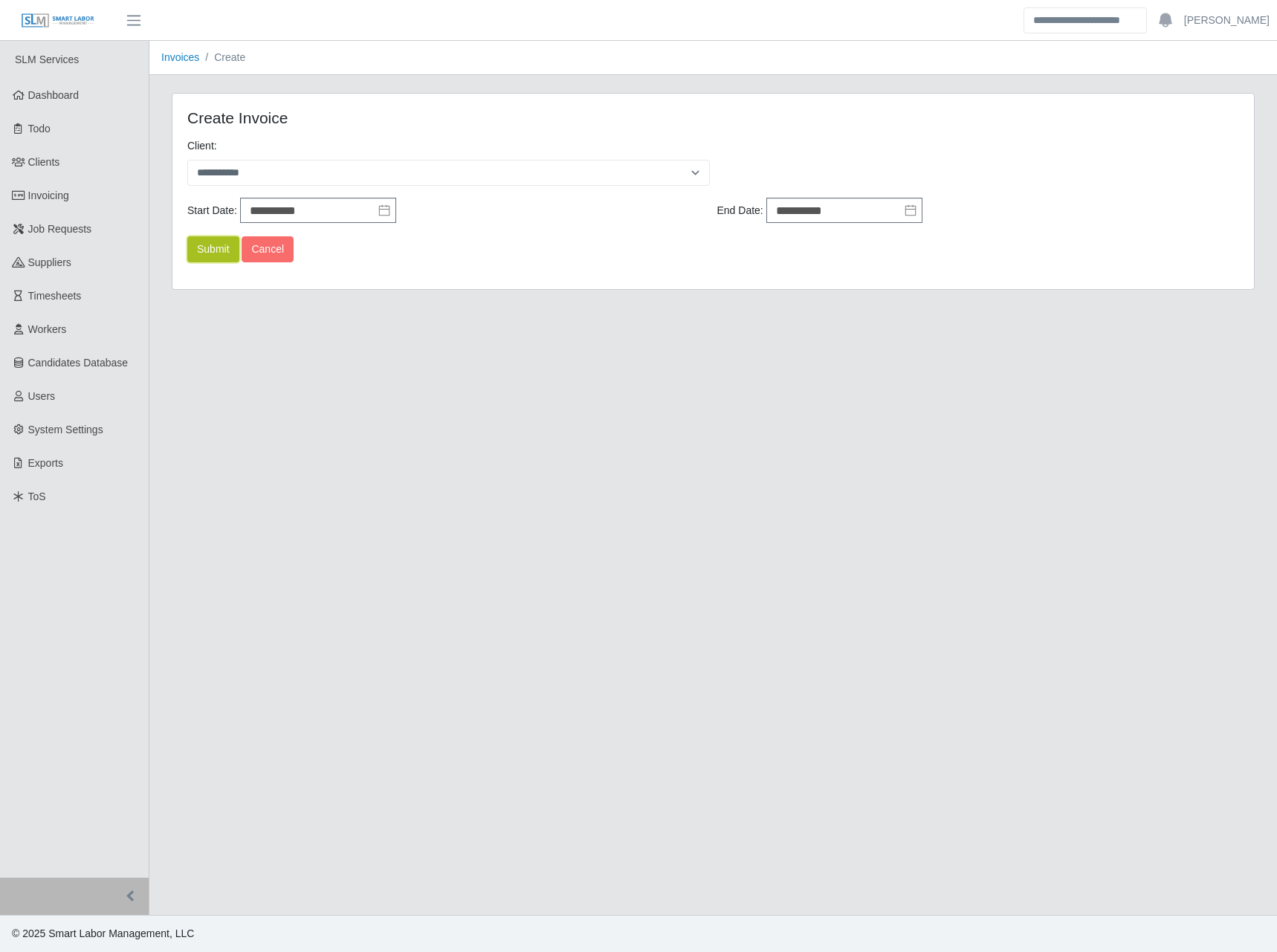
click at [213, 247] on button "Submit" at bounding box center [213, 249] width 52 height 26
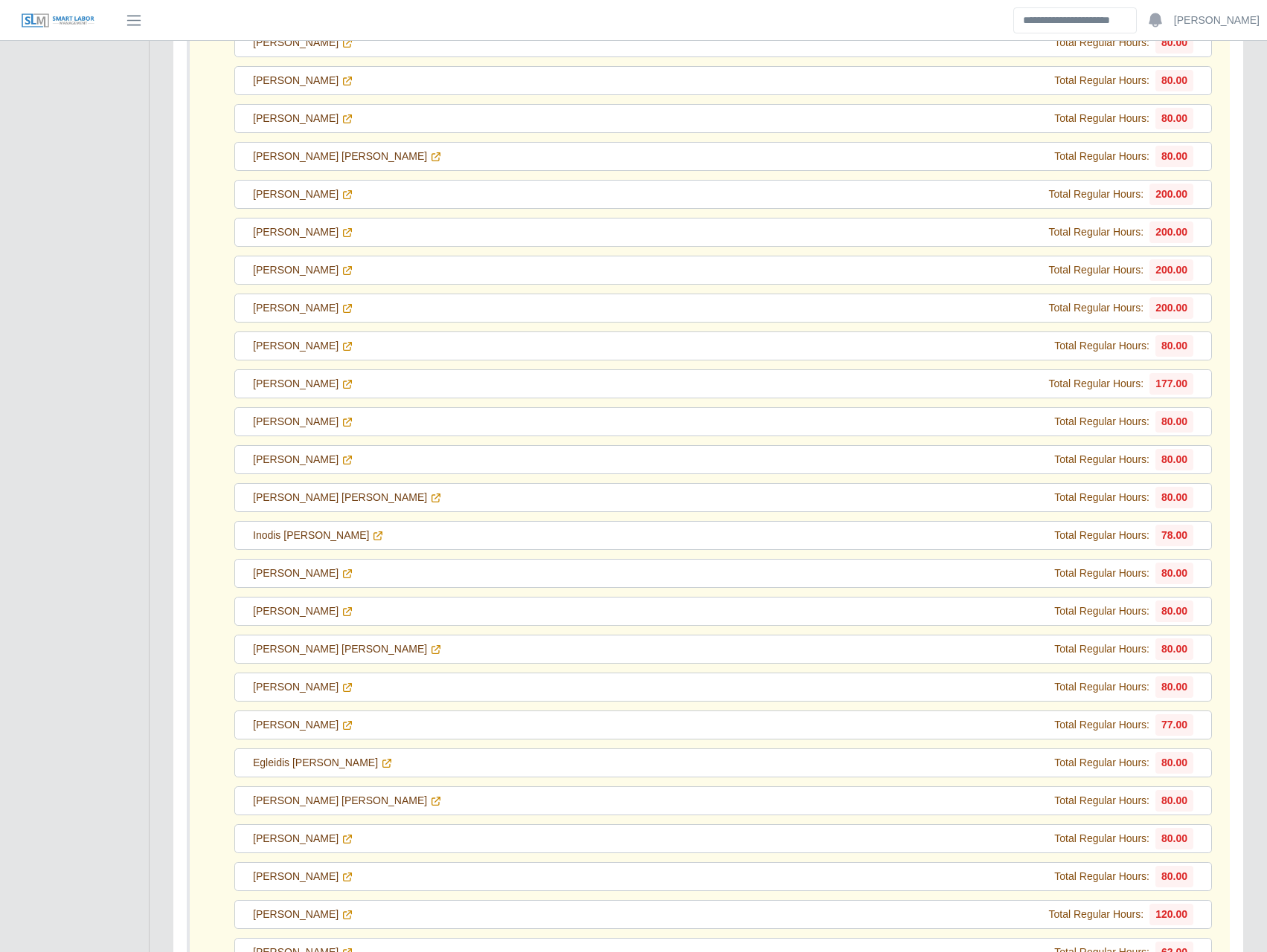
scroll to position [16736, 0]
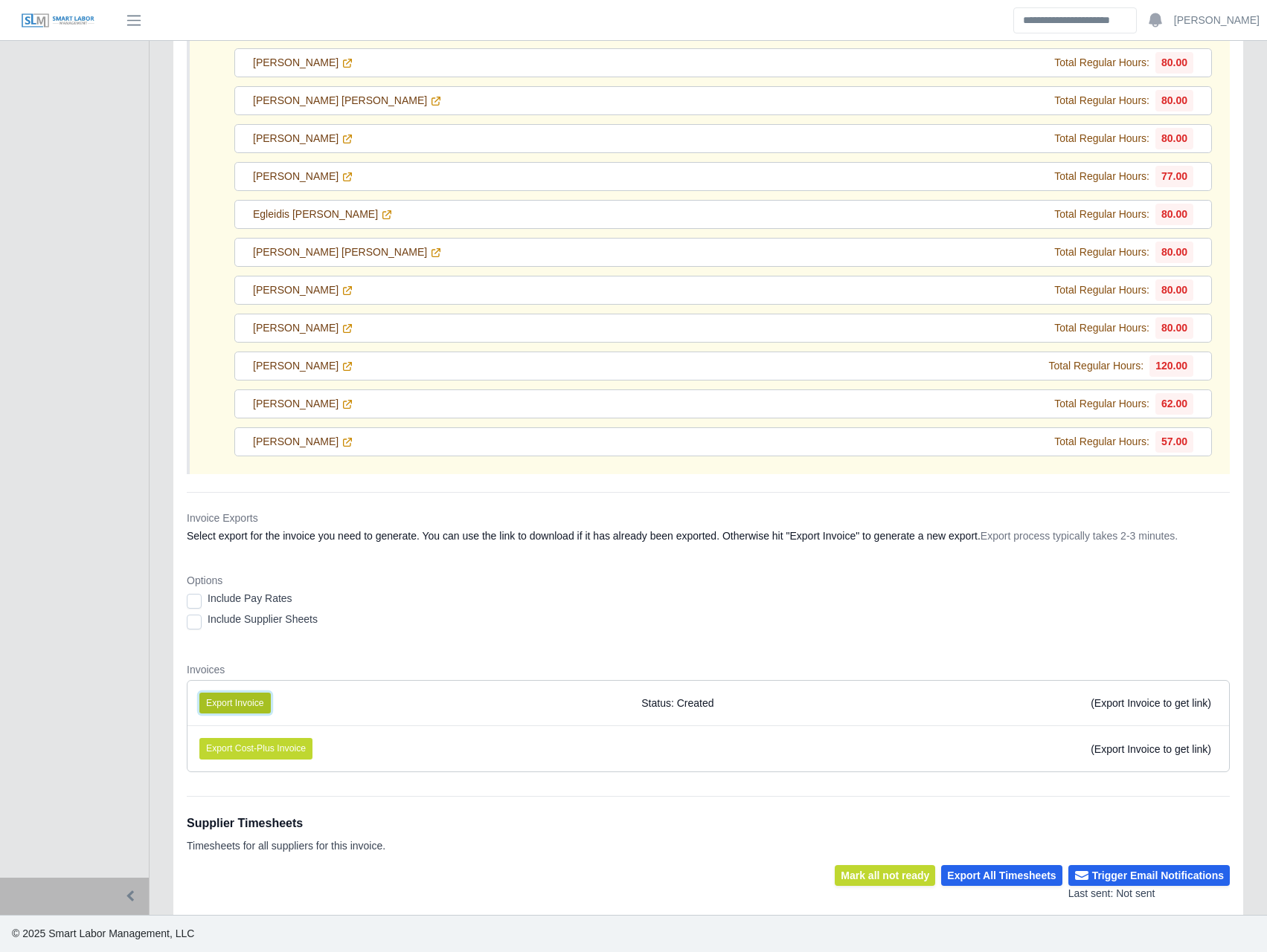
click at [237, 709] on button "Export Invoice" at bounding box center [235, 703] width 71 height 21
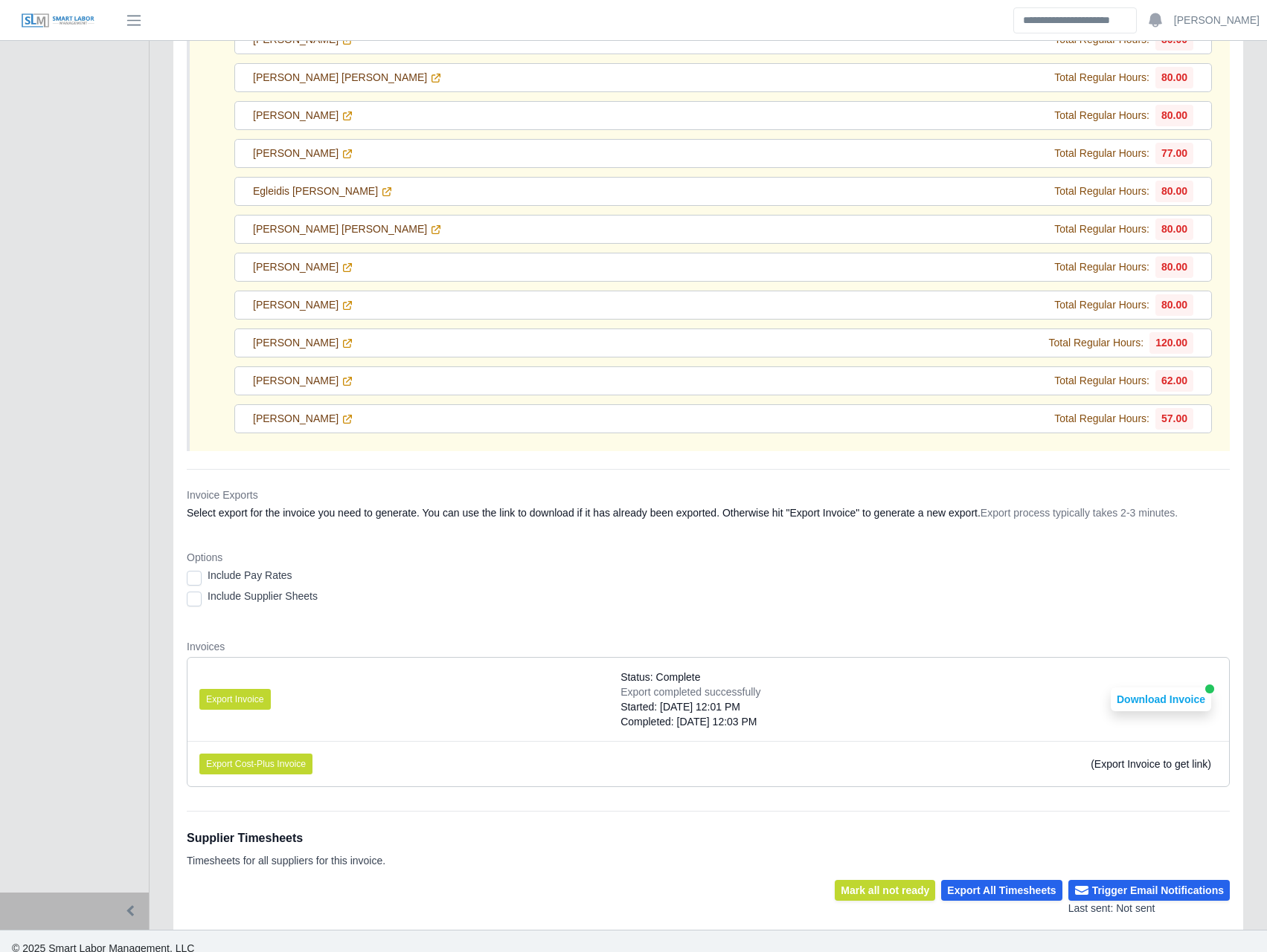
scroll to position [16773, 0]
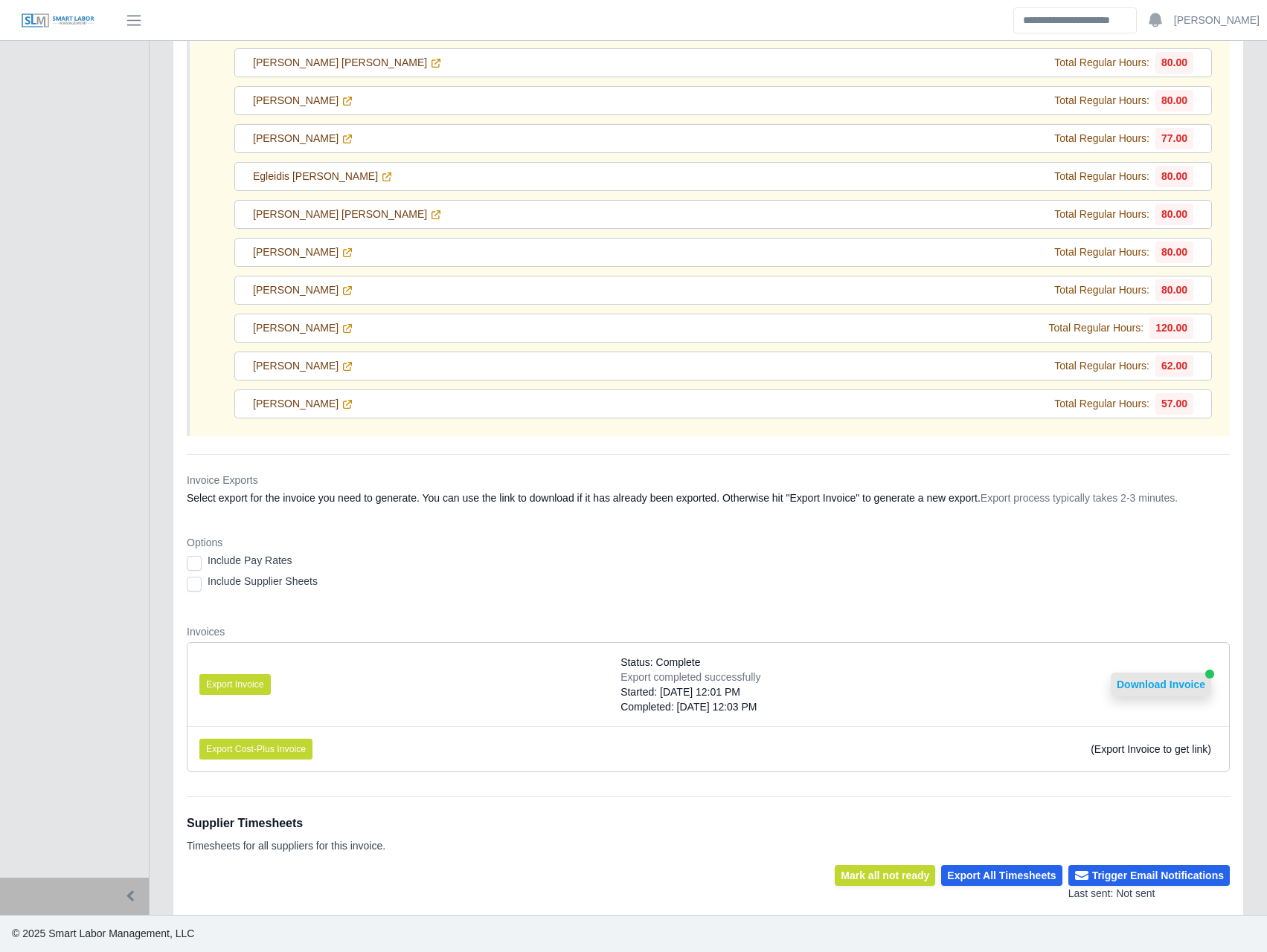
click at [1130, 676] on button "Download Invoice" at bounding box center [1161, 685] width 101 height 24
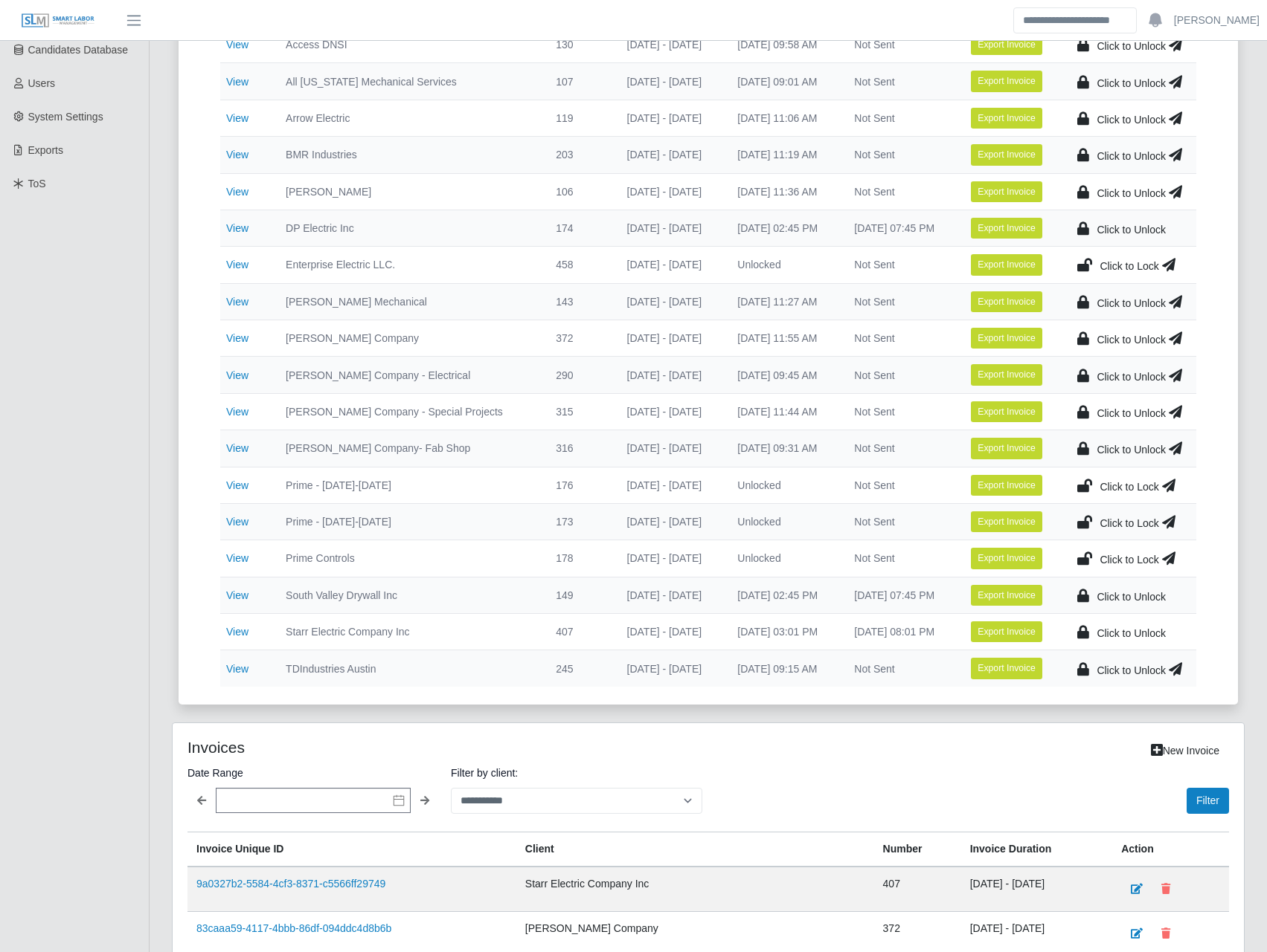
scroll to position [347, 0]
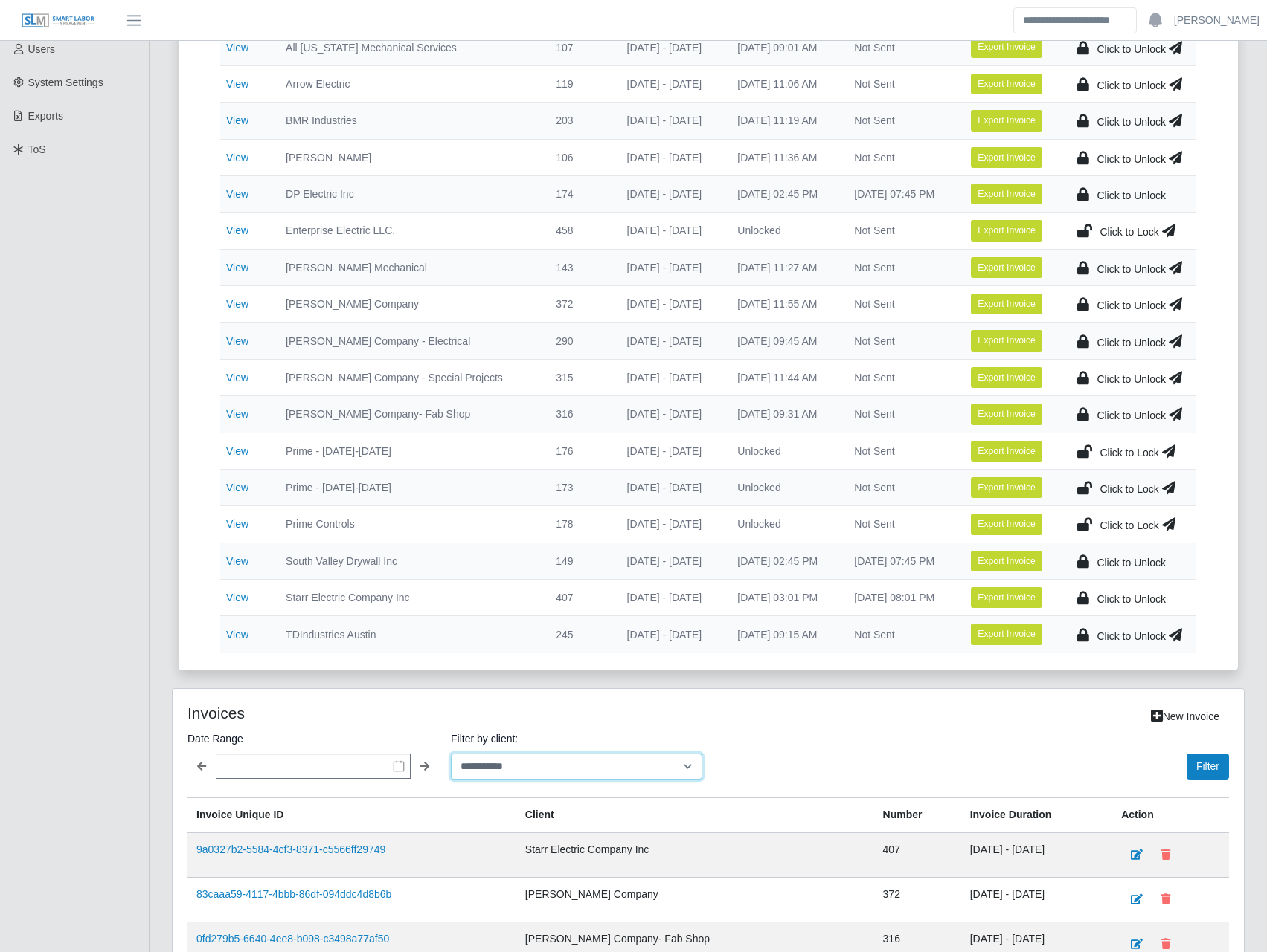
click at [601, 756] on select "**********" at bounding box center [577, 767] width 251 height 26
select select "**********"
click at [451, 754] on select "**********" at bounding box center [577, 767] width 251 height 26
click at [1217, 775] on button "Filter" at bounding box center [1208, 767] width 43 height 26
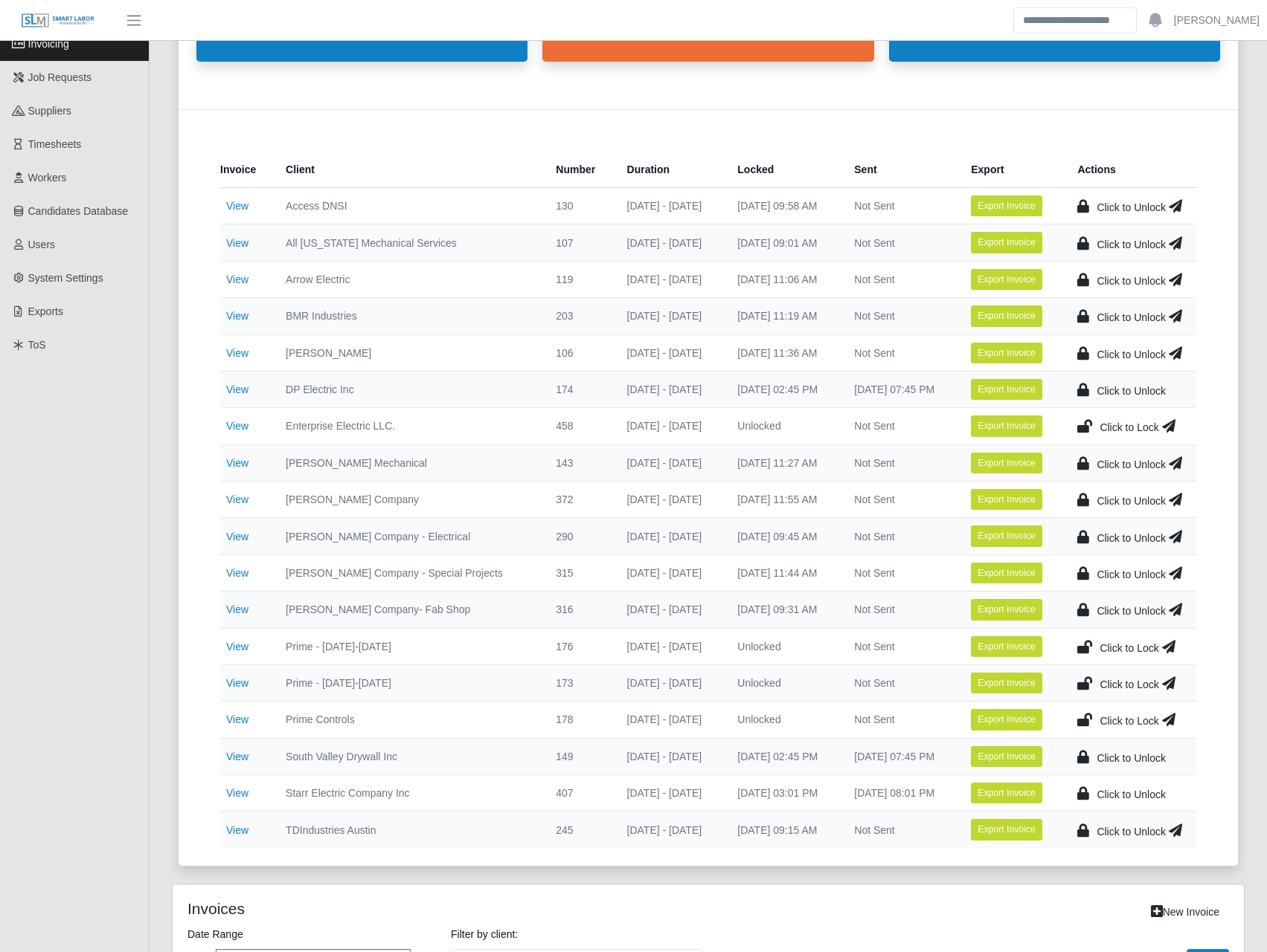
scroll to position [0, 0]
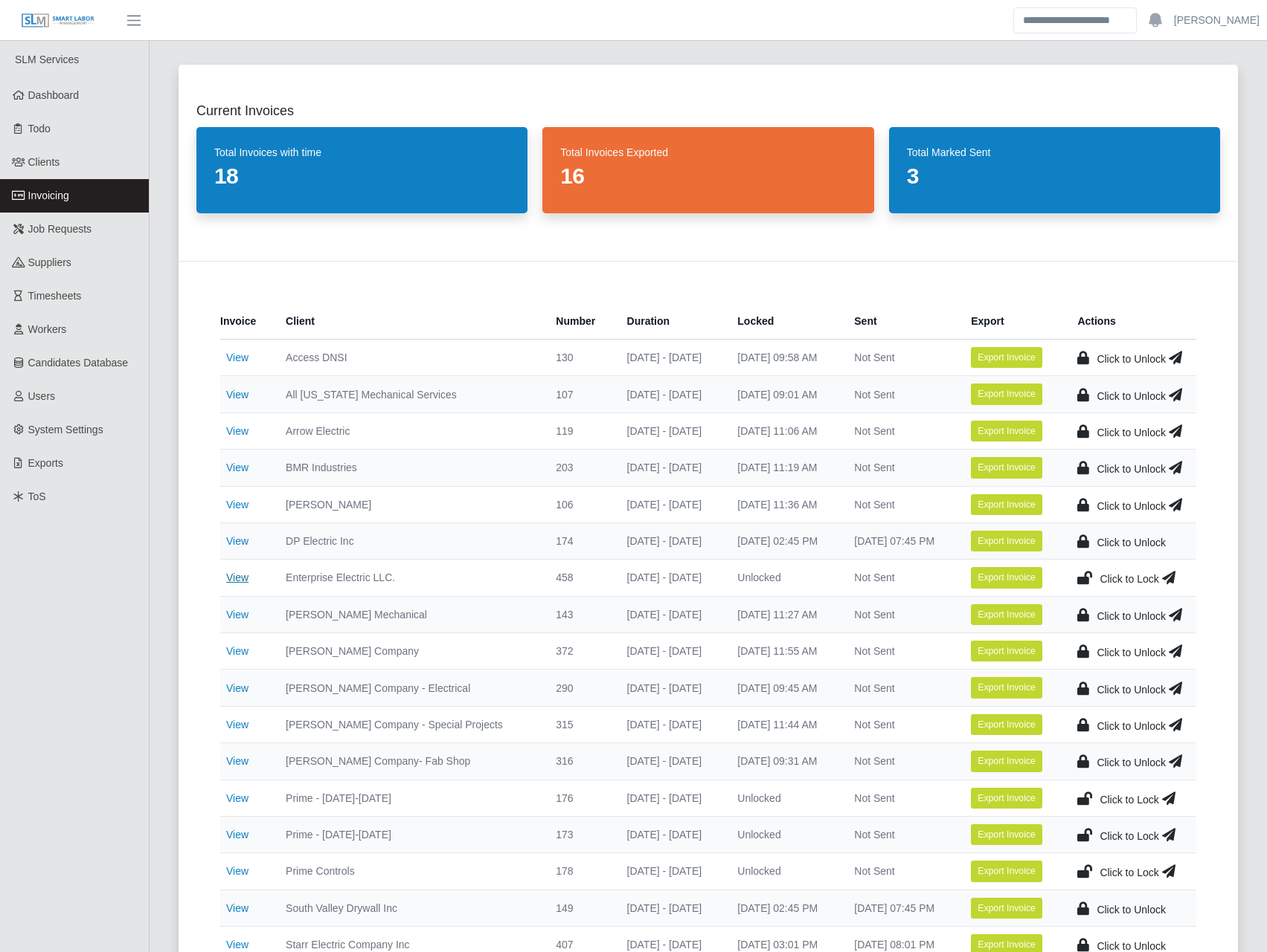
click at [241, 577] on link "View" at bounding box center [237, 577] width 23 height 12
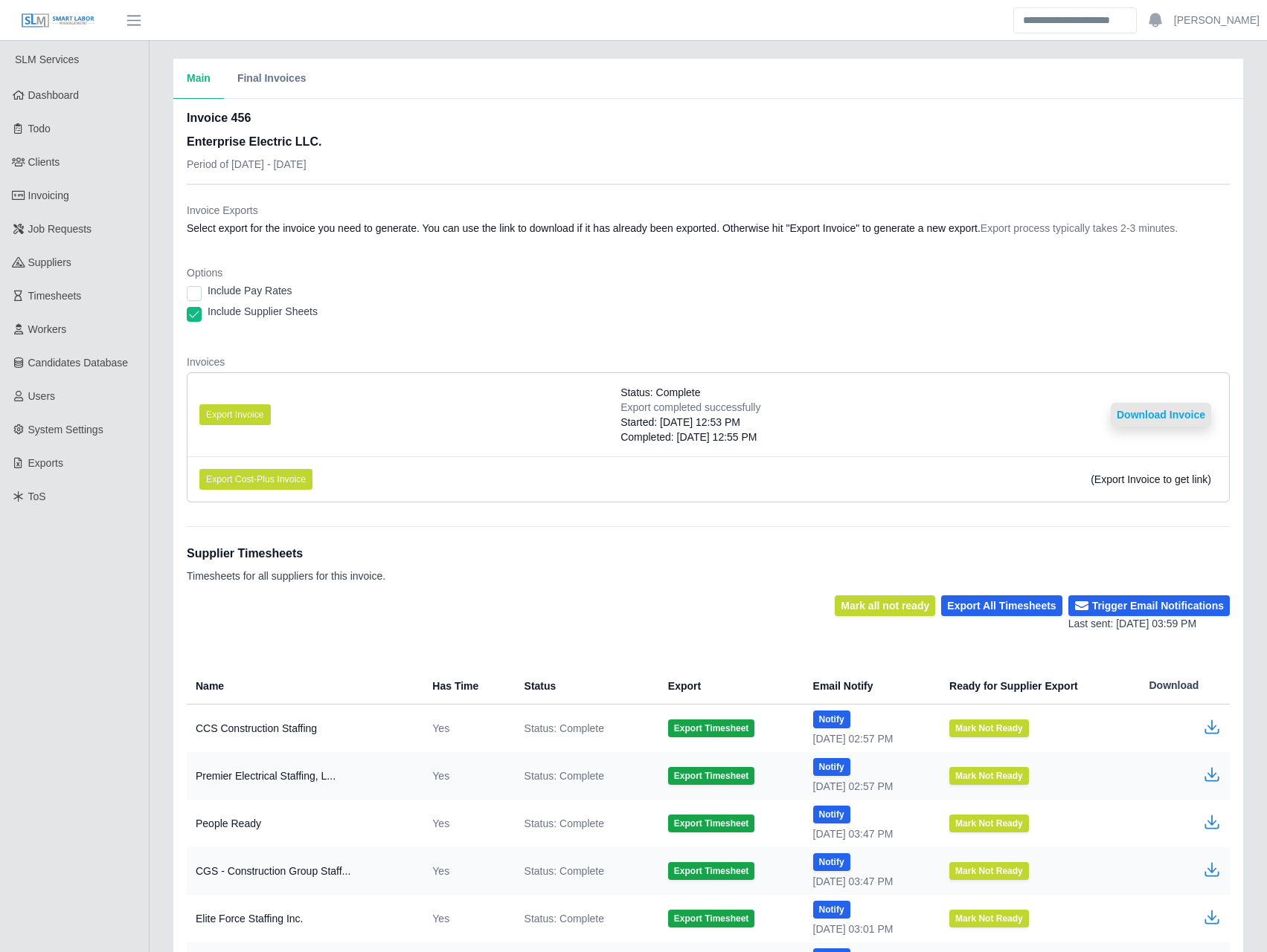
click at [1132, 415] on button "Download Invoice" at bounding box center [1161, 415] width 101 height 24
click at [1136, 409] on button "Download Invoice" at bounding box center [1161, 415] width 101 height 24
click at [237, 413] on button "Export Invoice" at bounding box center [235, 414] width 71 height 21
click at [555, 366] on dt "Invoices" at bounding box center [708, 362] width 1042 height 15
click at [1151, 417] on button "Download Invoice" at bounding box center [1161, 415] width 101 height 24
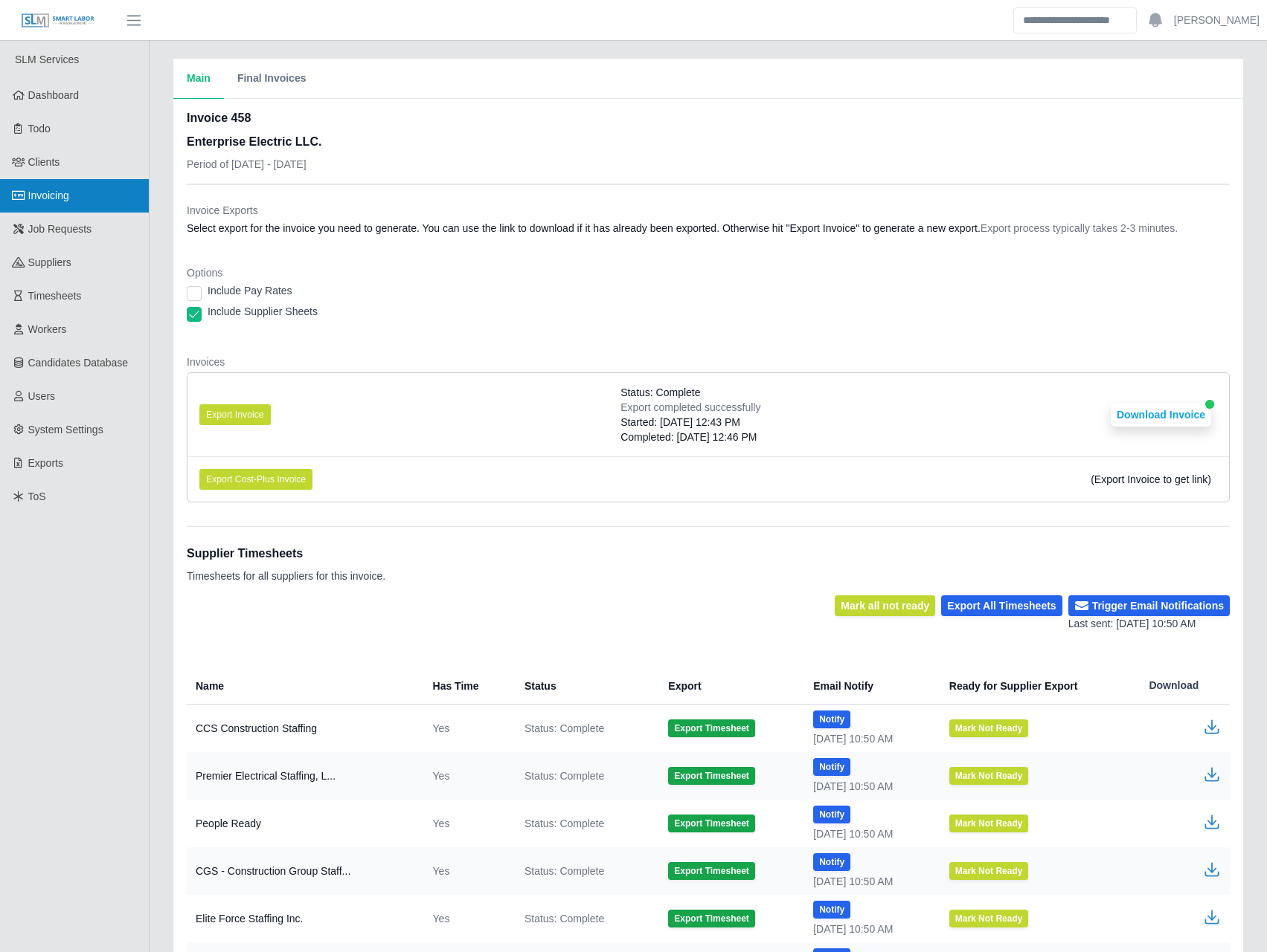
click at [45, 202] on span "Invoicing" at bounding box center [48, 196] width 41 height 12
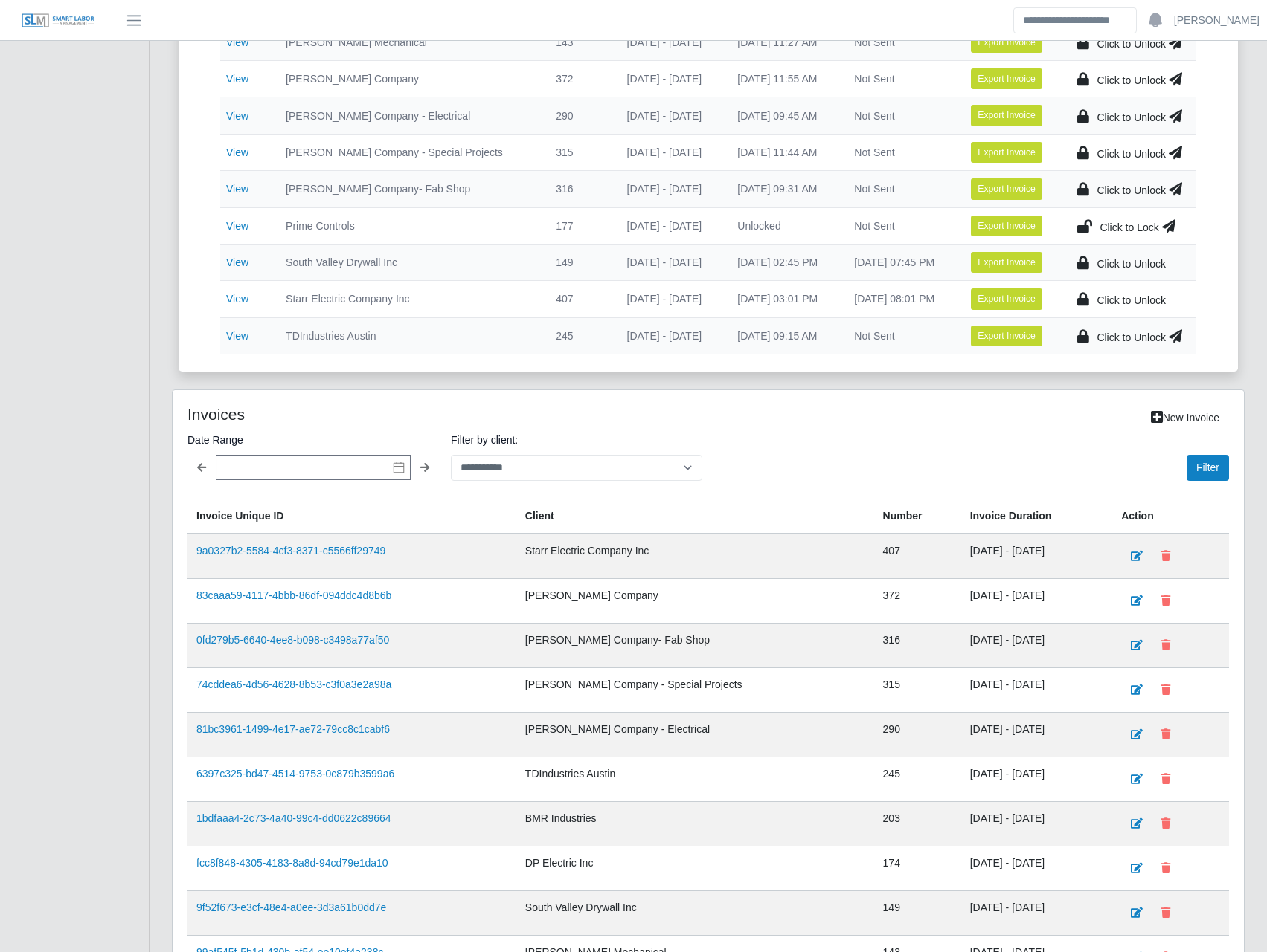
scroll to position [548, 0]
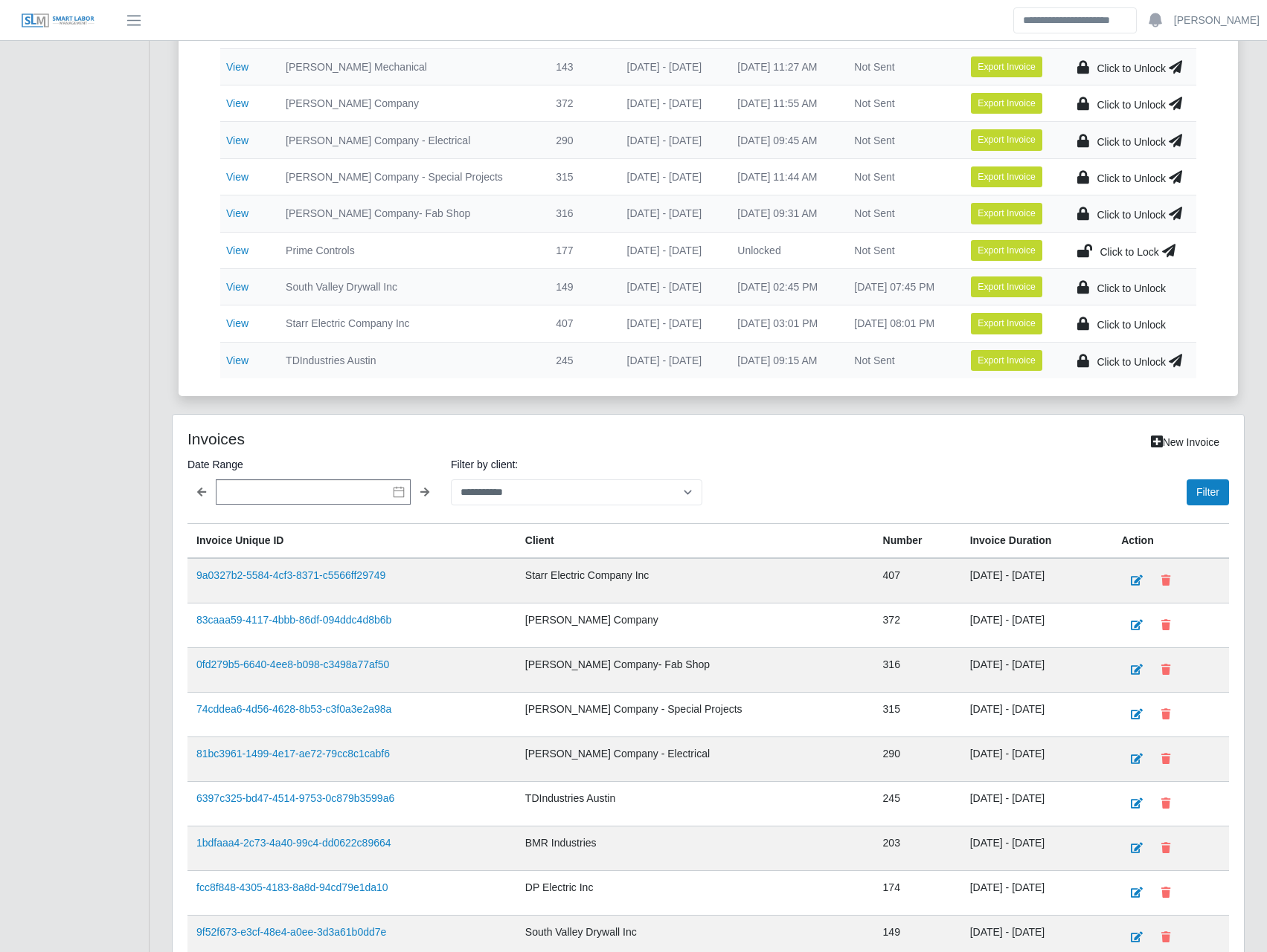
click at [1174, 362] on icon at bounding box center [1176, 360] width 14 height 21
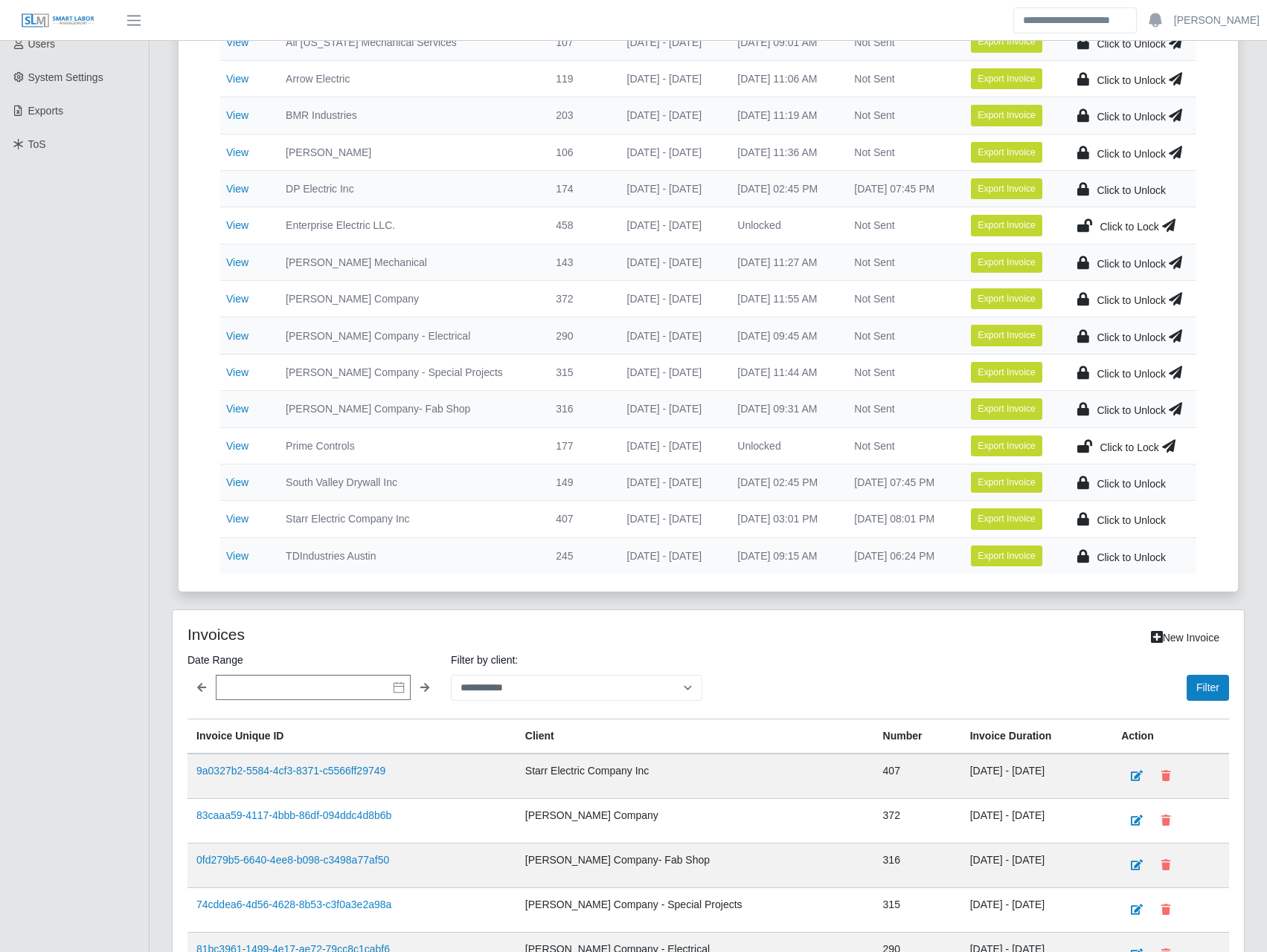
scroll to position [0, 0]
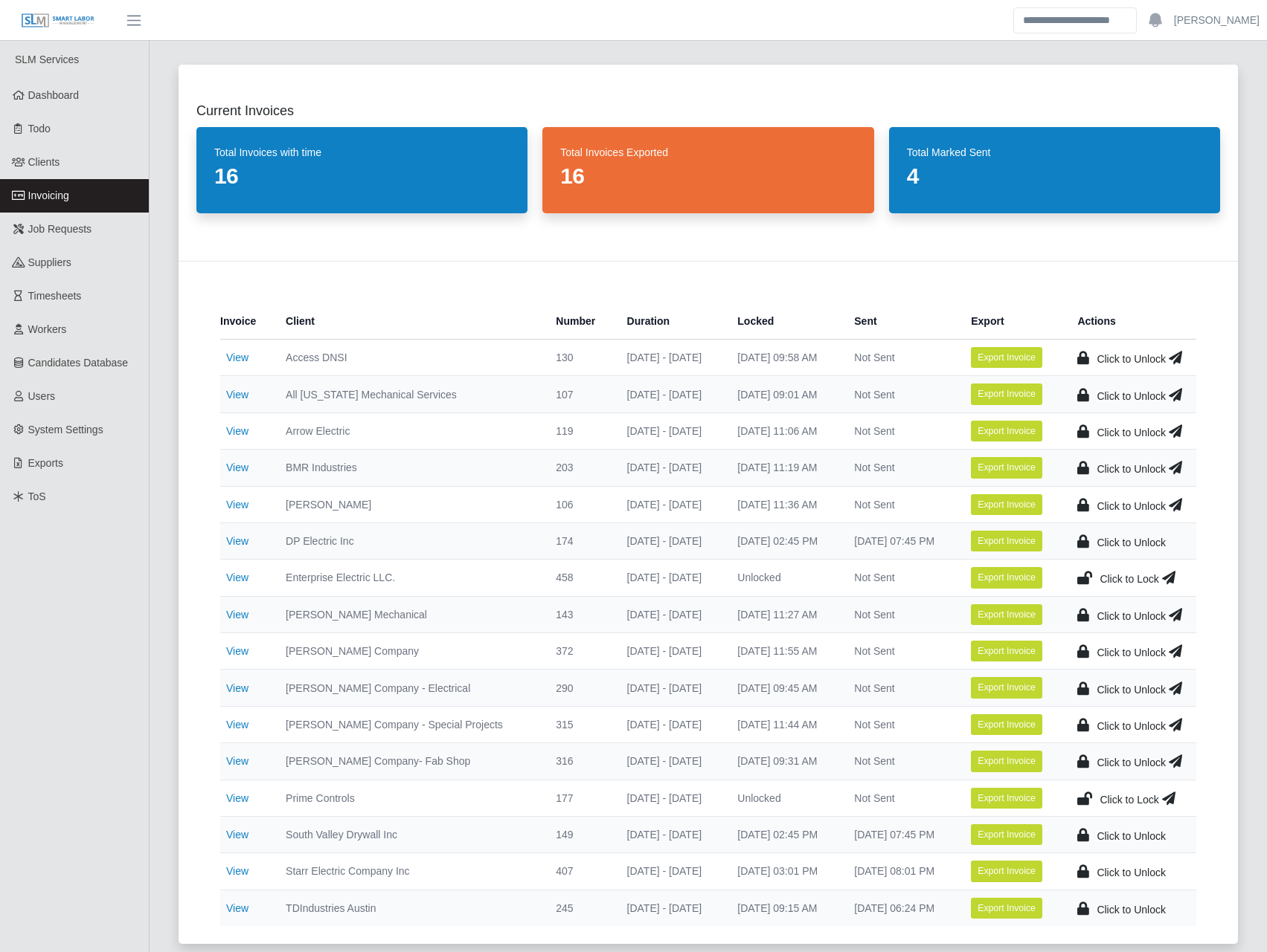
click at [1175, 505] on icon at bounding box center [1176, 504] width 14 height 21
click at [1182, 610] on icon at bounding box center [1176, 614] width 14 height 21
click at [1178, 469] on icon at bounding box center [1176, 468] width 14 height 21
click at [1175, 430] on icon at bounding box center [1176, 431] width 14 height 21
click at [1179, 394] on icon at bounding box center [1176, 394] width 14 height 21
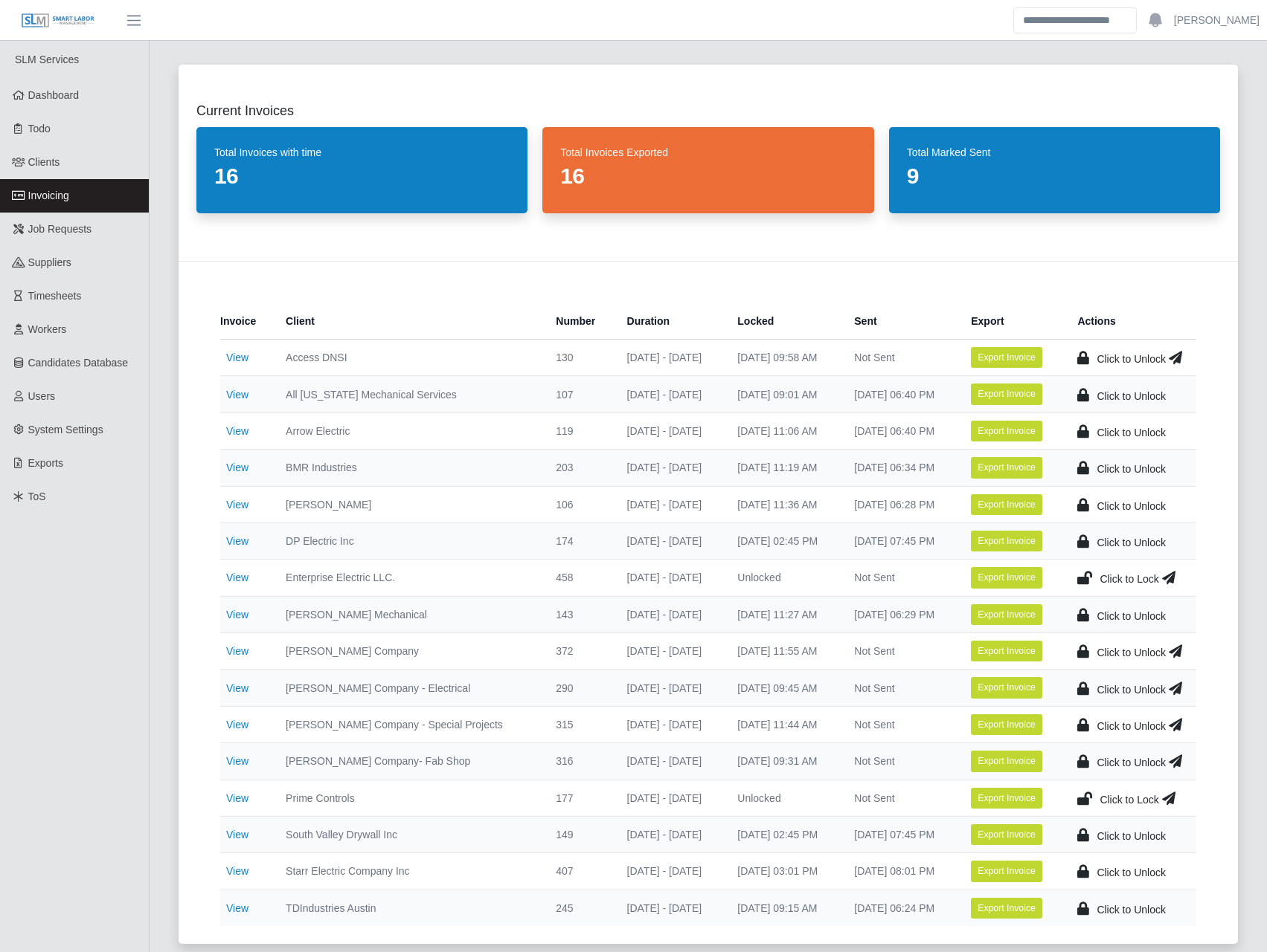
click at [1177, 365] on icon at bounding box center [1176, 357] width 14 height 21
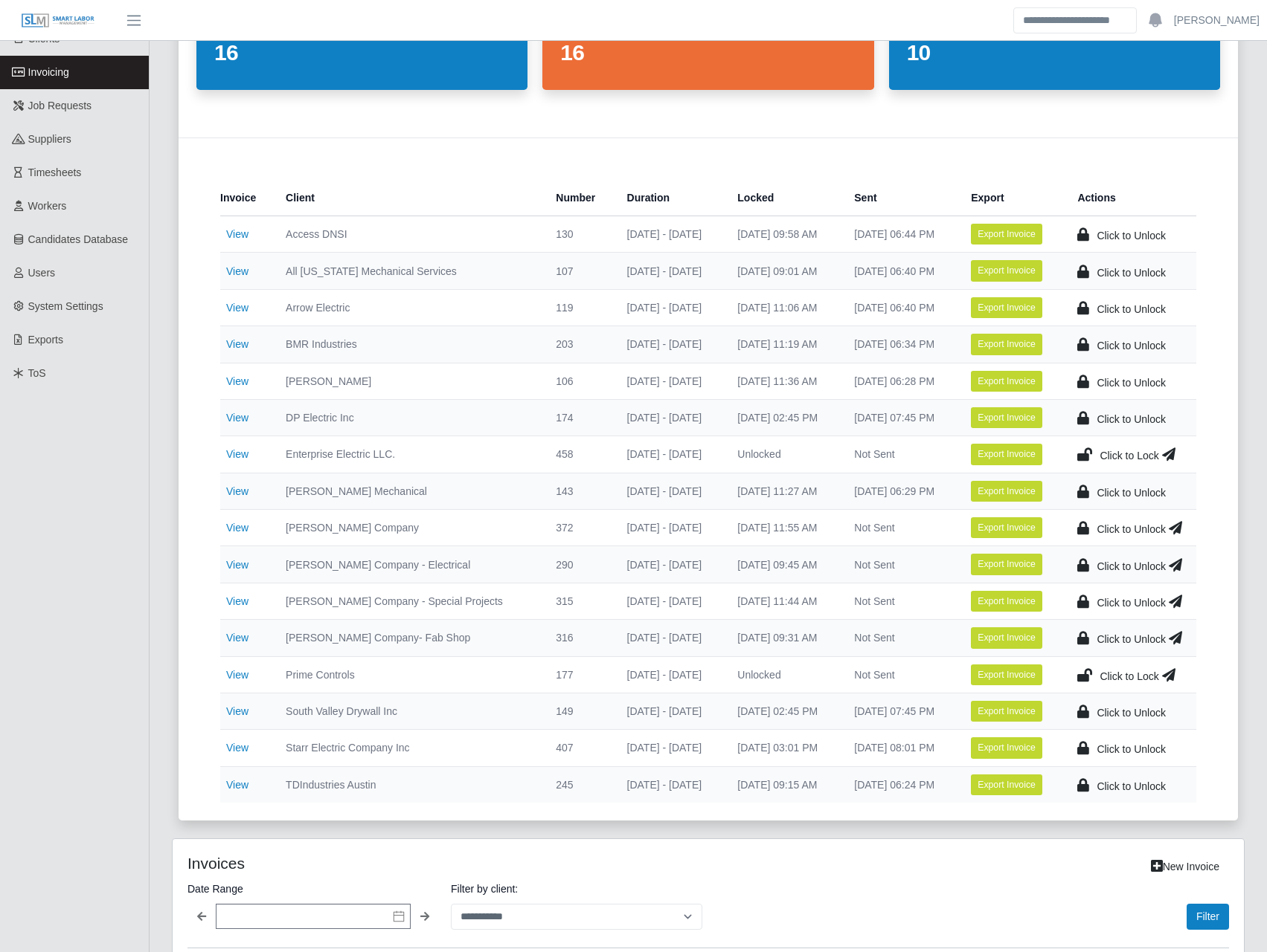
scroll to position [173, 0]
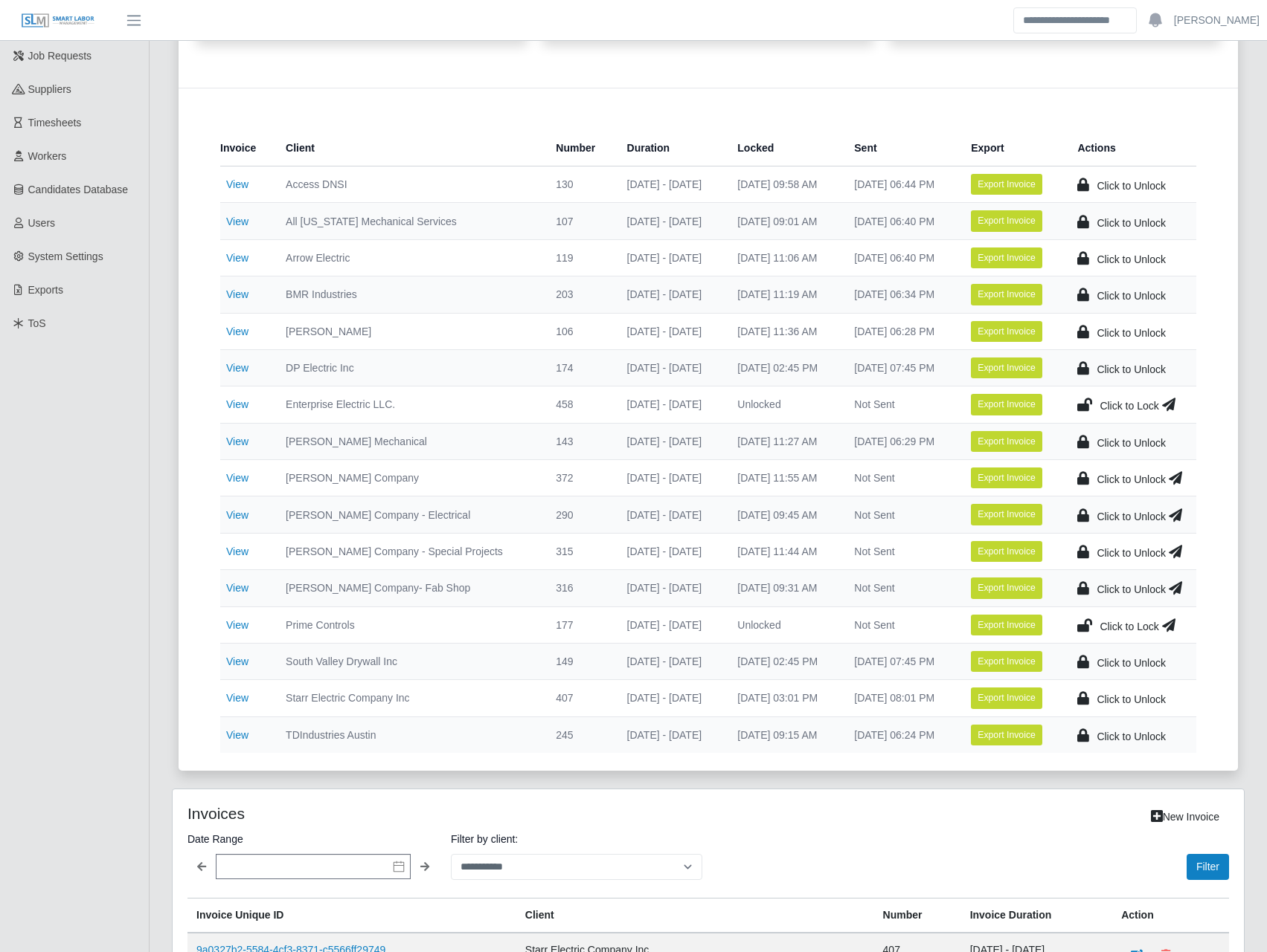
click at [1179, 478] on icon at bounding box center [1176, 477] width 14 height 21
click at [1176, 514] on icon at bounding box center [1176, 515] width 14 height 21
click at [1177, 554] on icon at bounding box center [1176, 552] width 14 height 21
click at [1174, 580] on icon at bounding box center [1176, 587] width 14 height 21
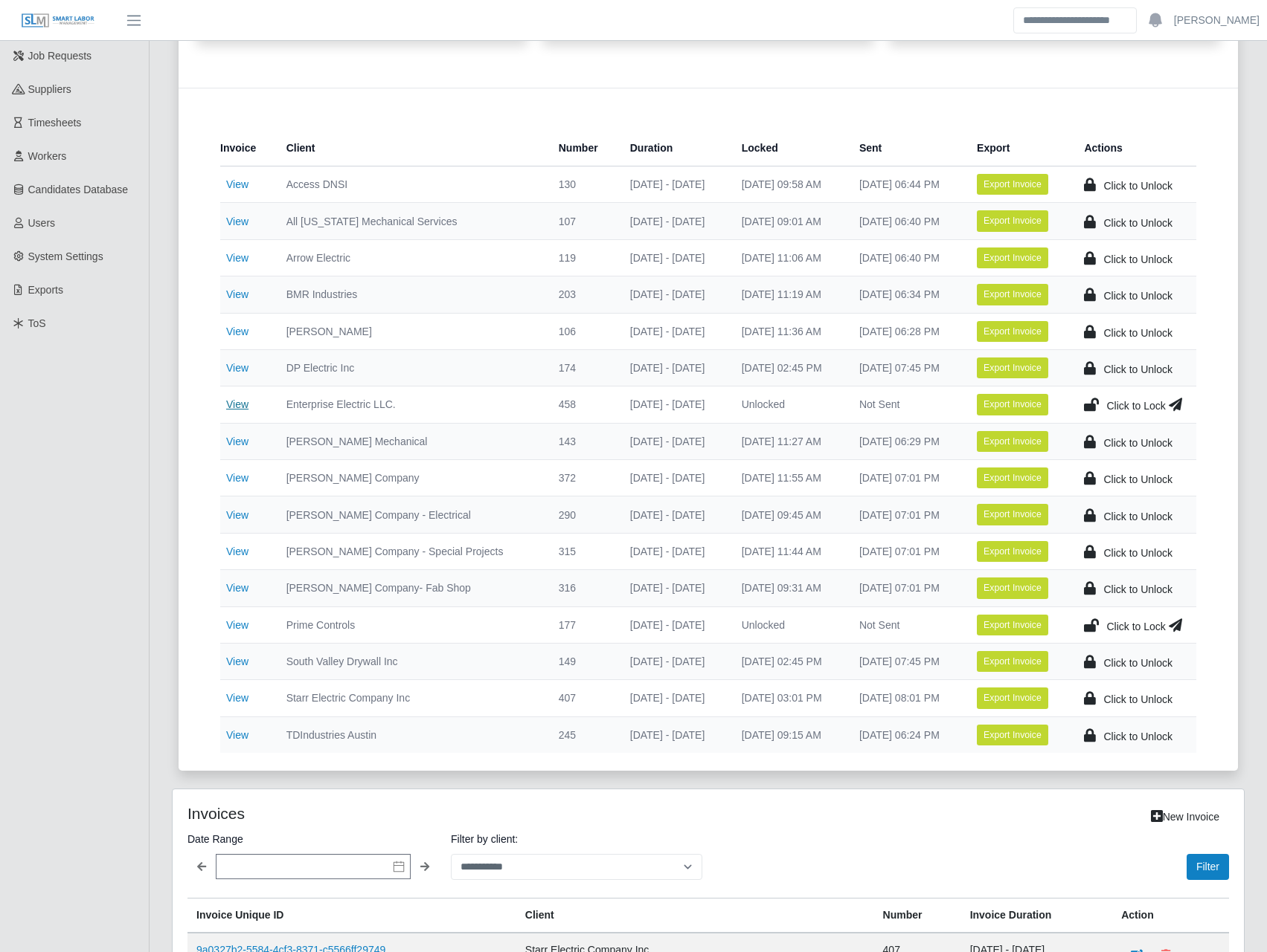
click at [235, 409] on link "View" at bounding box center [237, 404] width 23 height 12
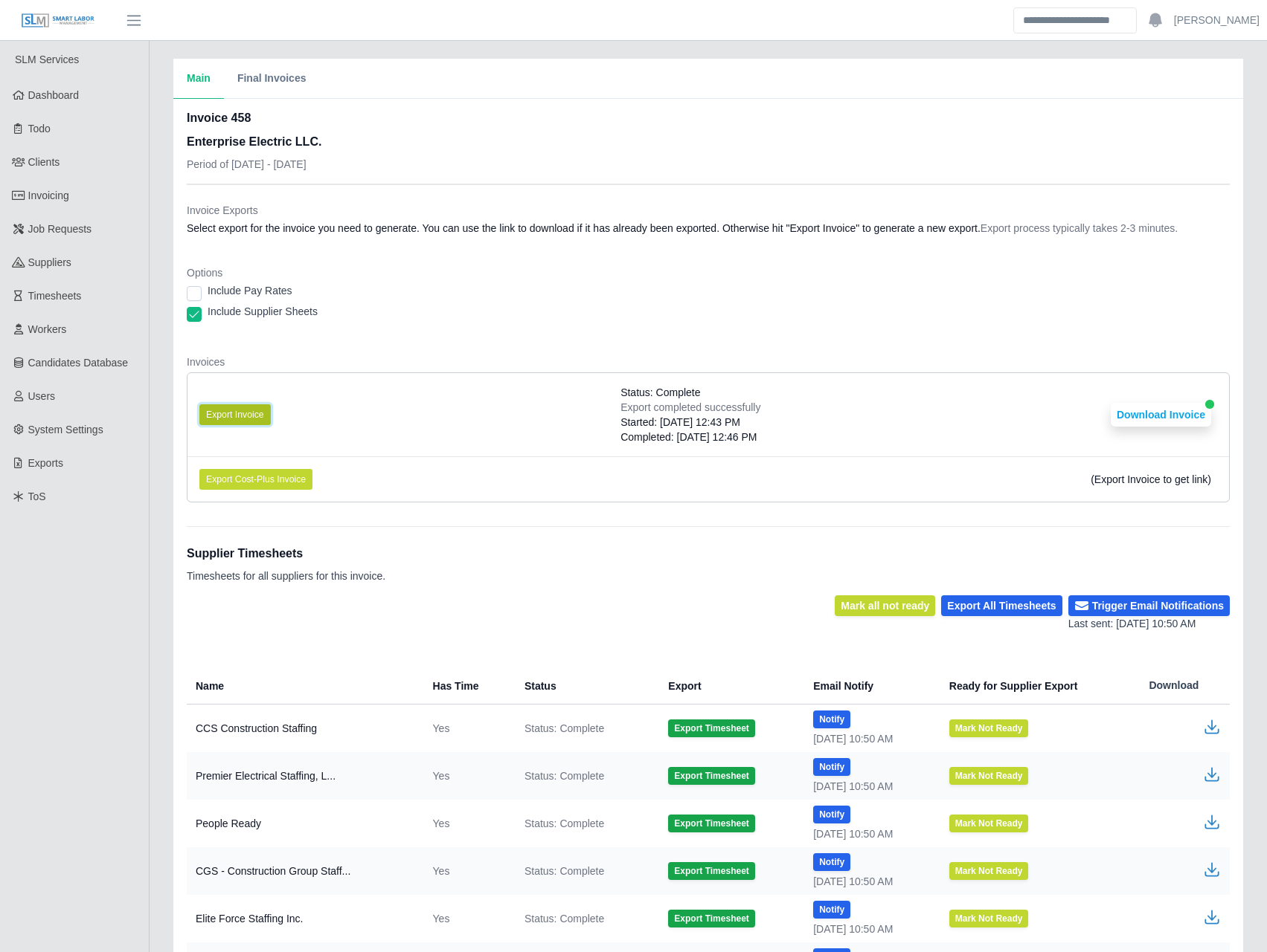
click at [226, 405] on button "Export Invoice" at bounding box center [235, 414] width 71 height 21
click at [1127, 418] on button "Download Invoice" at bounding box center [1161, 415] width 101 height 24
click at [94, 203] on link "Invoicing" at bounding box center [74, 196] width 148 height 34
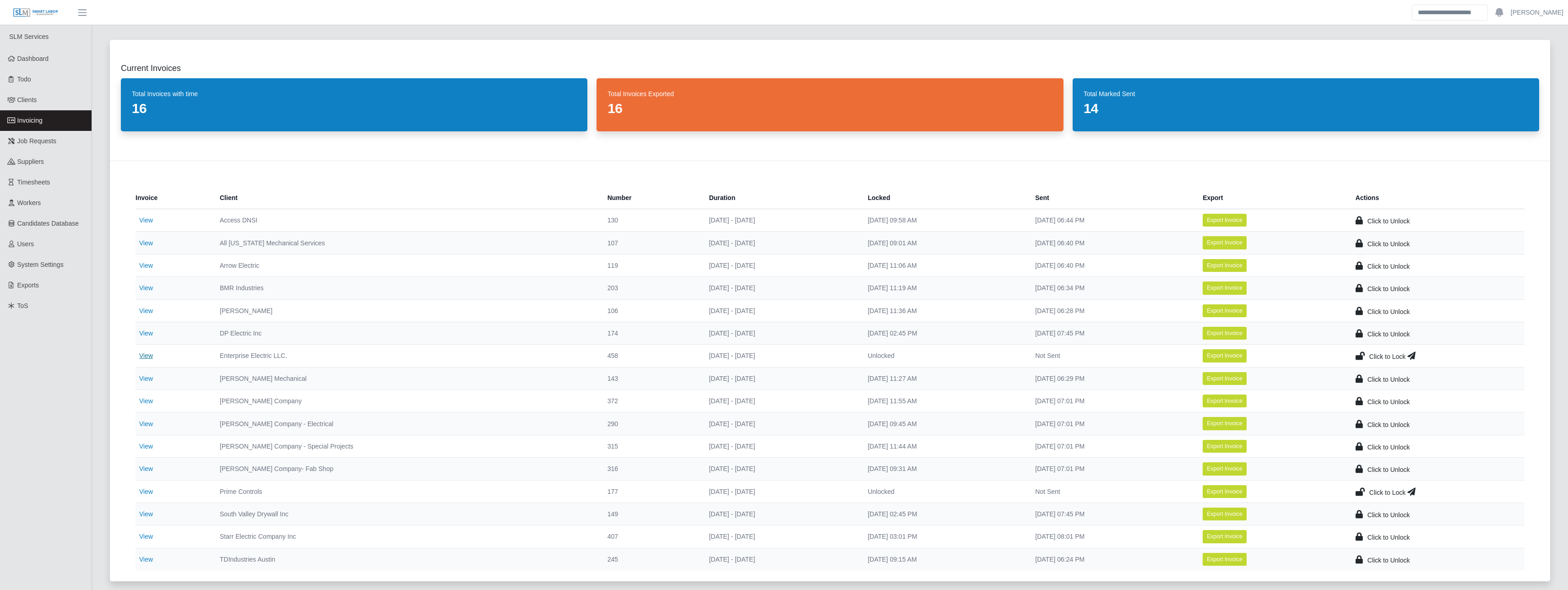
click at [148, 357] on link "View" at bounding box center [146, 356] width 14 height 7
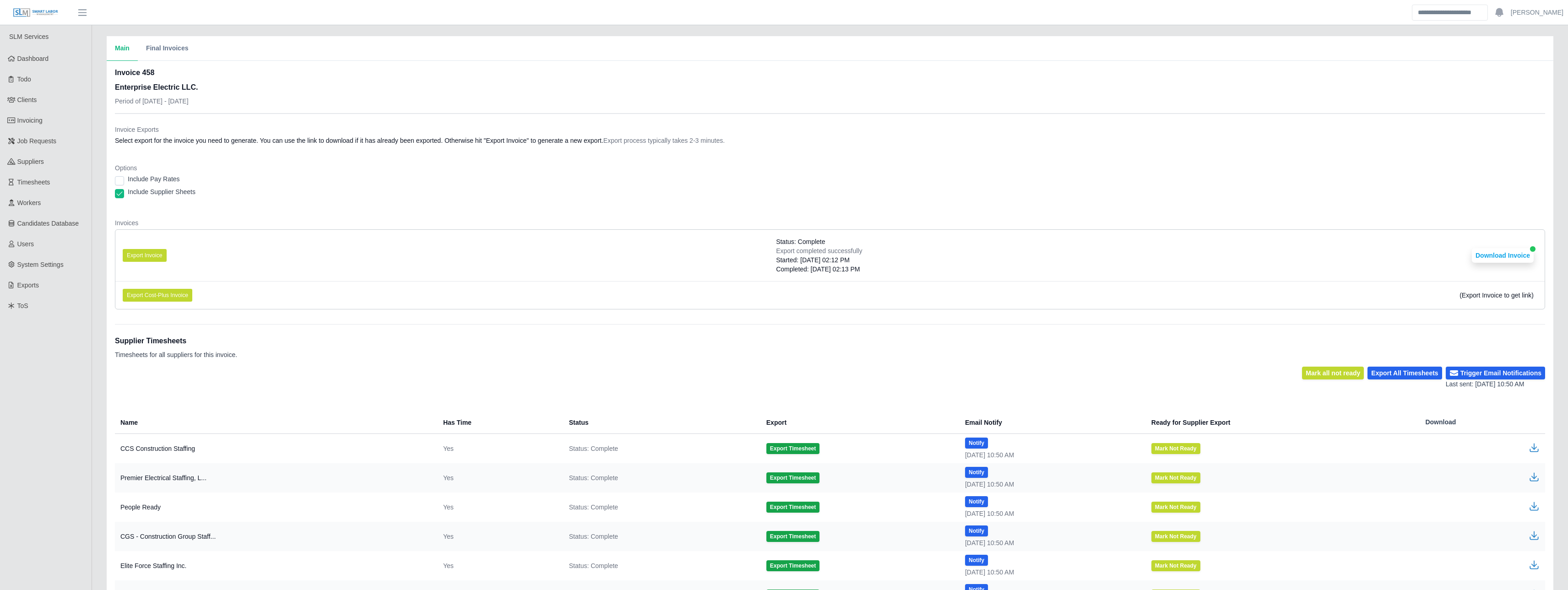
click at [803, 177] on div "Include Pay Rates" at bounding box center [830, 181] width 1430 height 13
click at [140, 249] on button "Export Invoice" at bounding box center [145, 255] width 44 height 13
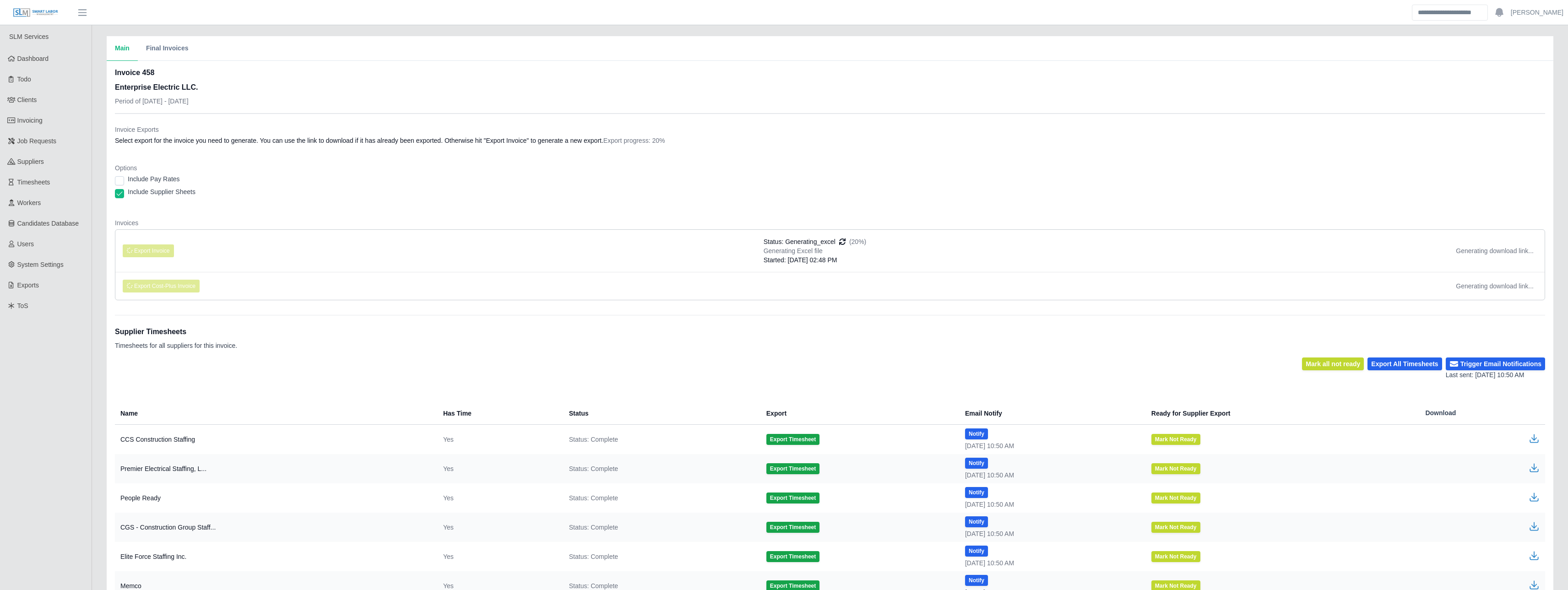
click at [410, 92] on div "Invoice 458 Enterprise Electric LLC. Period of [DATE] - [DATE]" at bounding box center [830, 90] width 1430 height 46
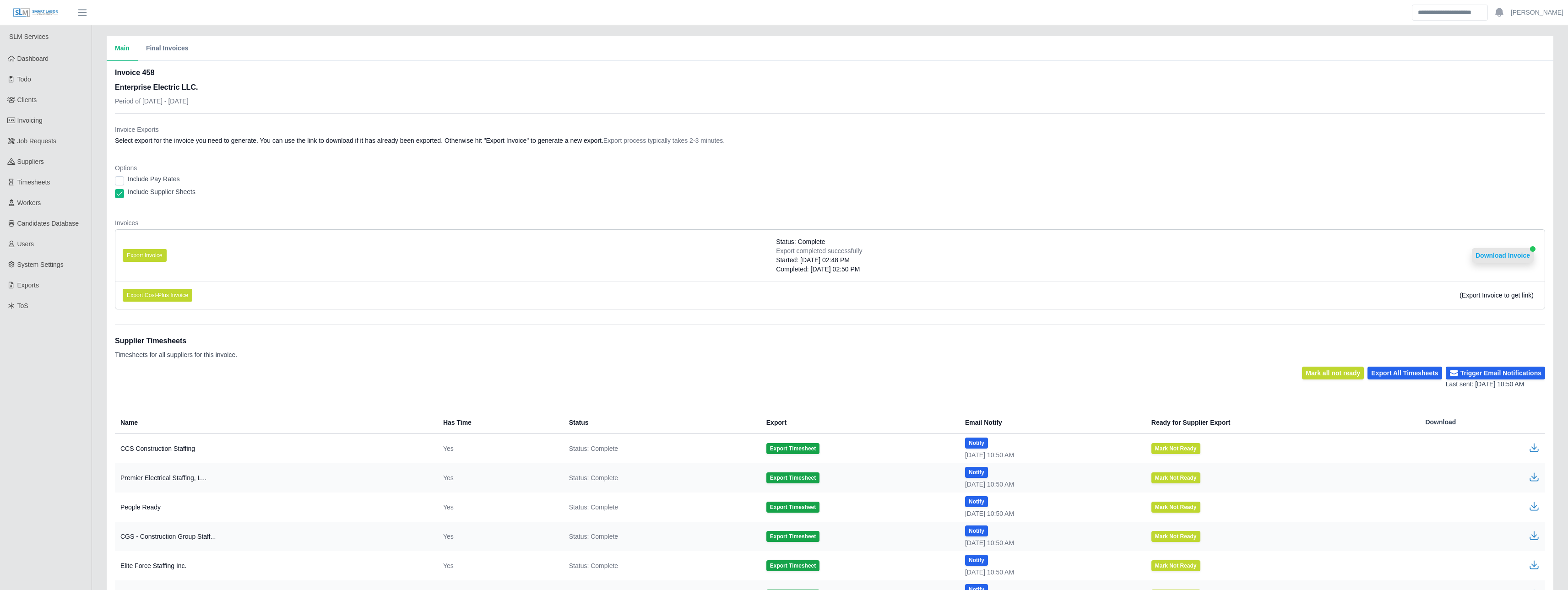
click at [1501, 255] on button "Download Invoice" at bounding box center [1503, 256] width 62 height 15
click at [33, 123] on span "Invoicing" at bounding box center [30, 121] width 25 height 7
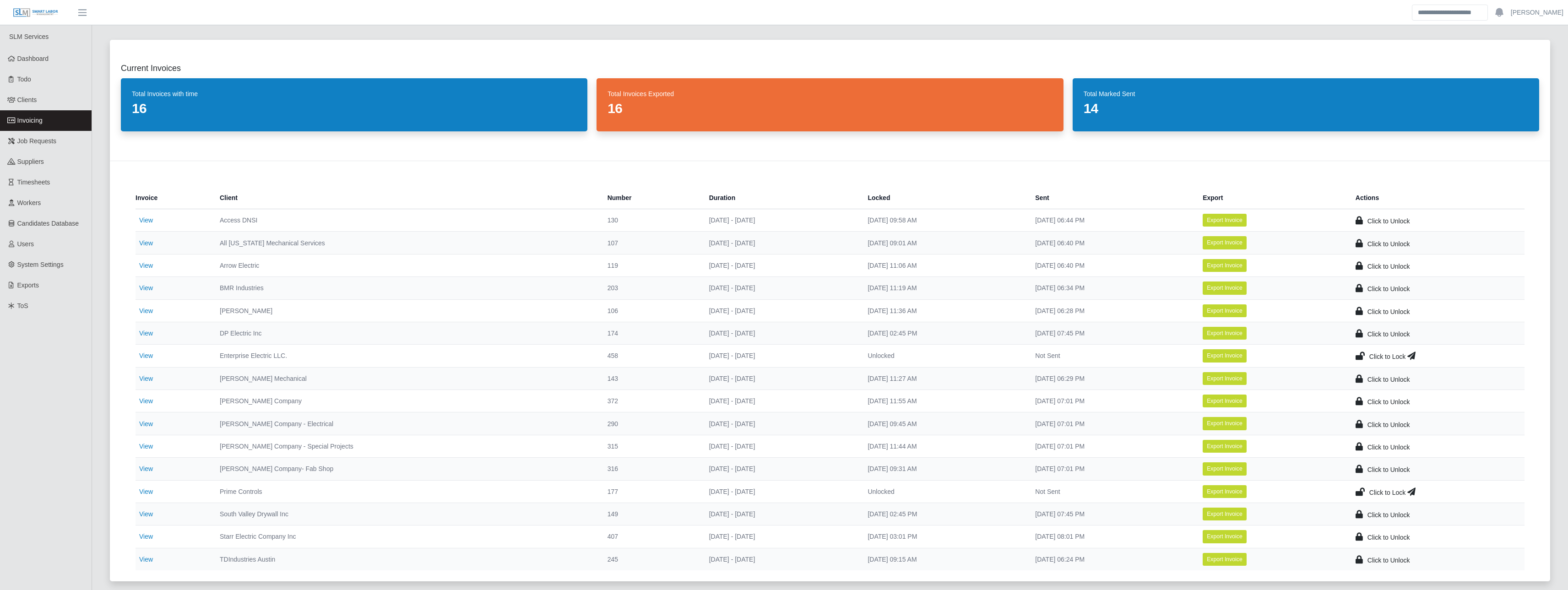
click at [1362, 354] on icon at bounding box center [1360, 356] width 9 height 13
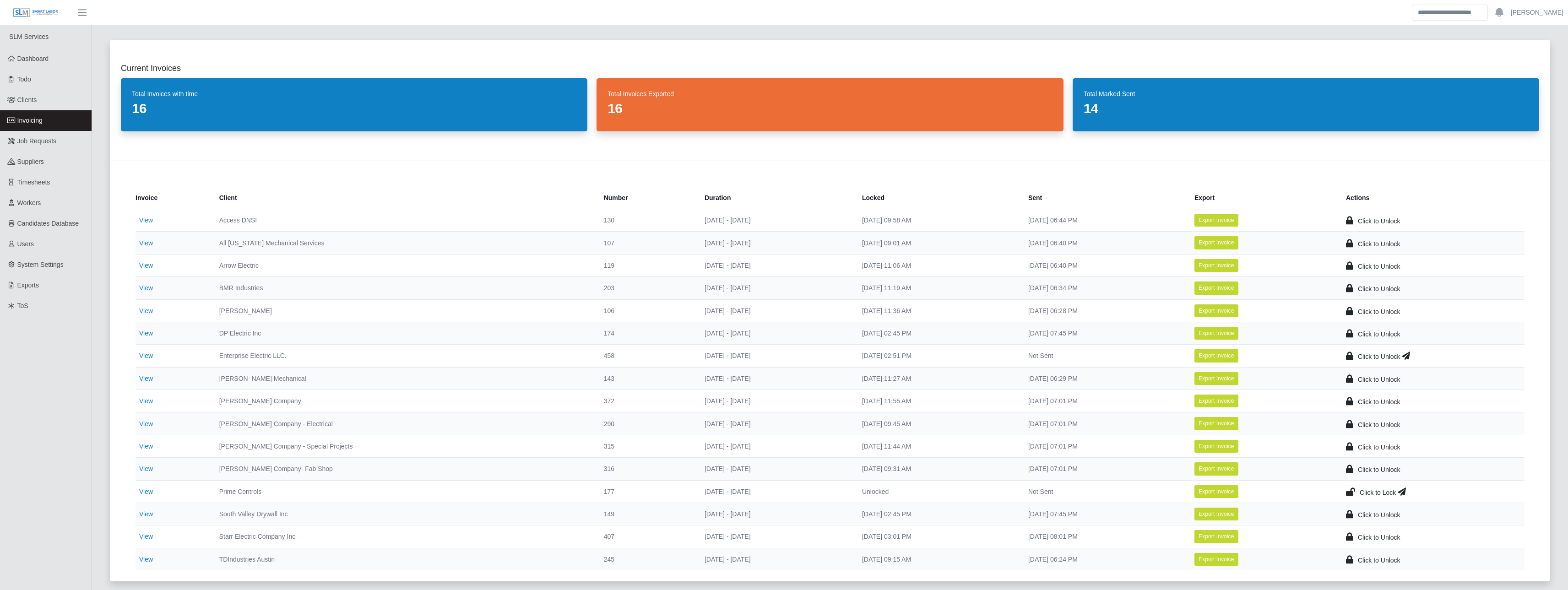
click at [1405, 355] on icon at bounding box center [1406, 356] width 9 height 13
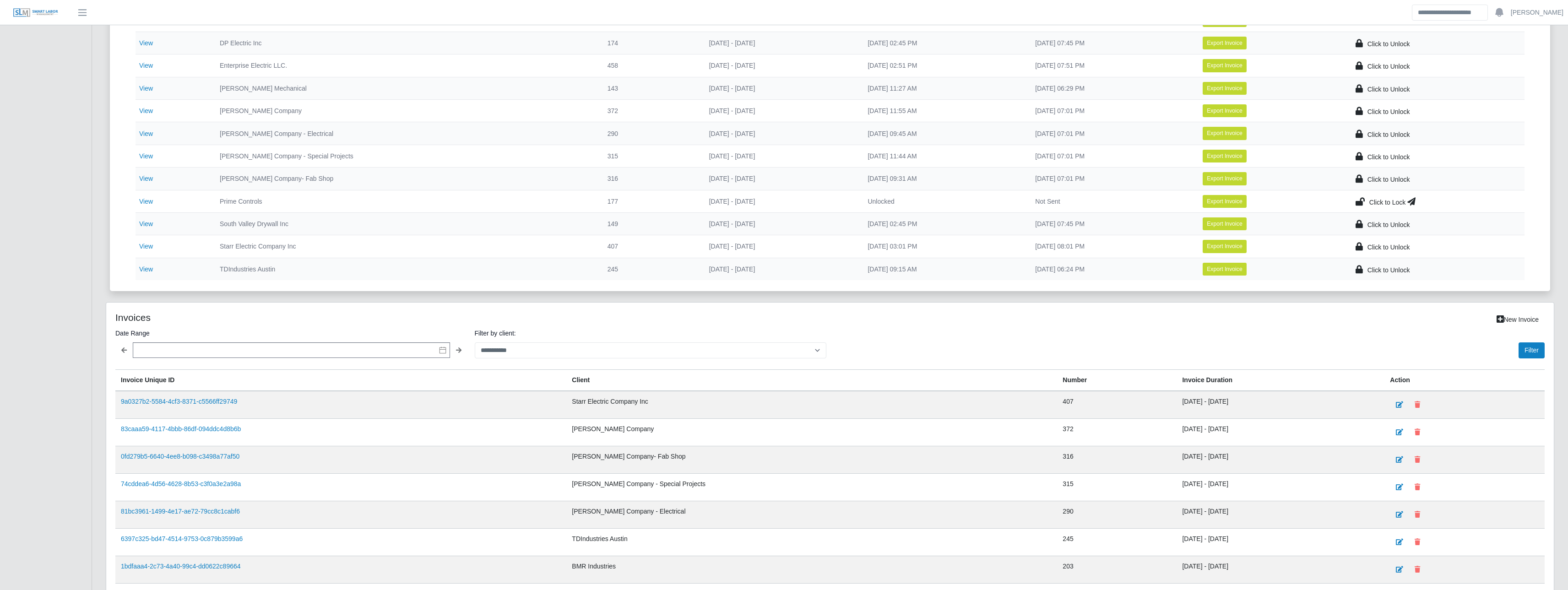
scroll to position [320, 0]
